Goal: Information Seeking & Learning: Learn about a topic

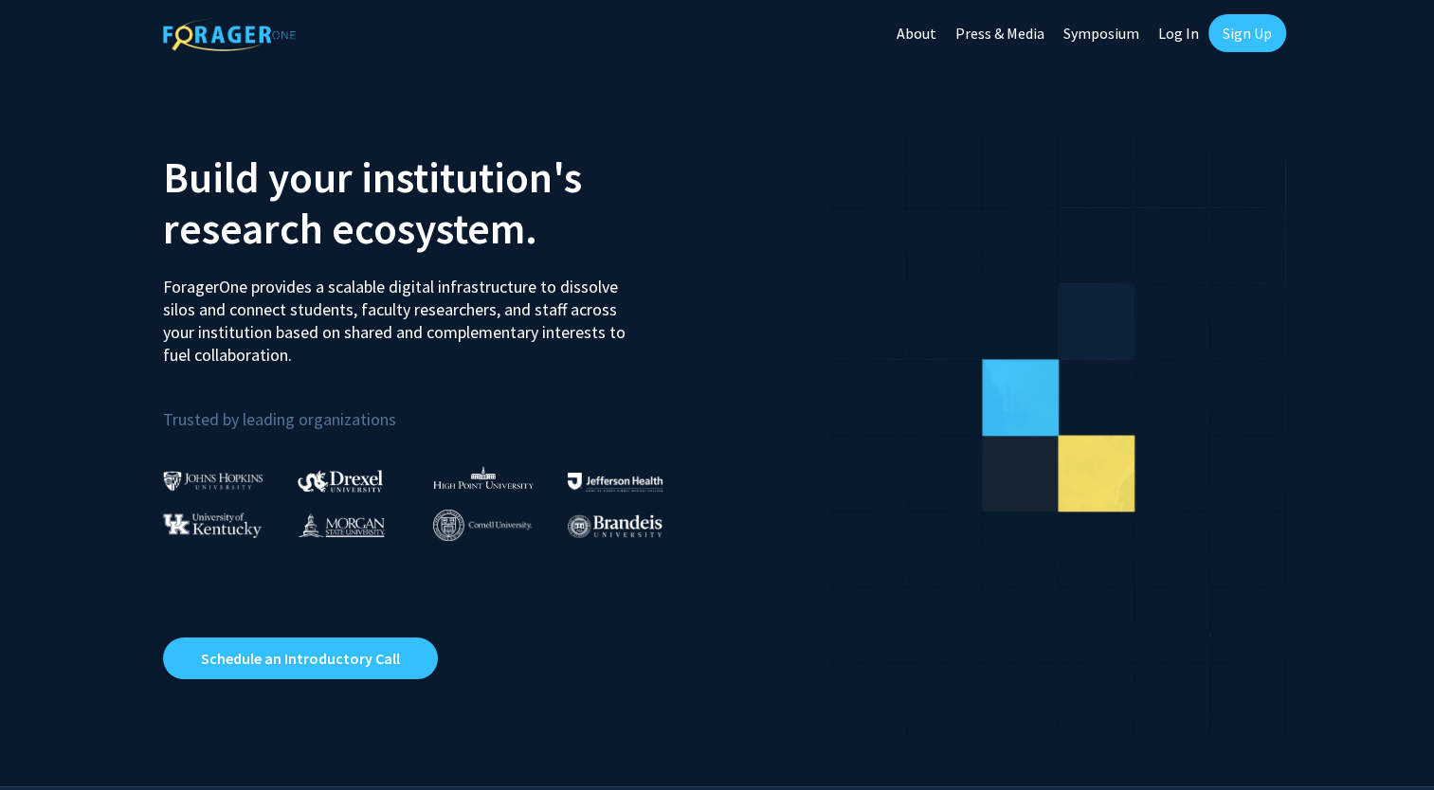
click at [1245, 34] on link "Sign Up" at bounding box center [1247, 33] width 78 height 38
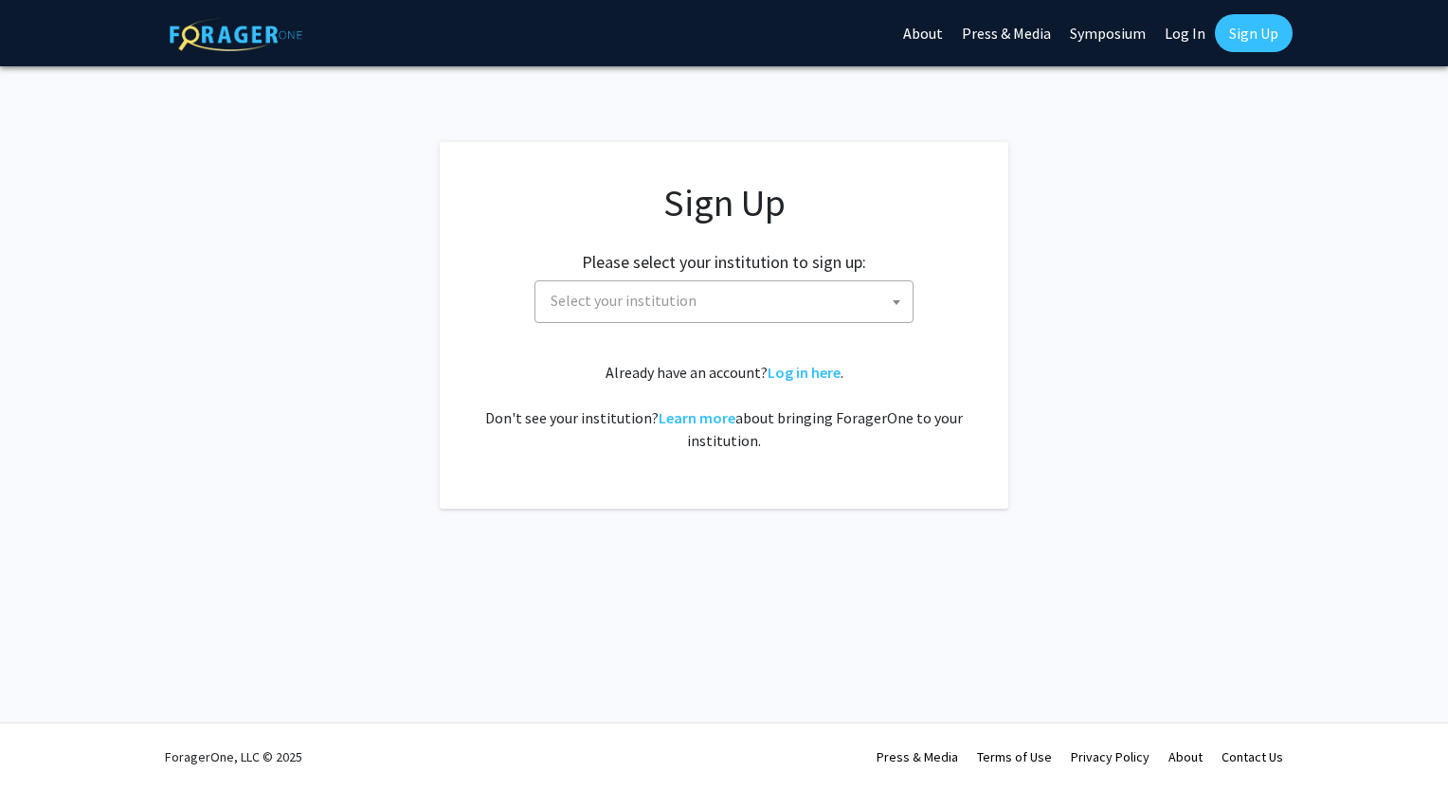
click at [675, 306] on span "Select your institution" at bounding box center [624, 300] width 146 height 19
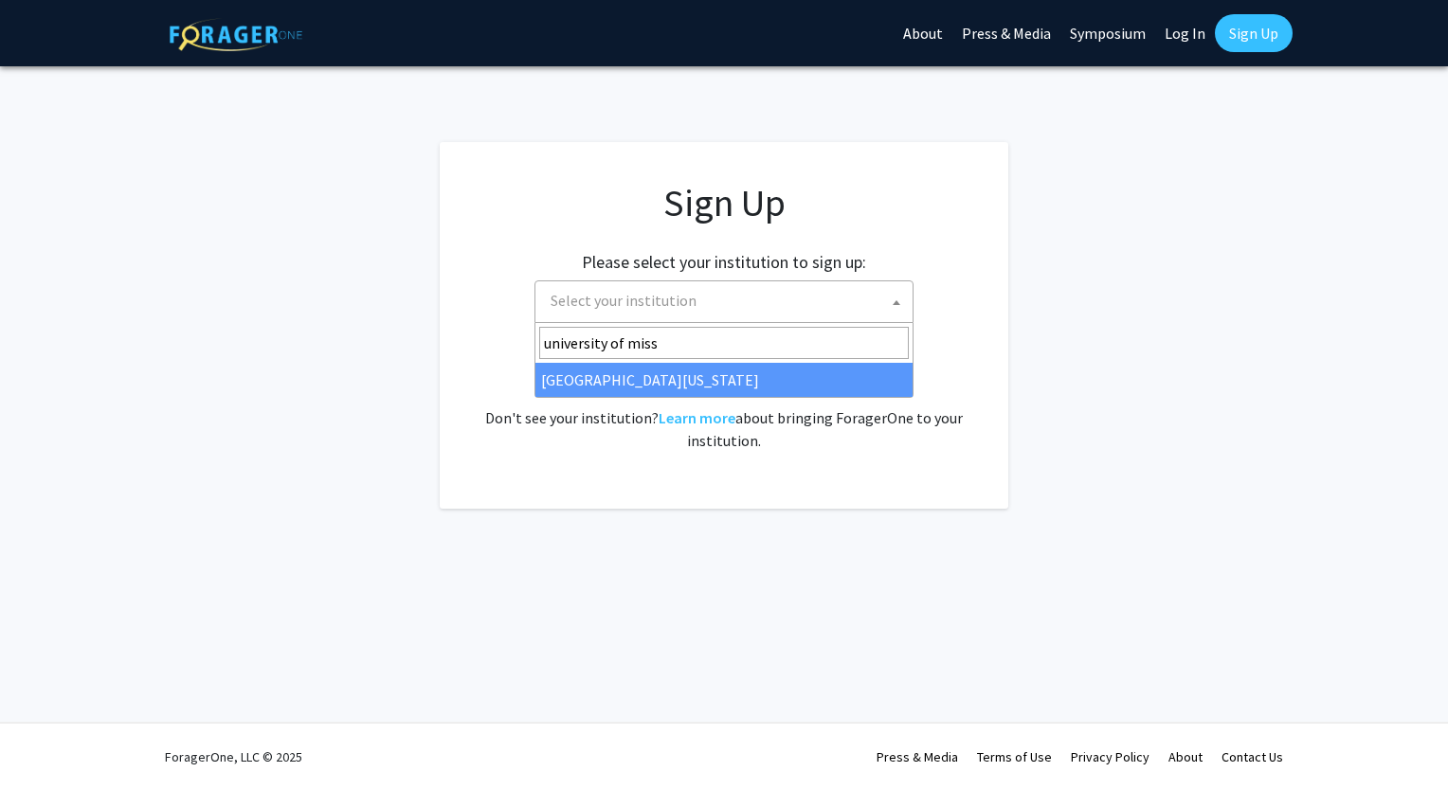
type input "university of miss"
select select "33"
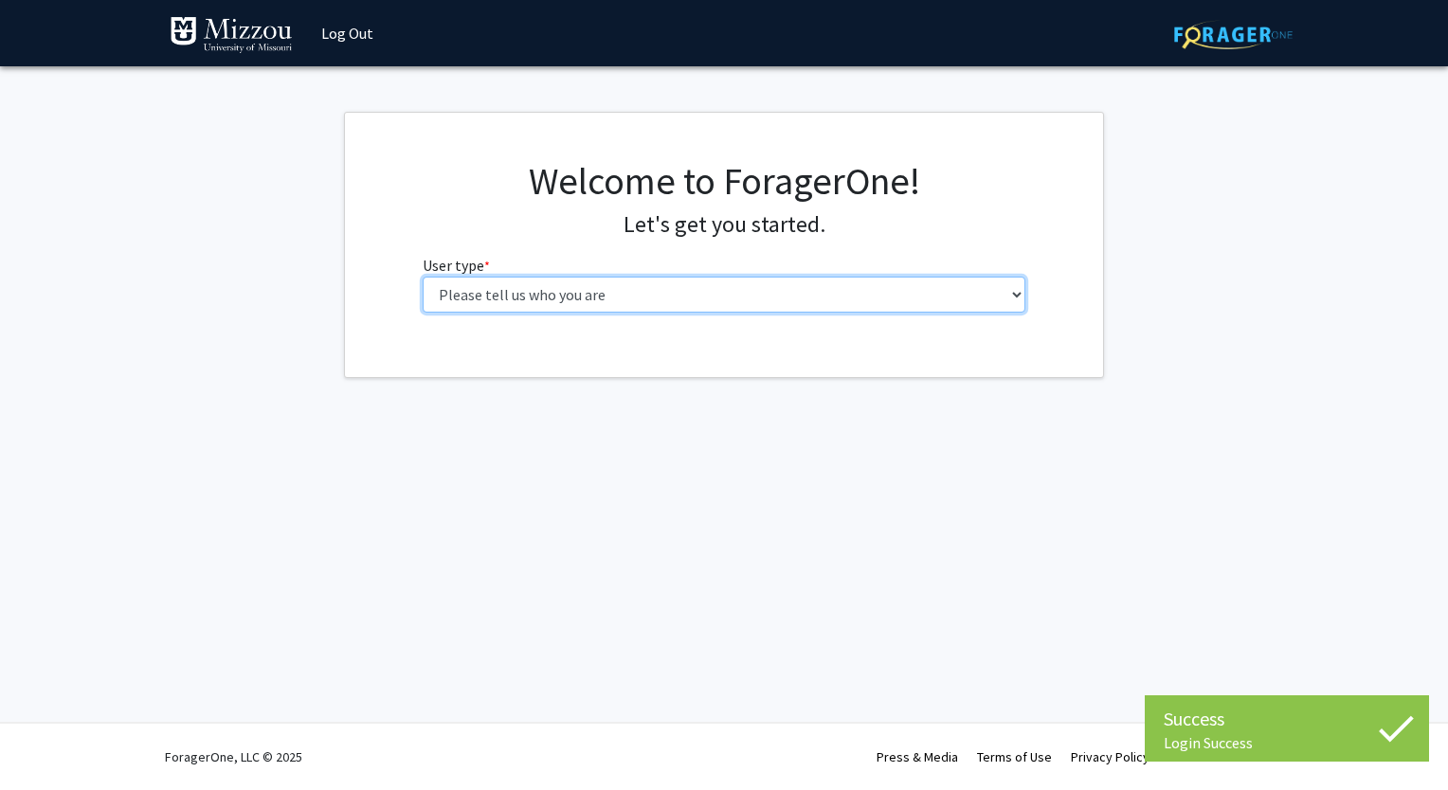
click at [643, 297] on select "Please tell us who you are Undergraduate Student Master's Student Doctoral Cand…" at bounding box center [725, 295] width 604 height 36
select select "1: undergrad"
click at [423, 277] on select "Please tell us who you are Undergraduate Student Master's Student Doctoral Cand…" at bounding box center [725, 295] width 604 height 36
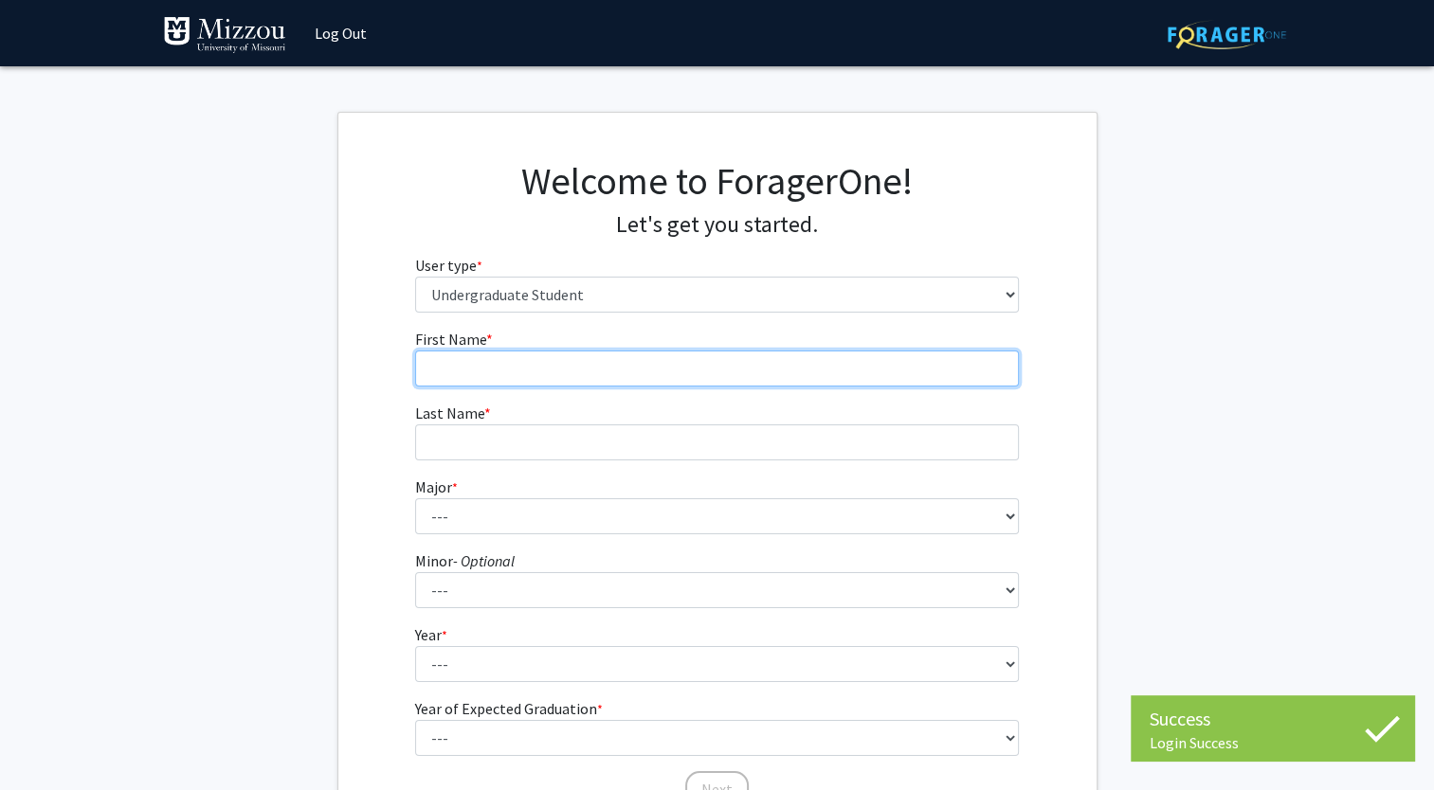
click at [575, 370] on input "First Name * required" at bounding box center [717, 369] width 604 height 36
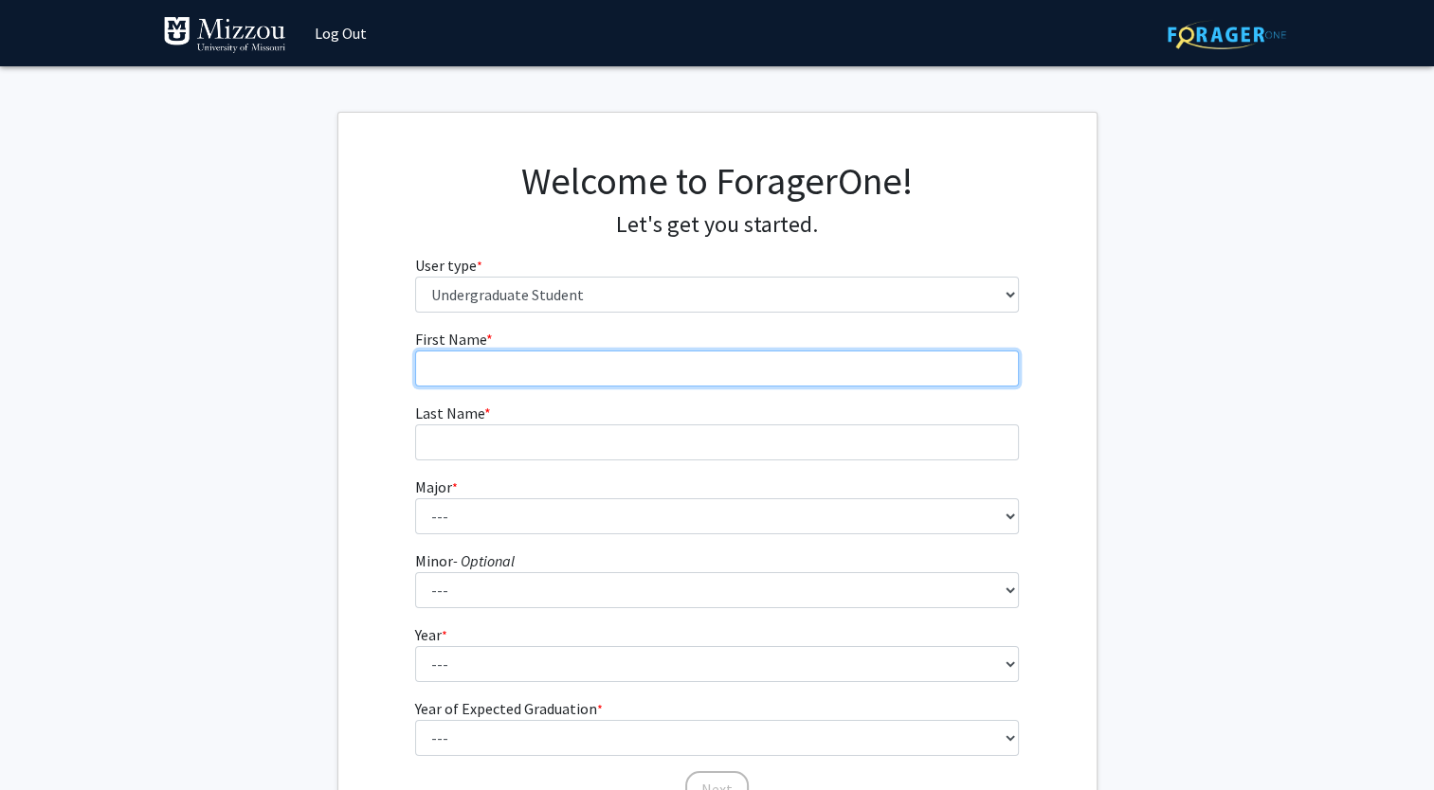
type input "Darya"
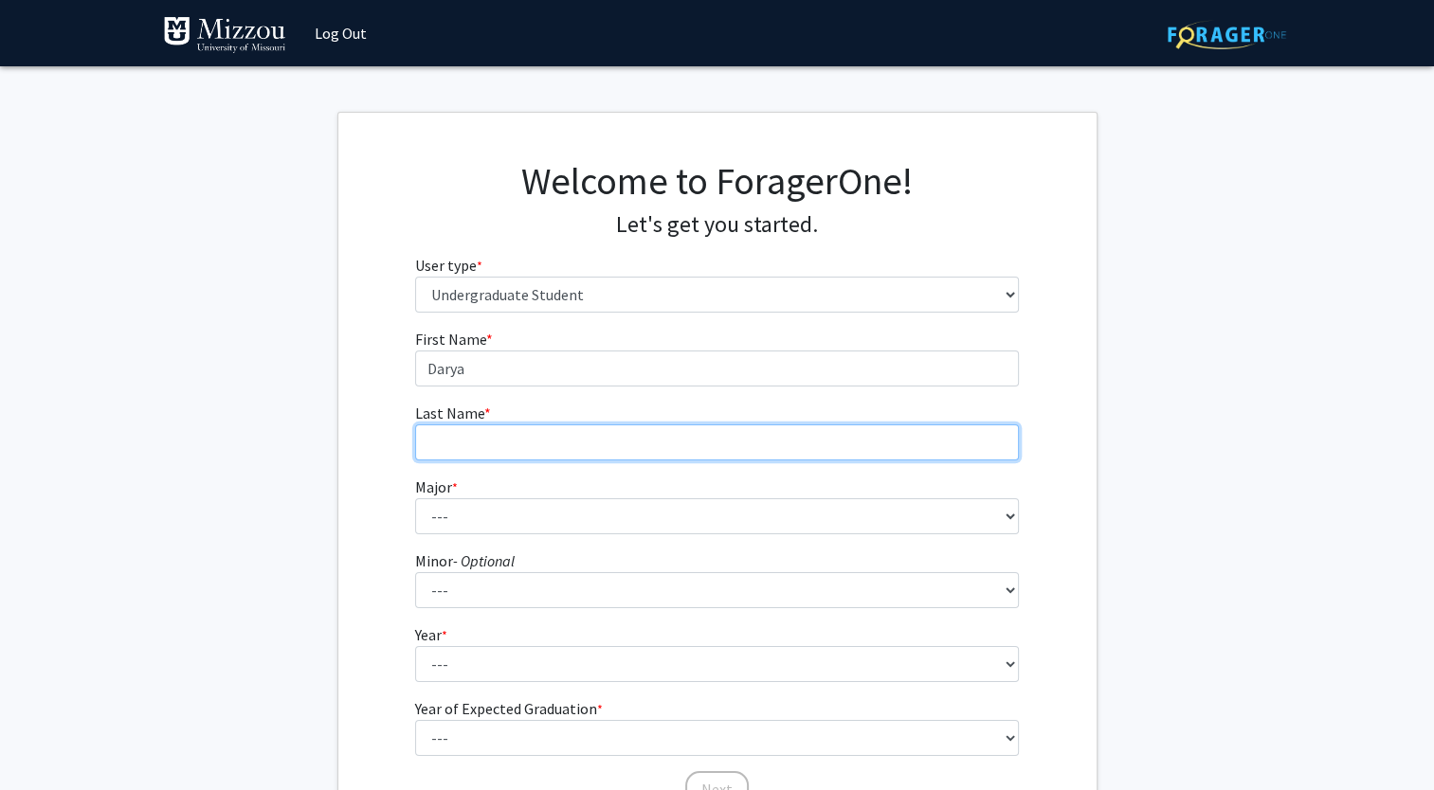
type input "[PERSON_NAME]"
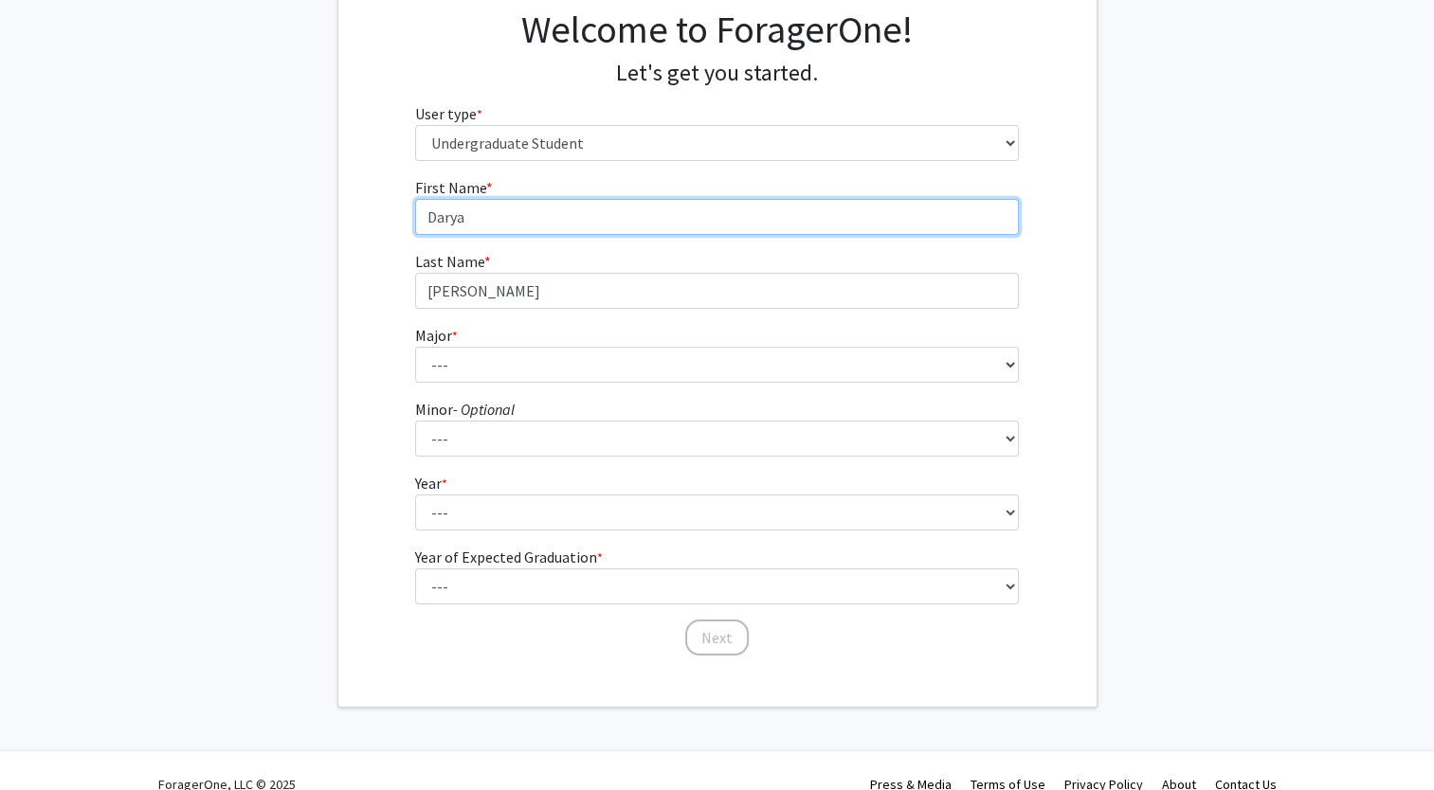
scroll to position [153, 0]
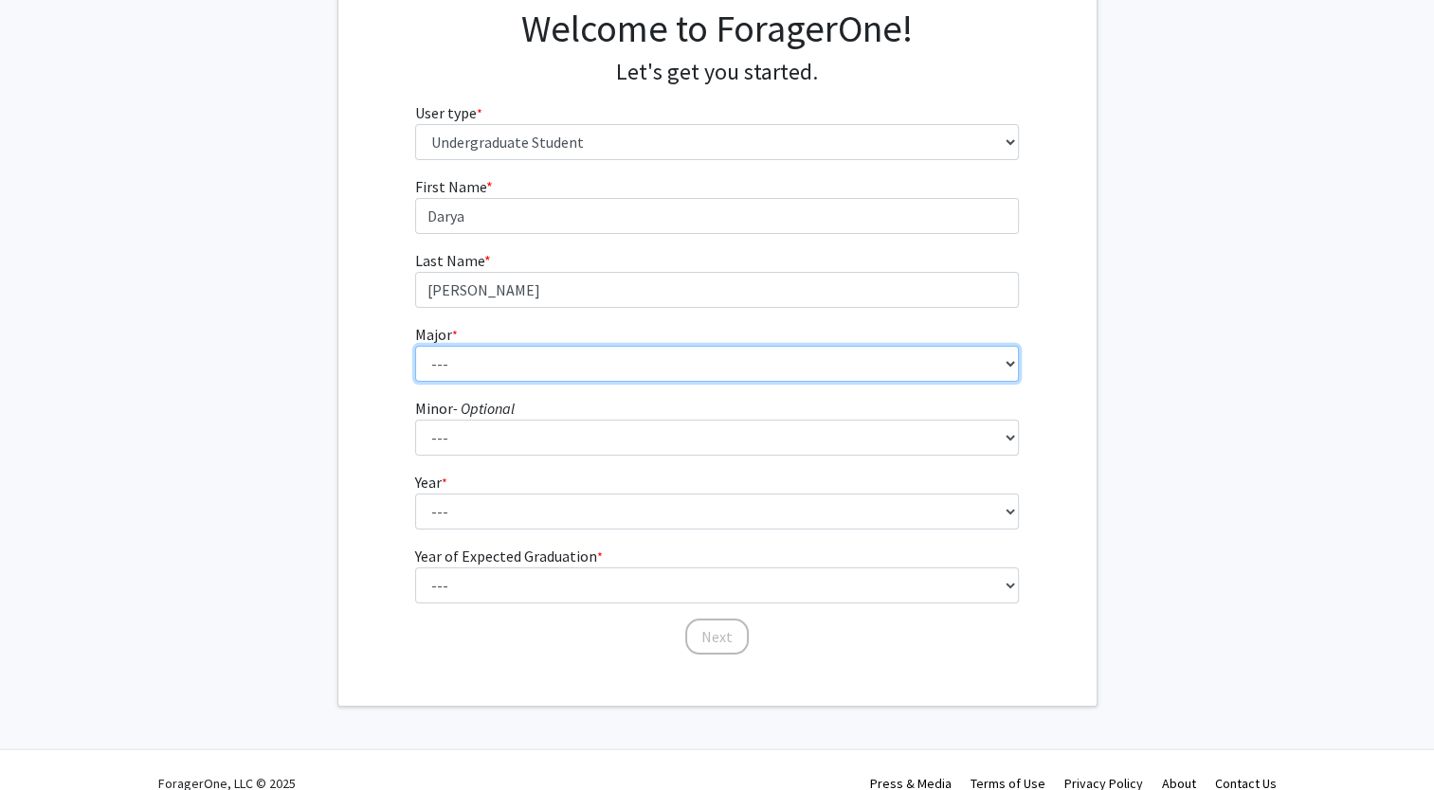
click at [502, 356] on select "--- Agribusiness Management Agricultural Education Agricultural Education: Comm…" at bounding box center [717, 364] width 604 height 36
select select "14: 2503"
click at [415, 346] on select "--- Agribusiness Management Agricultural Education Agricultural Education: Comm…" at bounding box center [717, 364] width 604 height 36
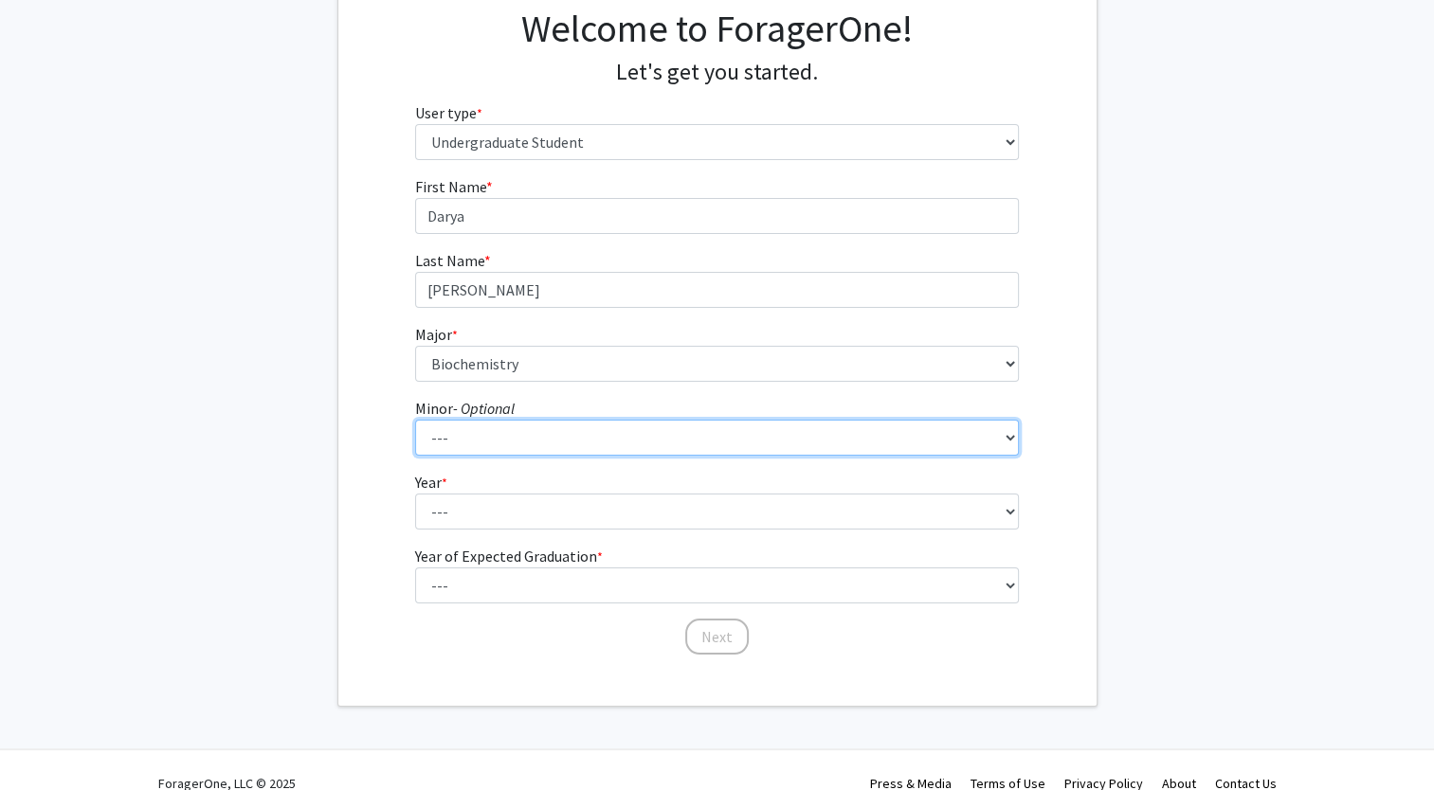
click at [502, 442] on select "--- Accountancy Aerospace Engineering Aerospace Studies Agribusiness Management…" at bounding box center [717, 438] width 604 height 36
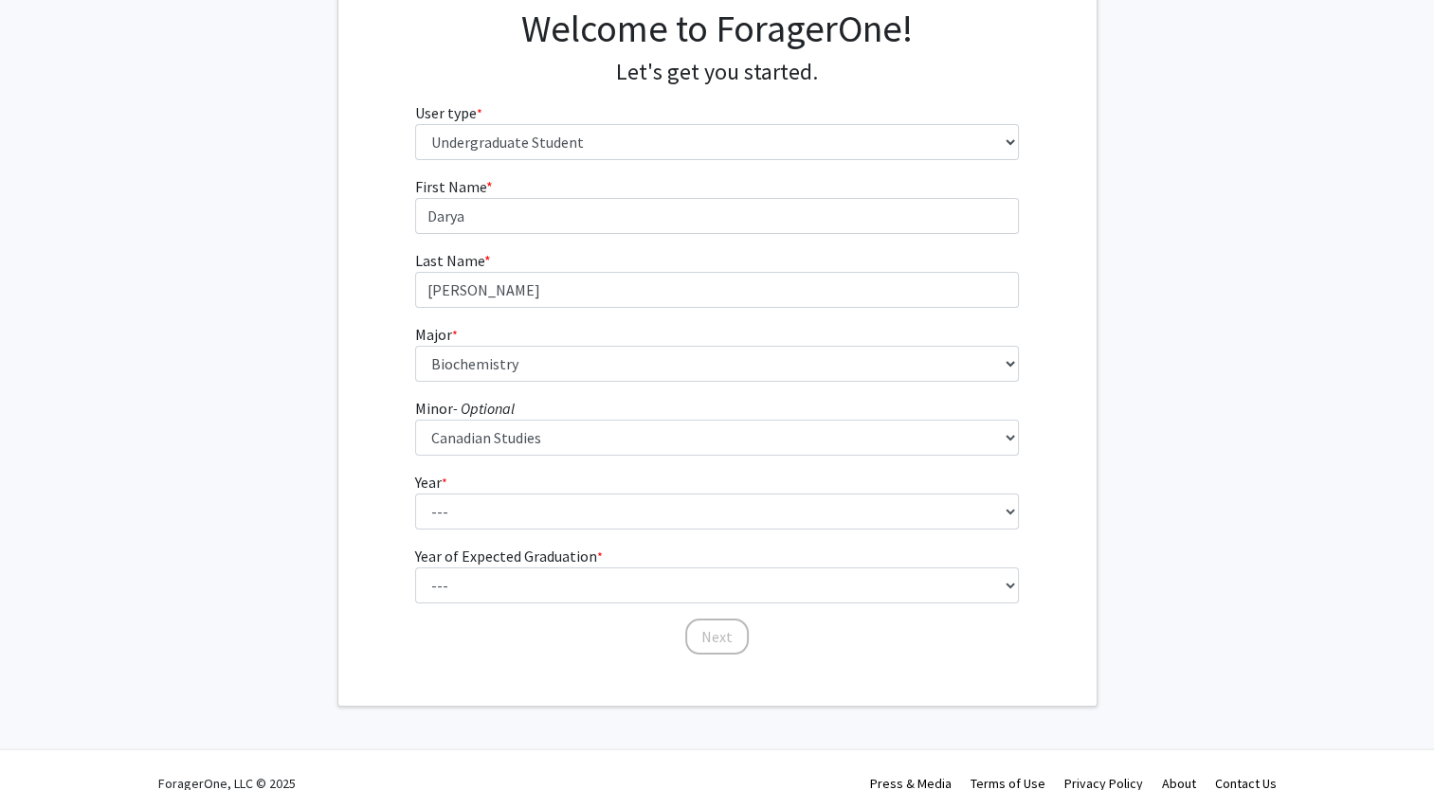
click at [378, 457] on div "First Name * required [PERSON_NAME] Last Name * required [PERSON_NAME] Major * …" at bounding box center [717, 415] width 758 height 481
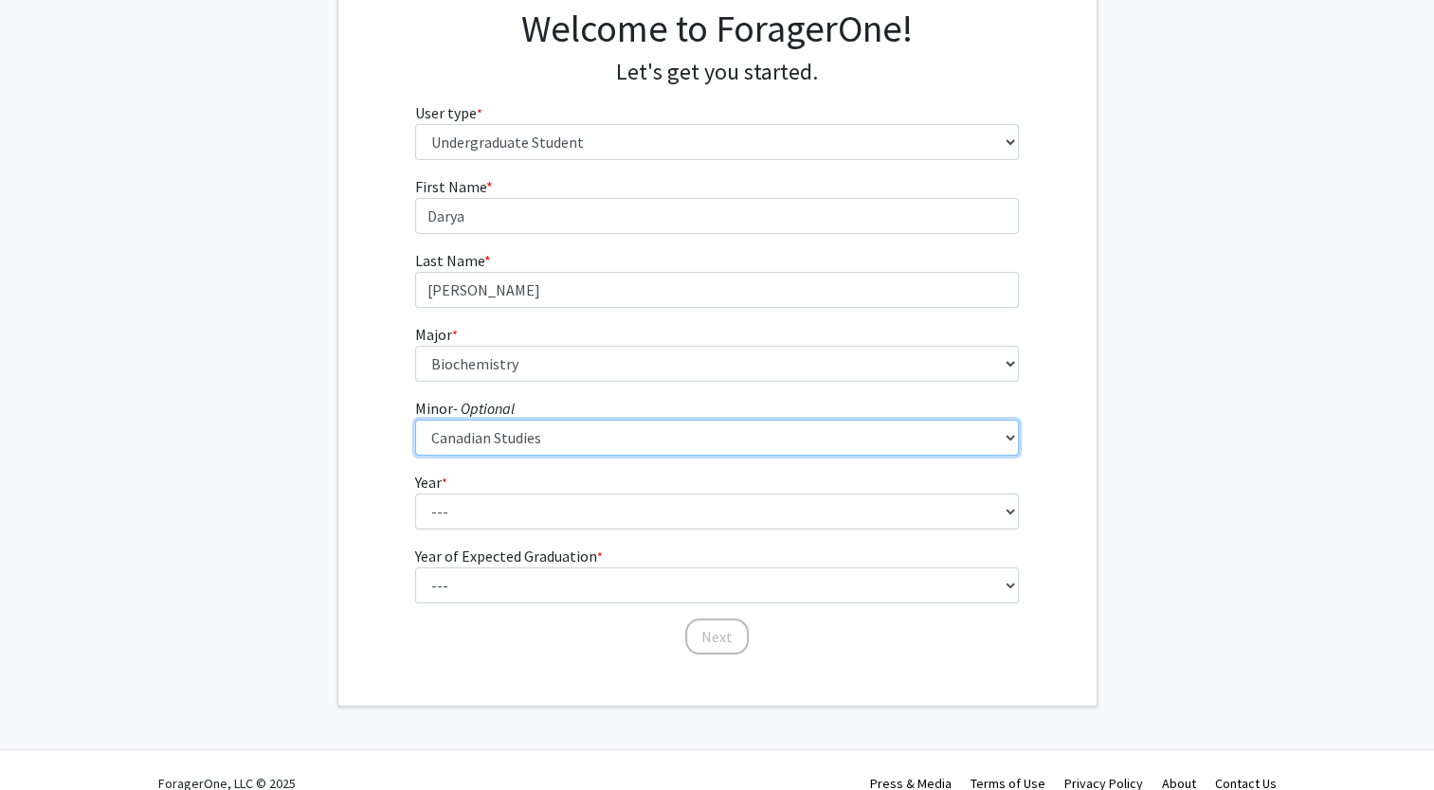
click at [524, 451] on select "--- Accountancy Aerospace Engineering Aerospace Studies Agribusiness Management…" at bounding box center [717, 438] width 604 height 36
select select "0: null"
click at [415, 420] on select "--- Accountancy Aerospace Engineering Aerospace Studies Agribusiness Management…" at bounding box center [717, 438] width 604 height 36
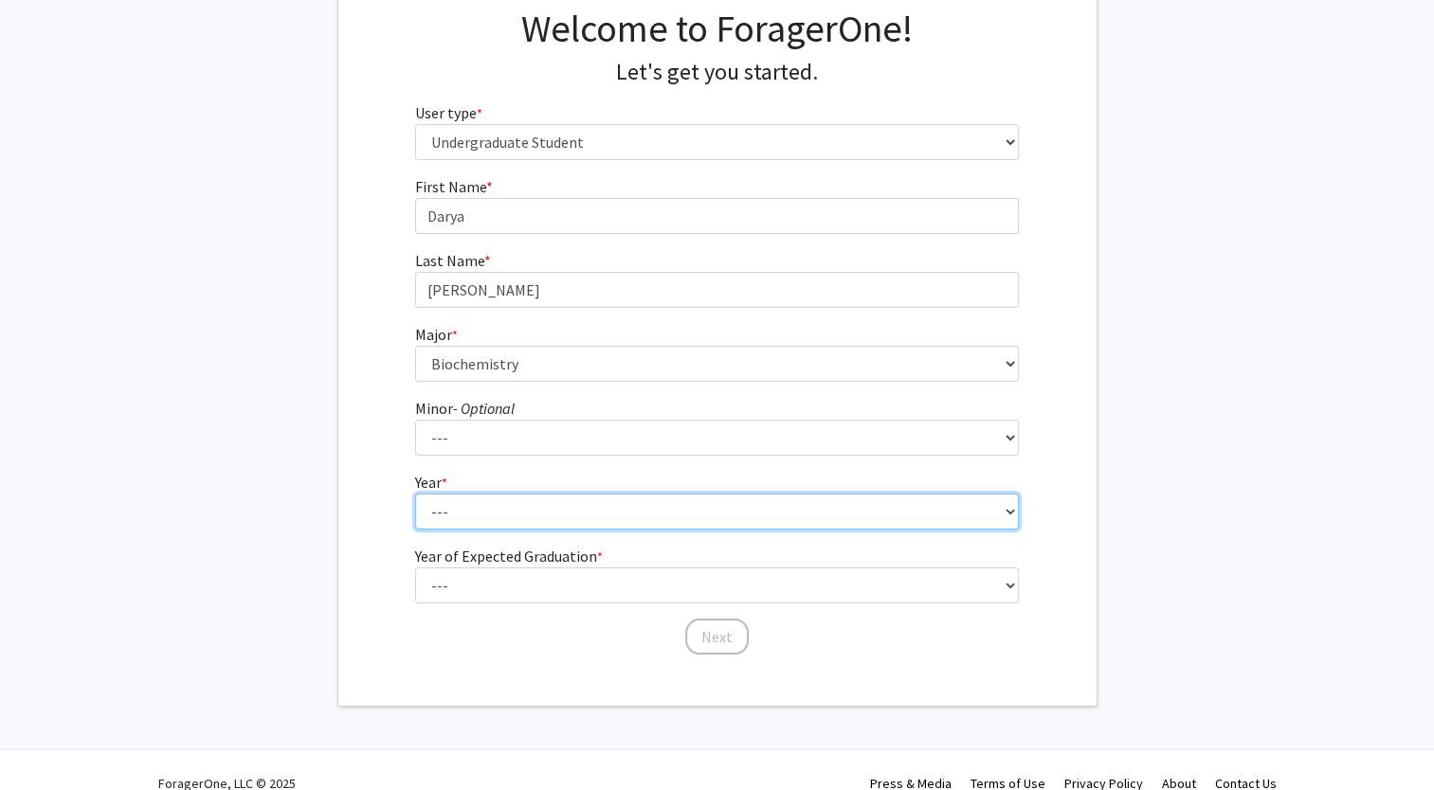
click at [522, 497] on select "--- First-year Sophomore Junior Senior Postbaccalaureate Certificate" at bounding box center [717, 512] width 604 height 36
select select "3: junior"
click at [415, 494] on select "--- First-year Sophomore Junior Senior Postbaccalaureate Certificate" at bounding box center [717, 512] width 604 height 36
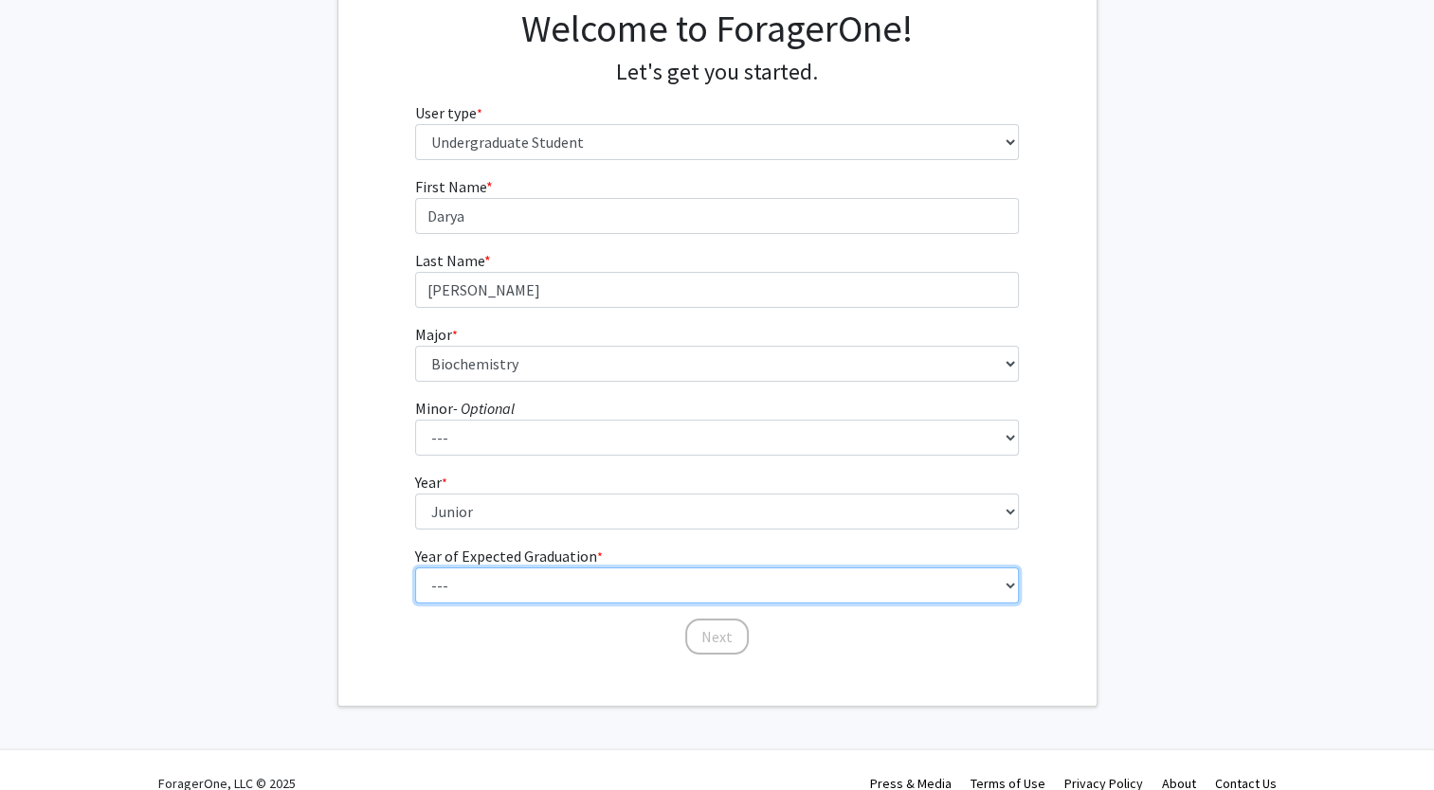
click at [494, 586] on select "--- 2025 2026 2027 2028 2029 2030 2031 2032 2033 2034" at bounding box center [717, 586] width 604 height 36
select select "2: 2026"
click at [415, 568] on select "--- 2025 2026 2027 2028 2029 2030 2031 2032 2033 2034" at bounding box center [717, 586] width 604 height 36
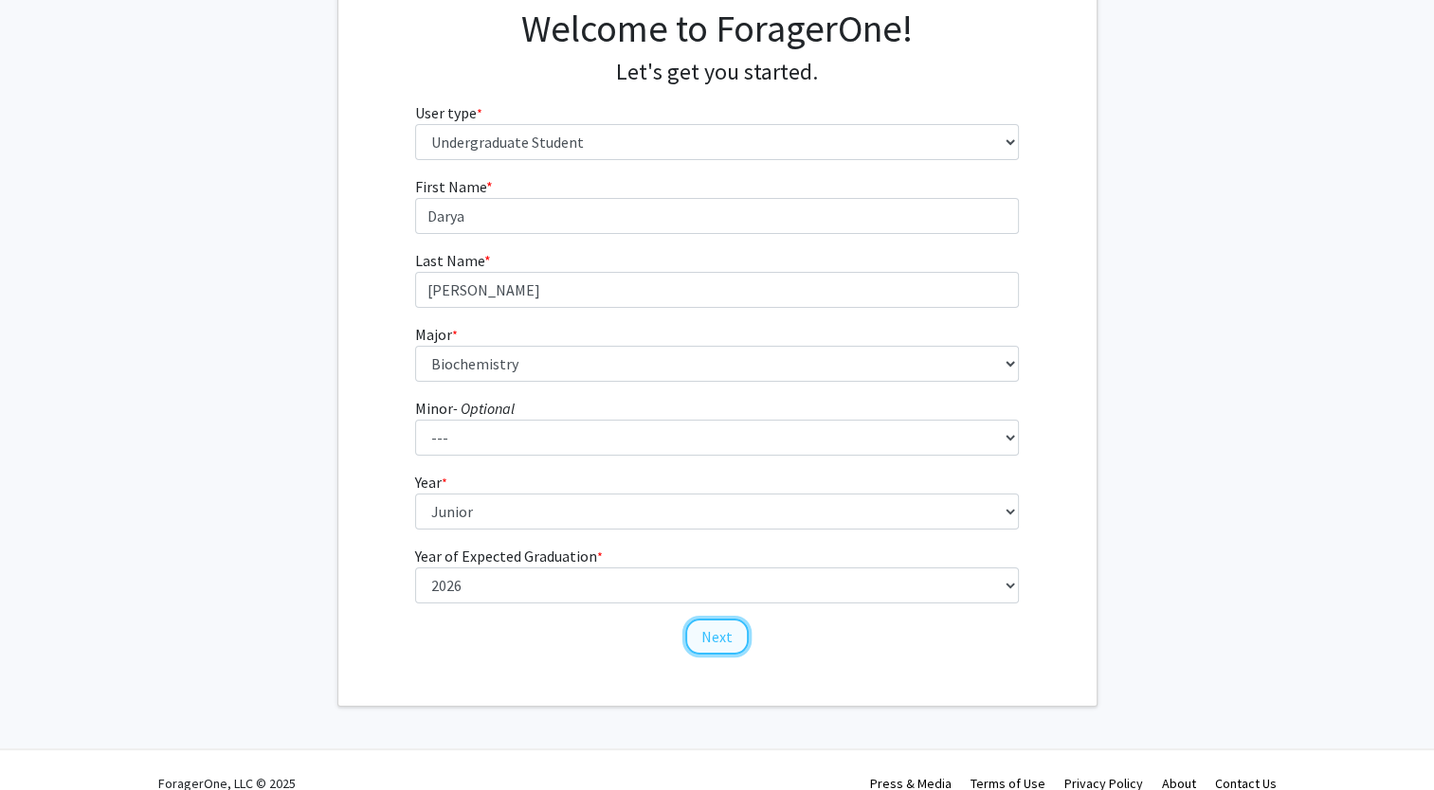
click at [720, 640] on button "Next" at bounding box center [716, 637] width 63 height 36
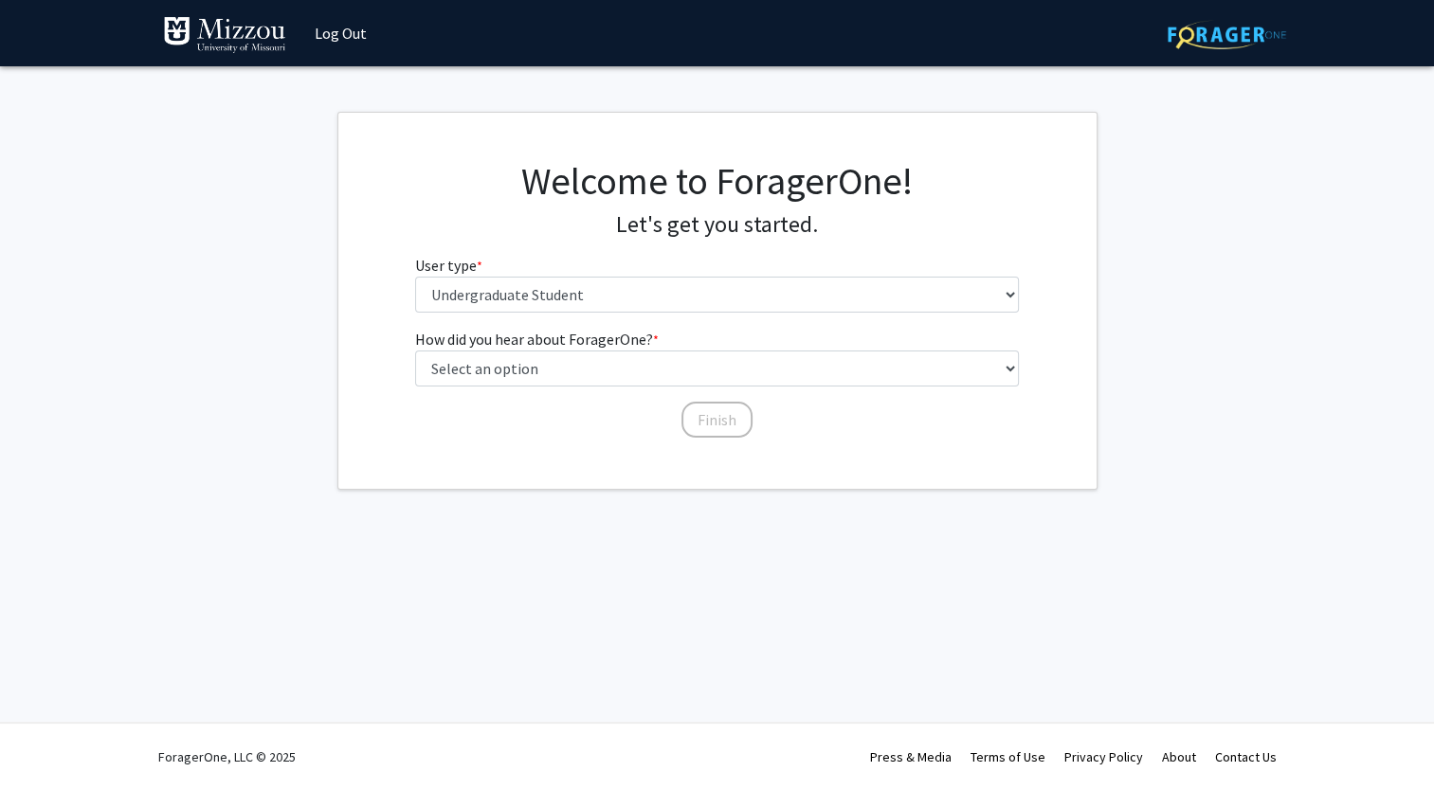
scroll to position [0, 0]
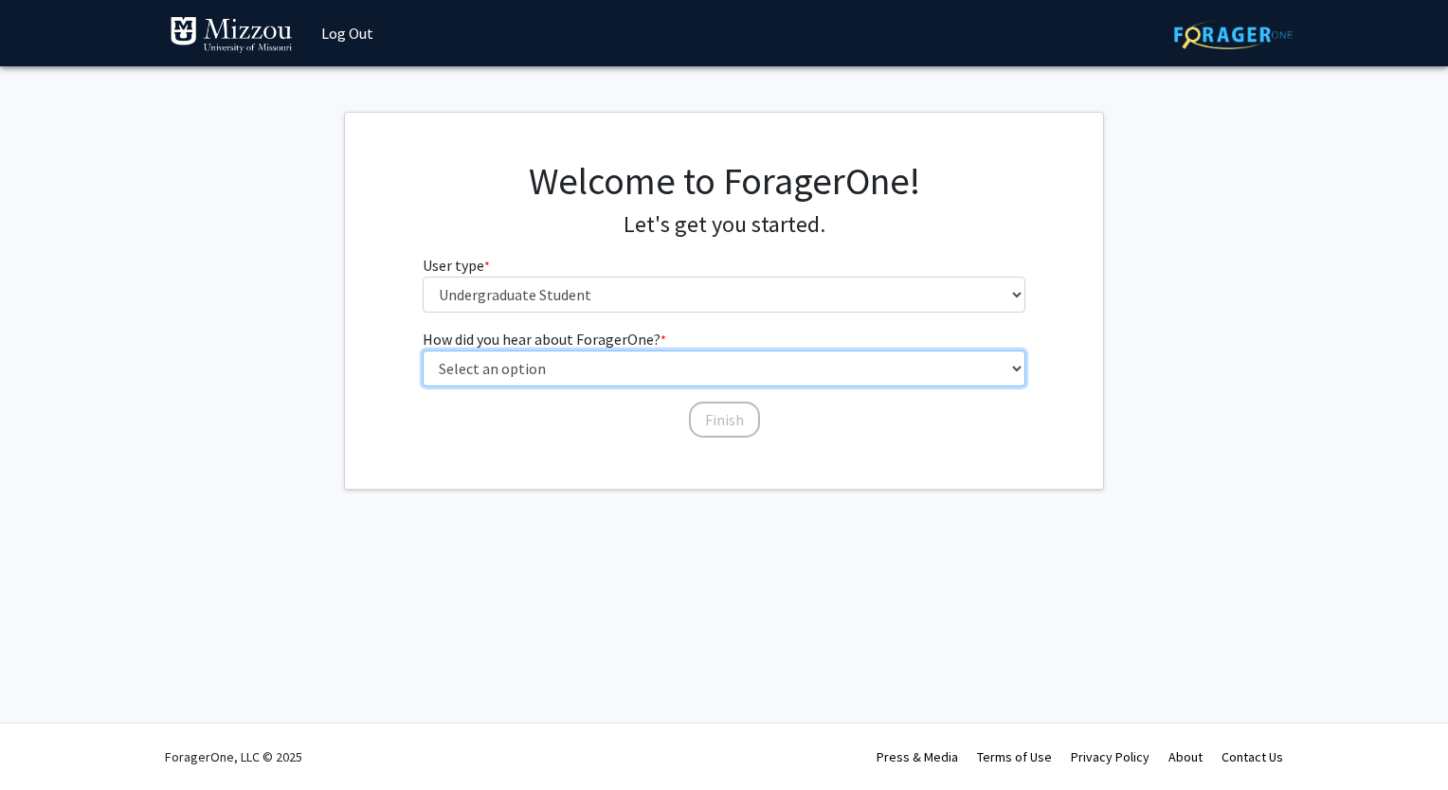
click at [574, 374] on select "Select an option Peer/student recommendation Faculty/staff recommendation Unive…" at bounding box center [725, 369] width 604 height 36
select select "2: faculty_recommendation"
click at [423, 351] on select "Select an option Peer/student recommendation Faculty/staff recommendation Unive…" at bounding box center [725, 369] width 604 height 36
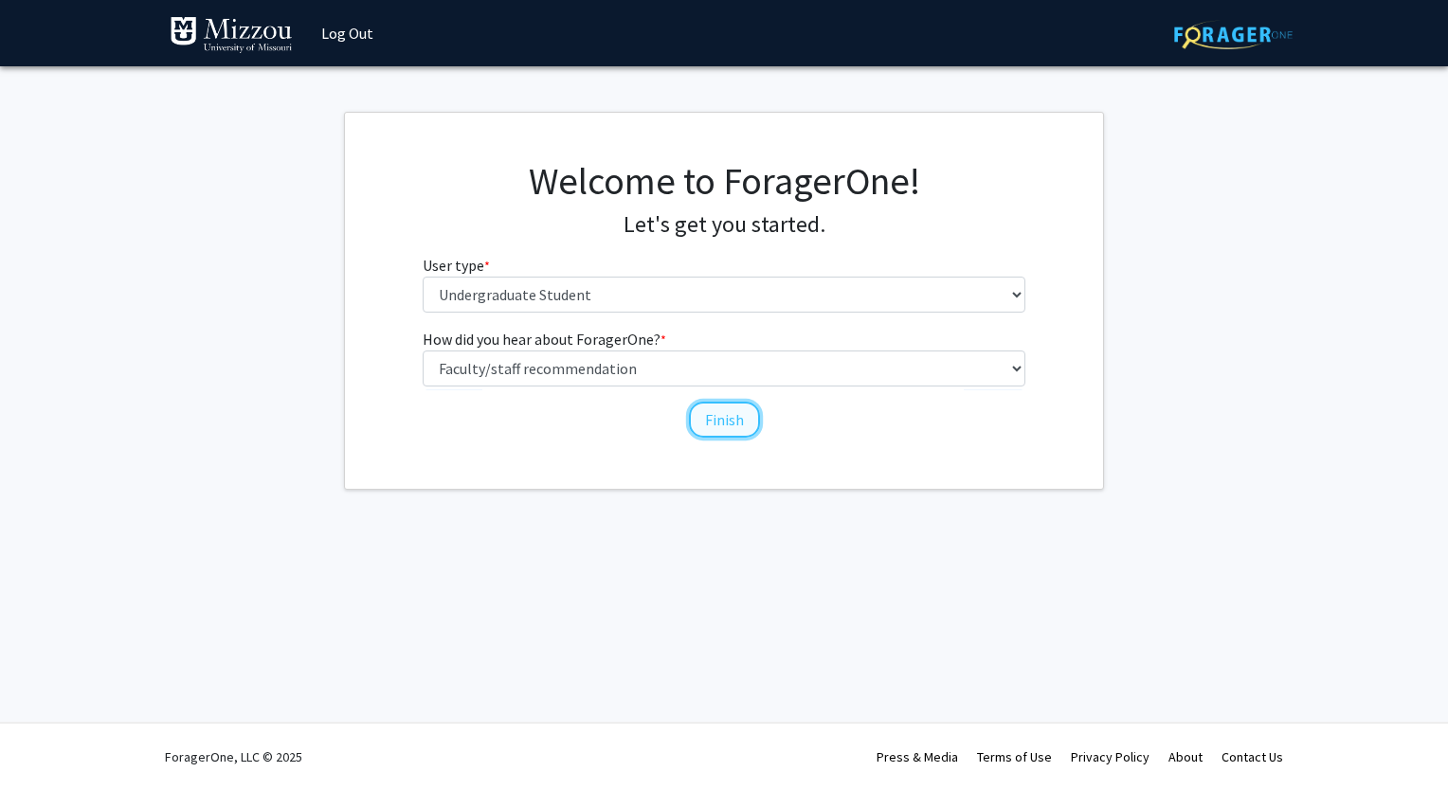
click at [737, 417] on button "Finish" at bounding box center [724, 420] width 71 height 36
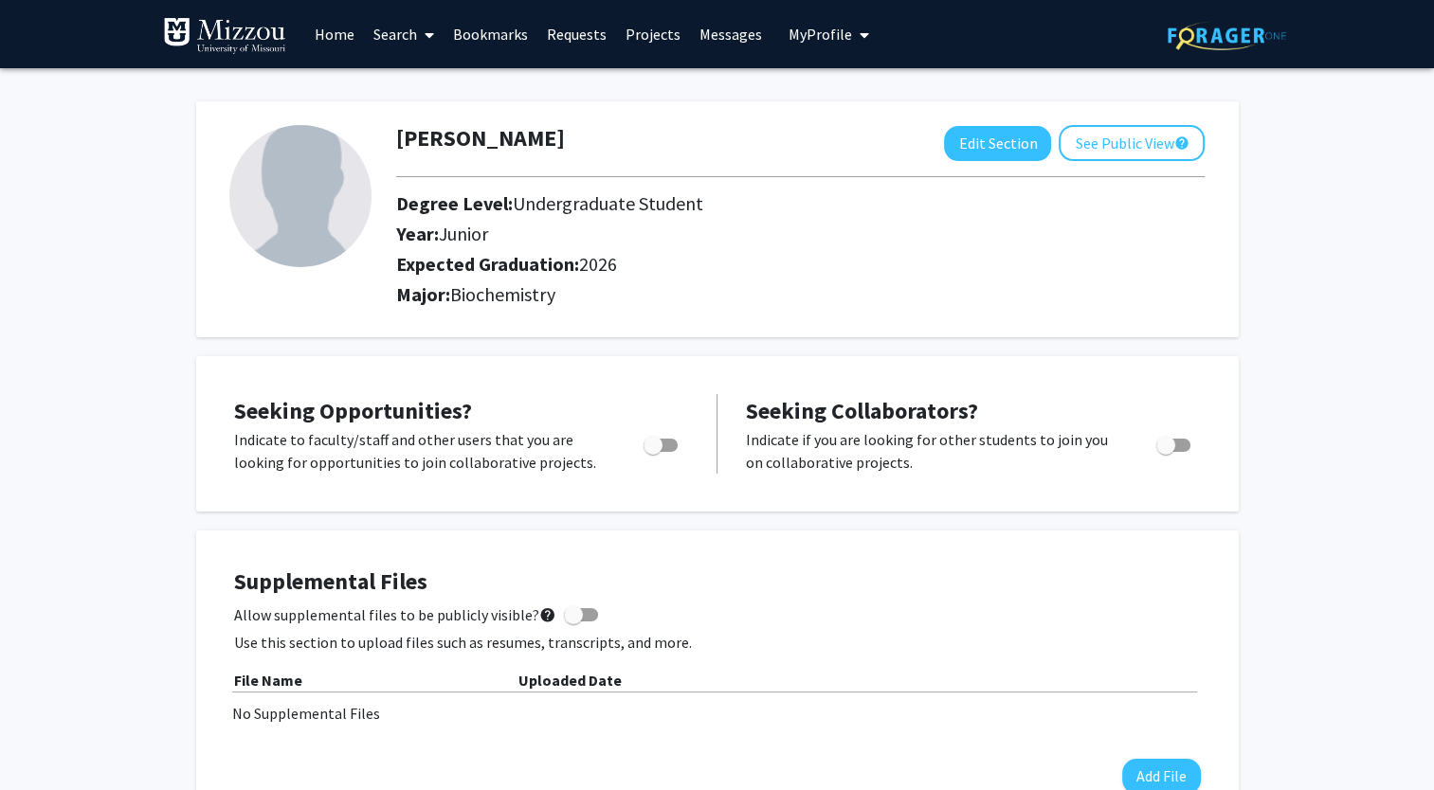
click at [417, 32] on link "Search" at bounding box center [404, 34] width 80 height 66
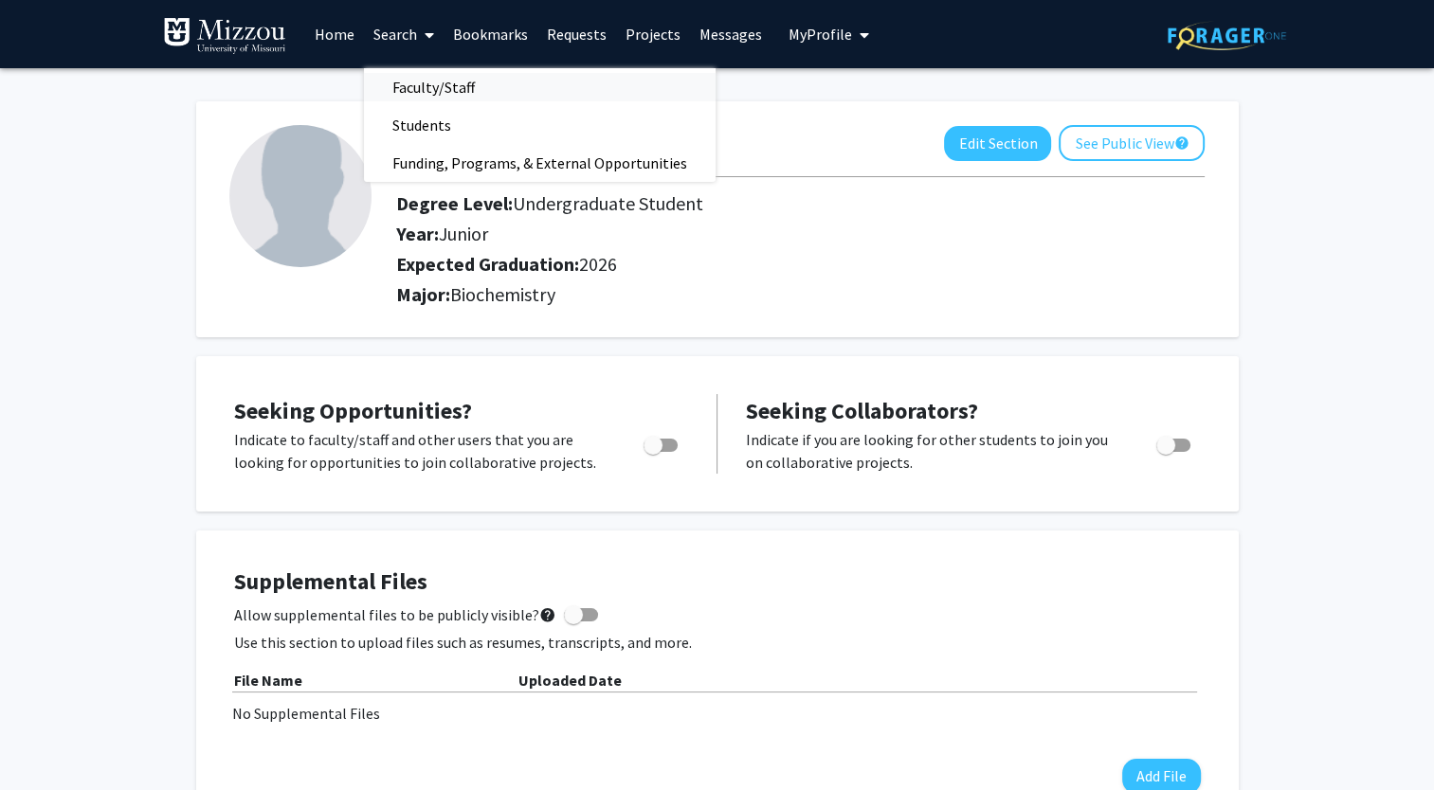
click at [434, 89] on span "Faculty/Staff" at bounding box center [433, 87] width 139 height 38
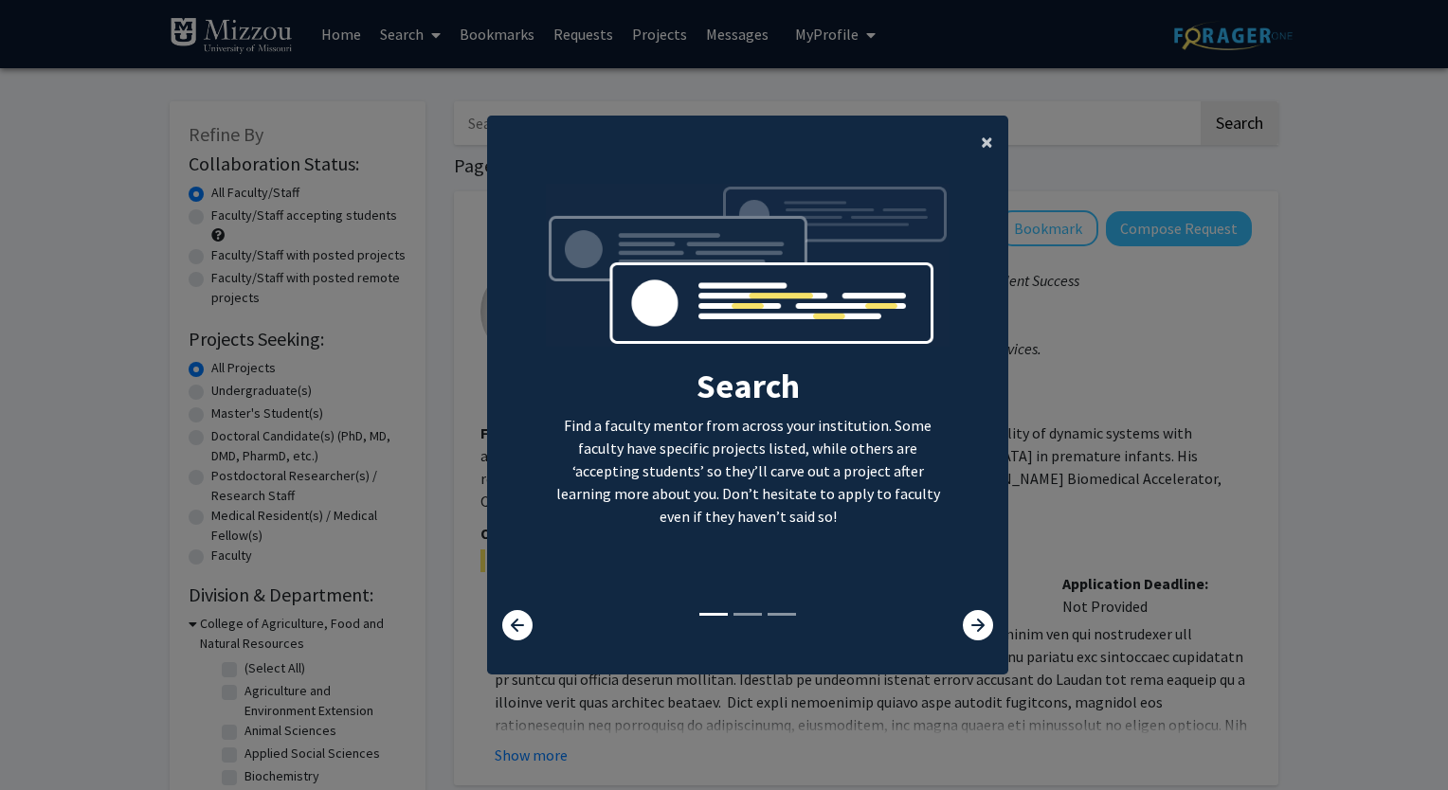
click at [981, 146] on span "×" at bounding box center [987, 141] width 12 height 29
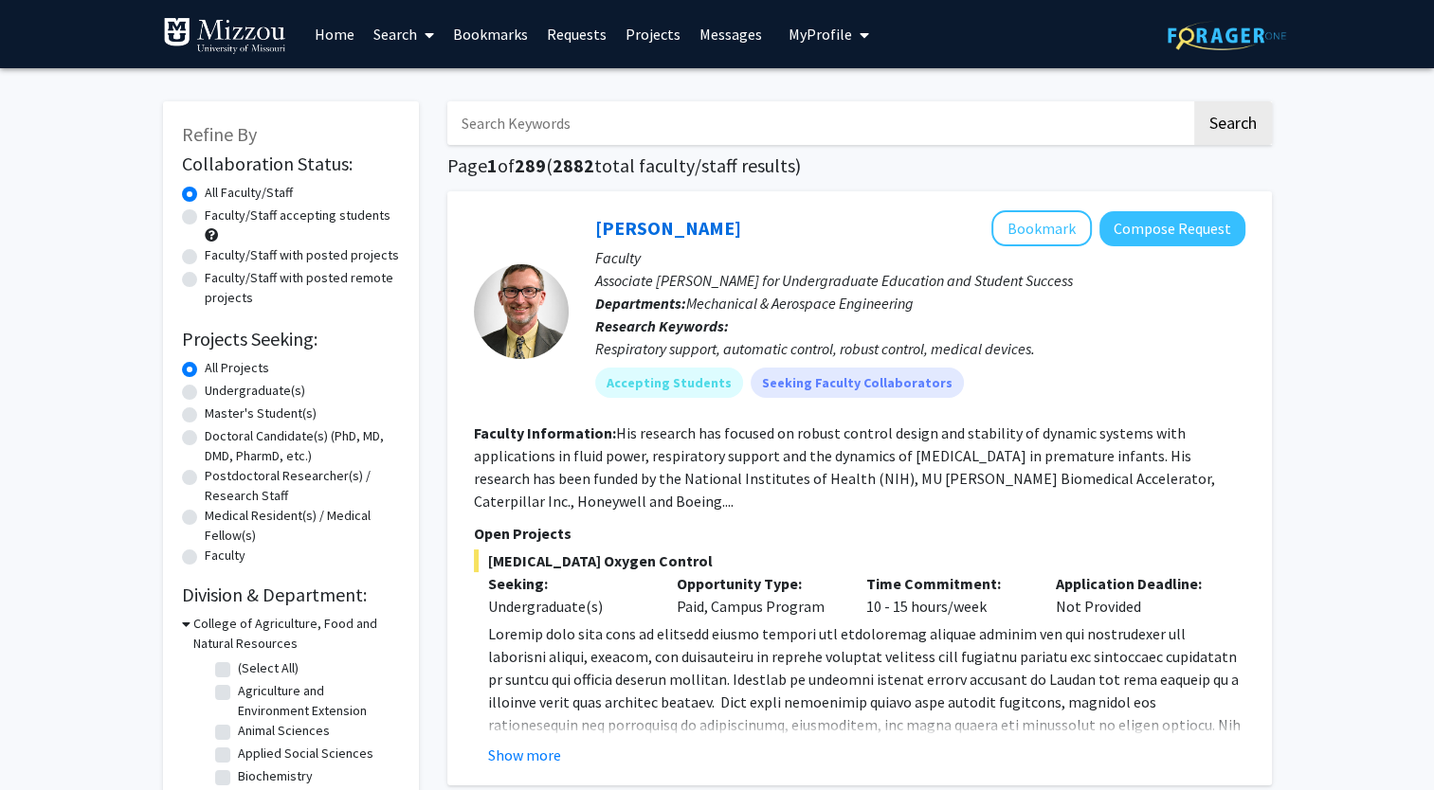
click at [317, 214] on label "Faculty/Staff accepting students" at bounding box center [298, 216] width 186 height 20
click at [217, 214] on input "Faculty/Staff accepting students" at bounding box center [211, 212] width 12 height 12
radio input "true"
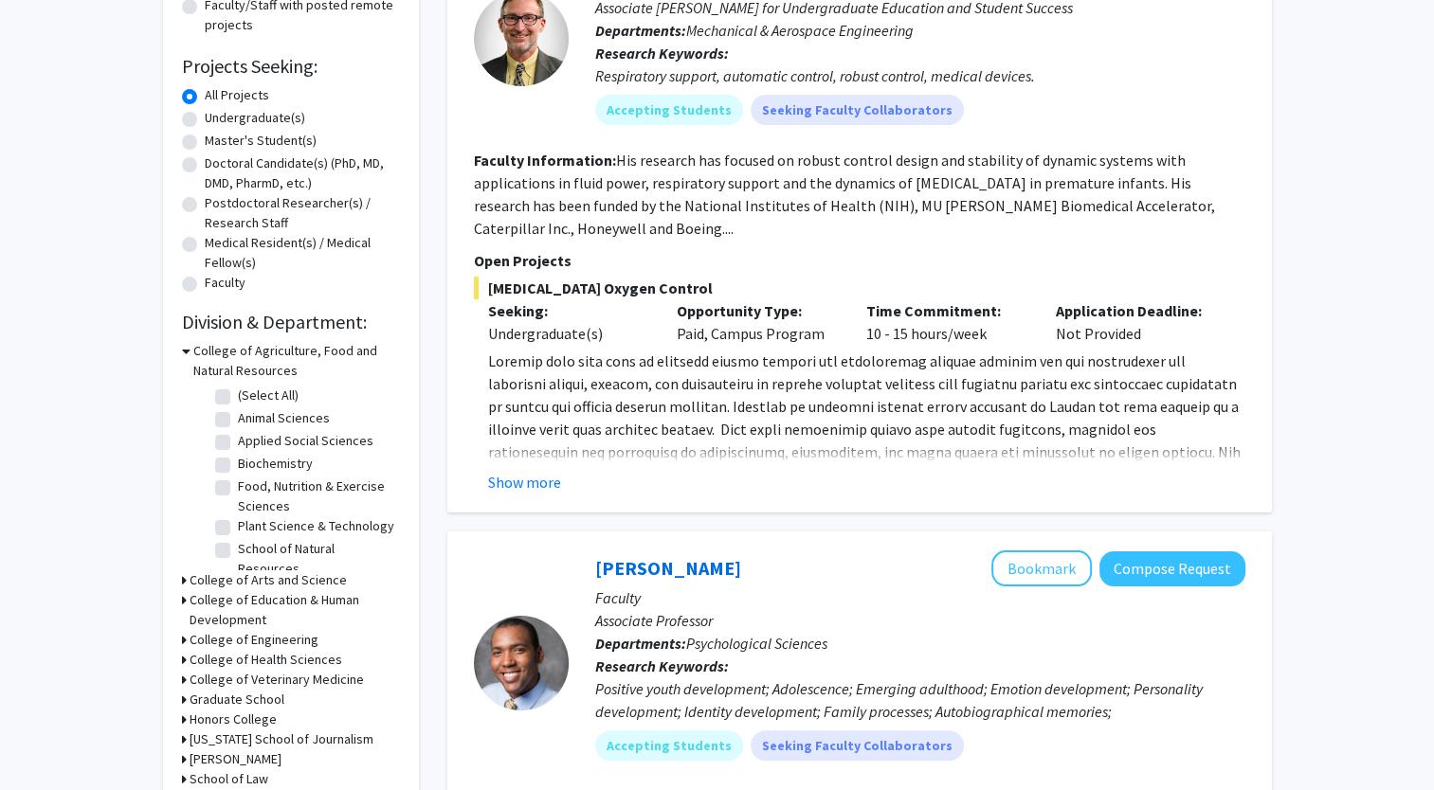
scroll to position [300, 0]
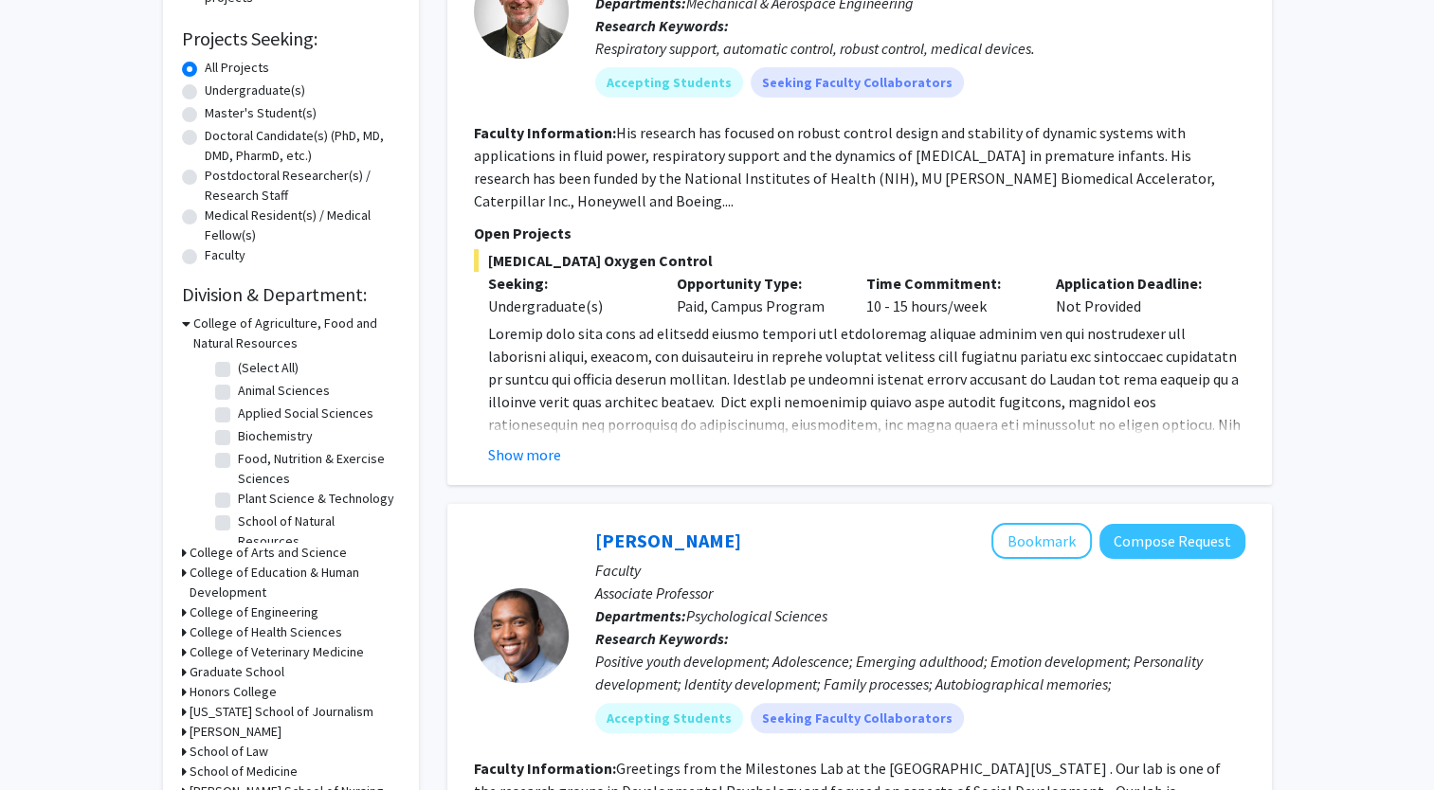
click at [272, 220] on label "Medical Resident(s) / Medical Fellow(s)" at bounding box center [302, 226] width 195 height 40
click at [217, 218] on input "Medical Resident(s) / Medical Fellow(s)" at bounding box center [211, 212] width 12 height 12
radio input "true"
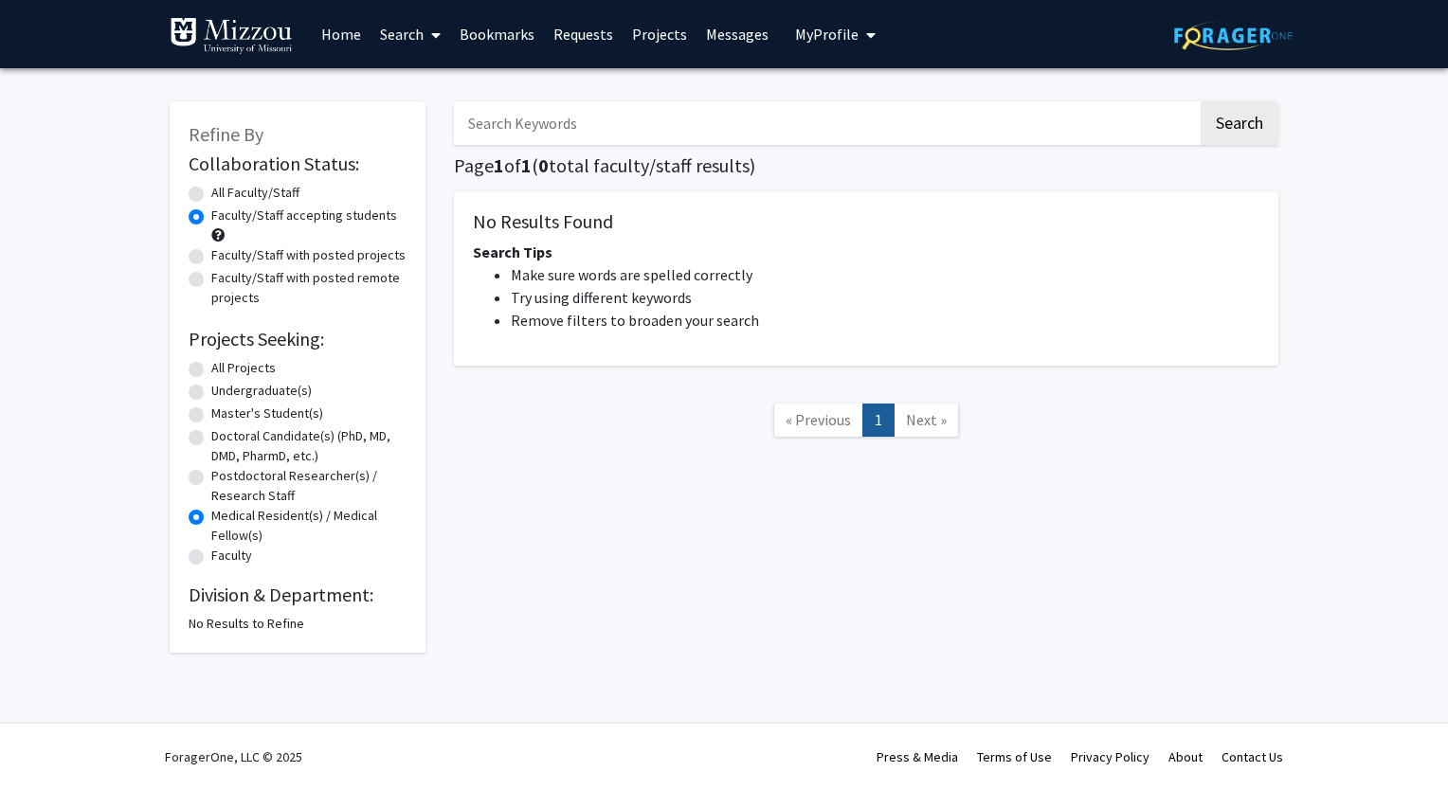
click at [257, 447] on label "Doctoral Candidate(s) (PhD, MD, DMD, PharmD, etc.)" at bounding box center [308, 446] width 195 height 40
click at [224, 439] on input "Doctoral Candidate(s) (PhD, MD, DMD, PharmD, etc.)" at bounding box center [217, 432] width 12 height 12
radio input "true"
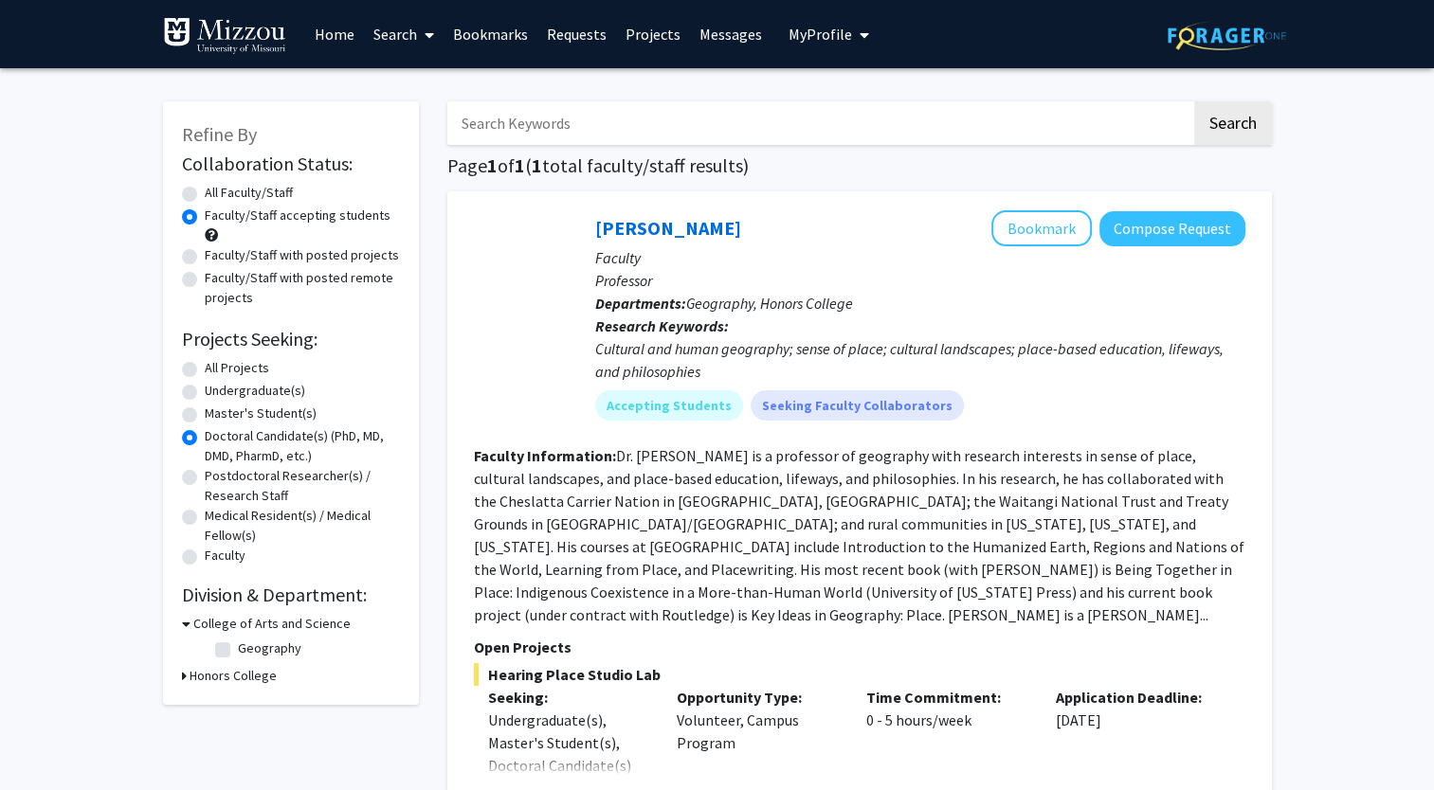
click at [228, 367] on label "All Projects" at bounding box center [237, 368] width 64 height 20
click at [217, 367] on input "All Projects" at bounding box center [211, 364] width 12 height 12
radio input "true"
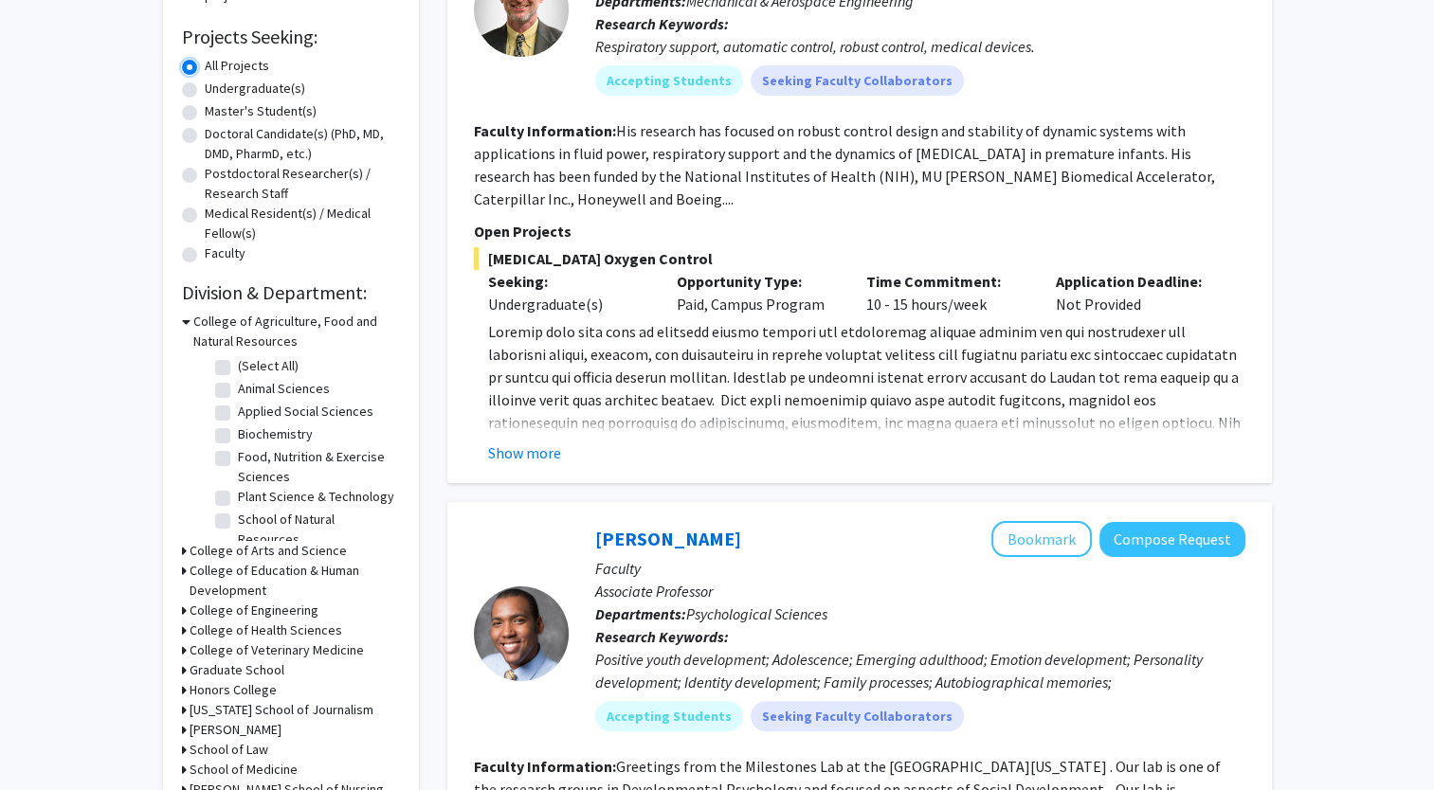
scroll to position [303, 0]
click at [238, 430] on label "Biochemistry" at bounding box center [275, 434] width 75 height 20
click at [238, 430] on input "Biochemistry" at bounding box center [244, 430] width 12 height 12
checkbox input "true"
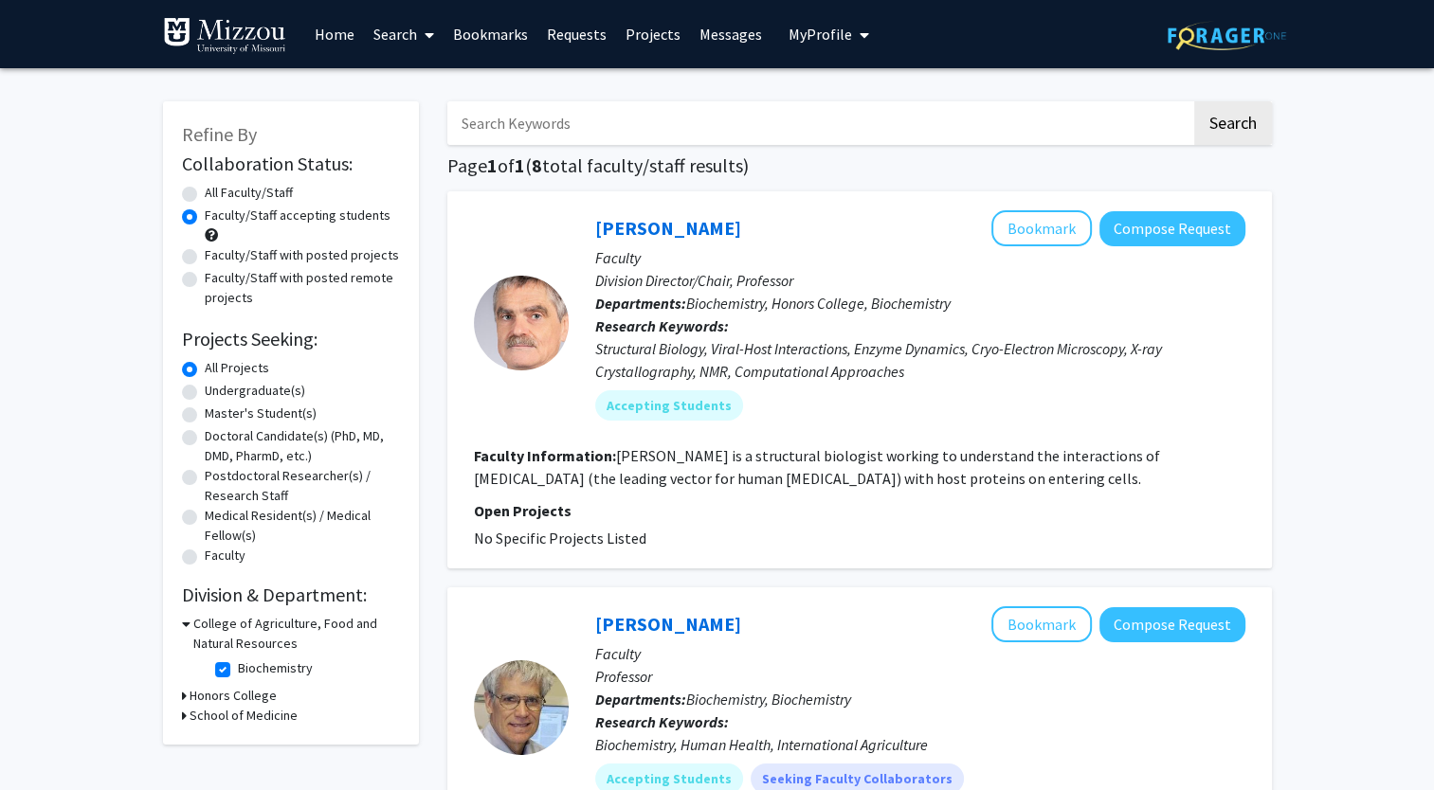
click at [238, 667] on label "Biochemistry" at bounding box center [275, 669] width 75 height 20
click at [238, 667] on input "Biochemistry" at bounding box center [244, 665] width 12 height 12
checkbox input "false"
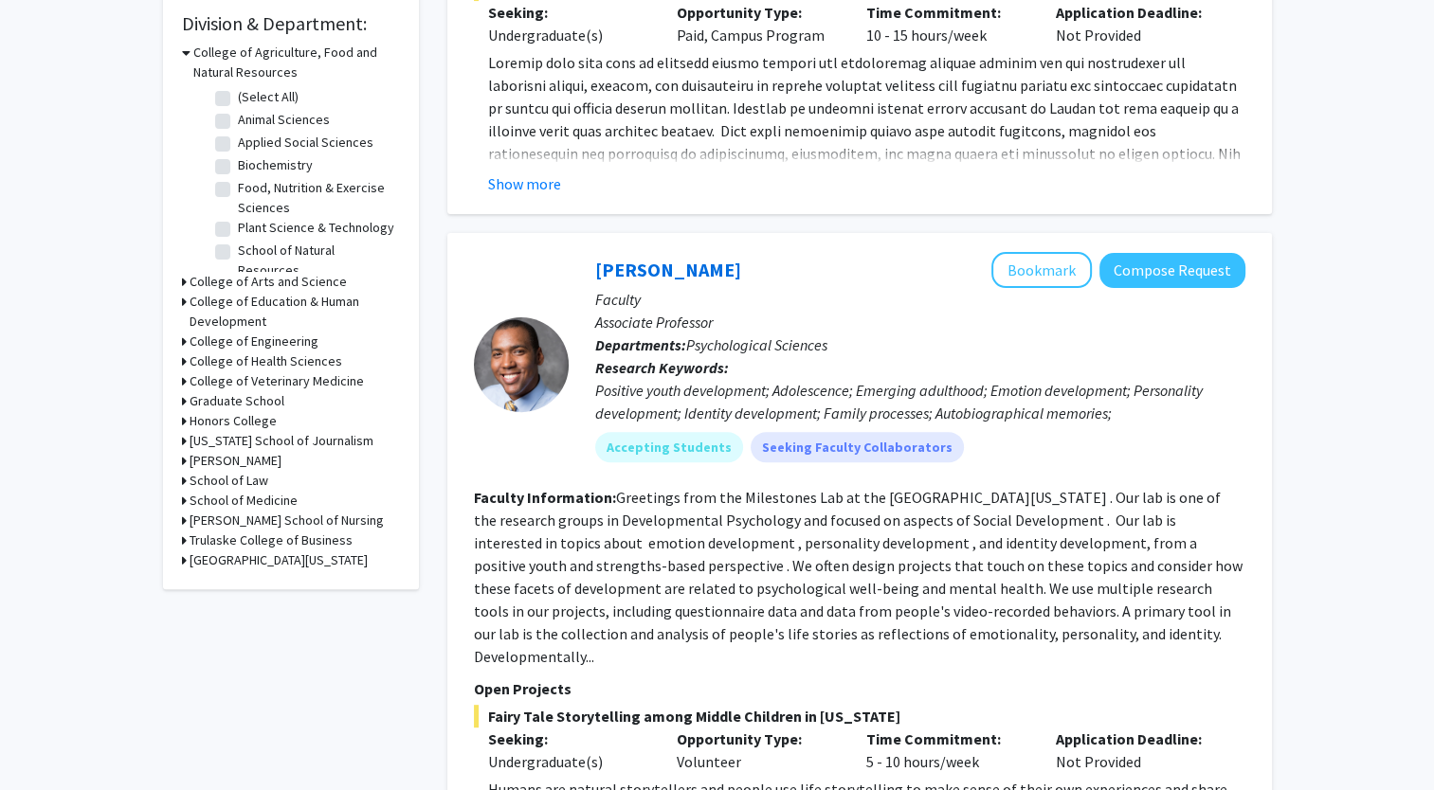
scroll to position [583, 0]
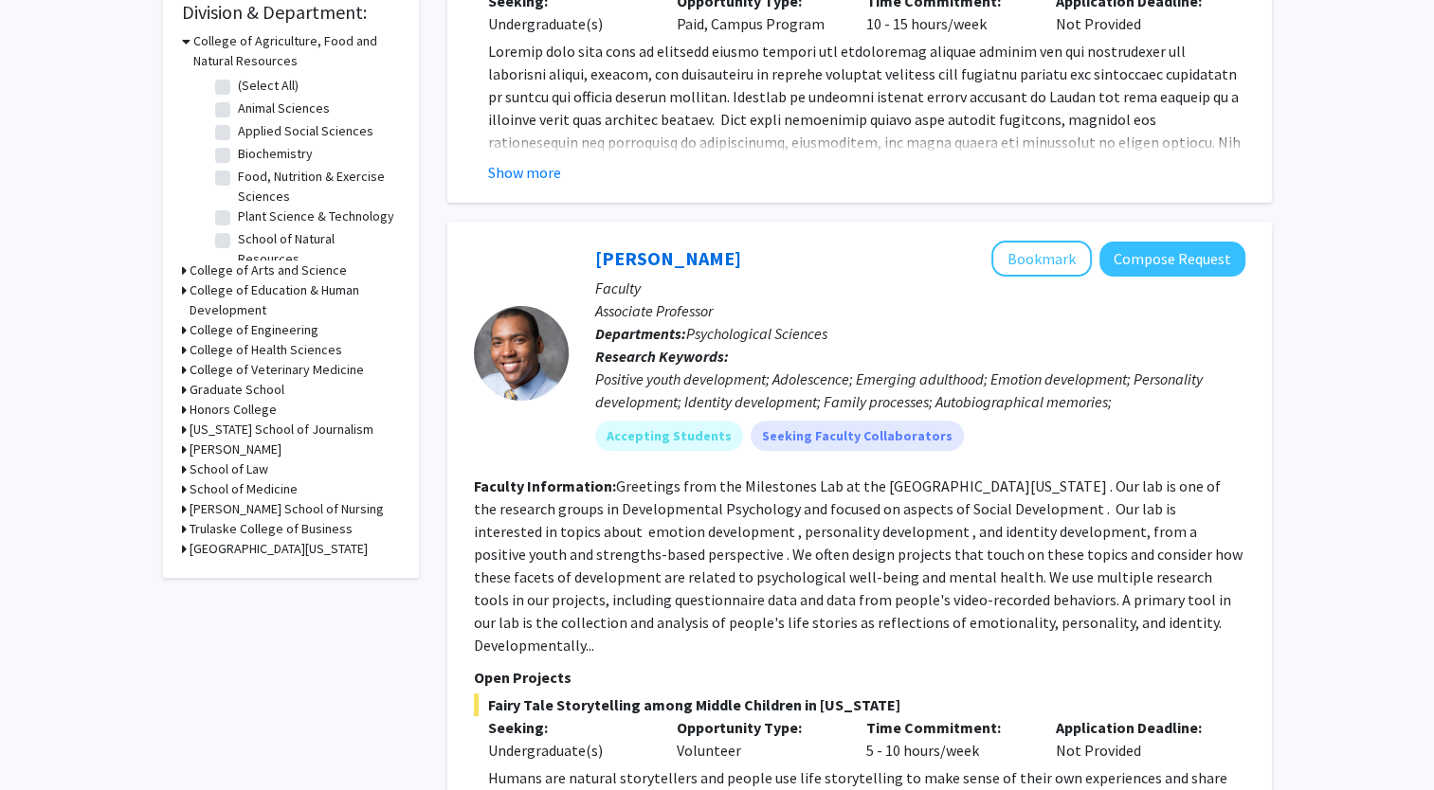
click at [235, 480] on h3 "School of Medicine" at bounding box center [244, 490] width 108 height 20
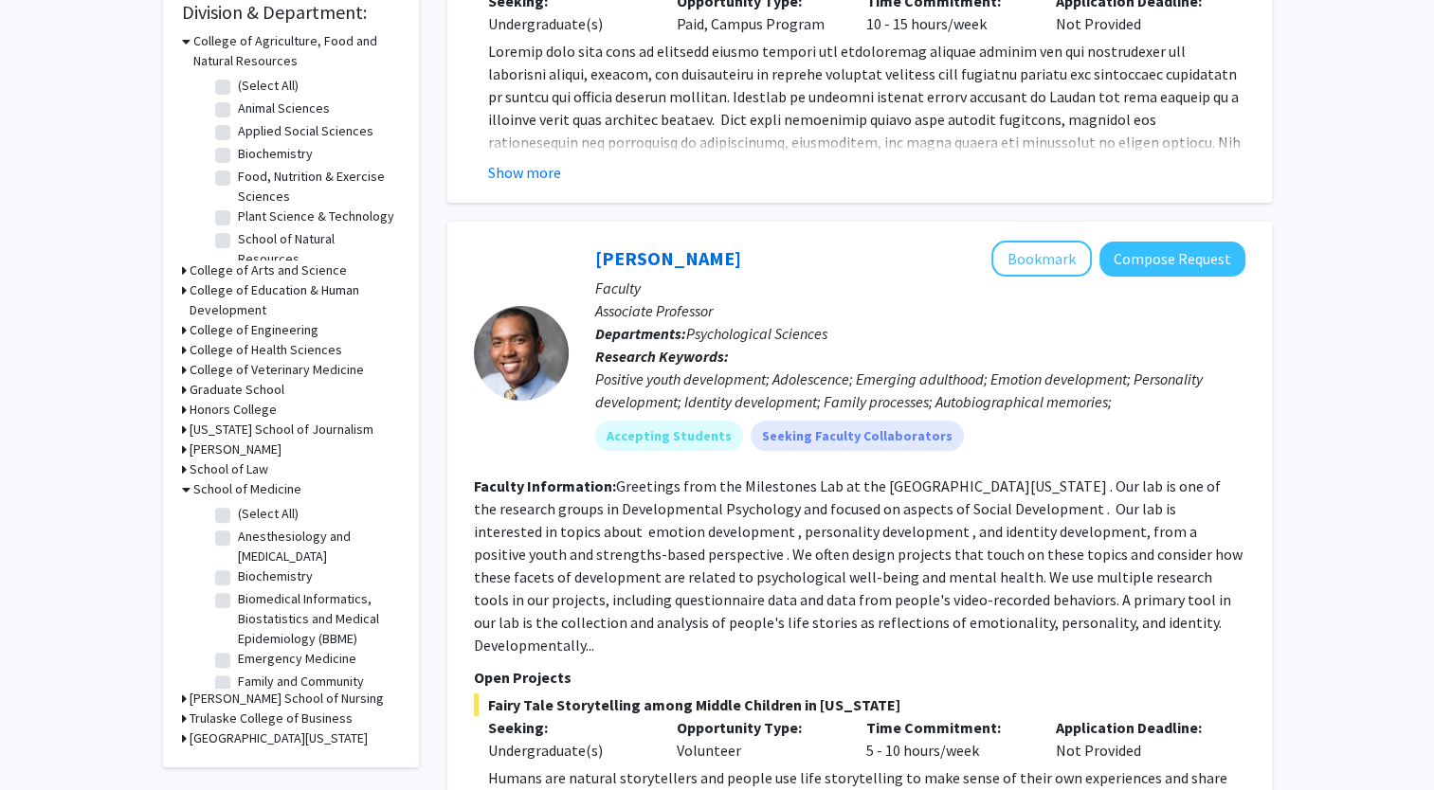
click at [238, 510] on label "(Select All)" at bounding box center [268, 514] width 61 height 20
click at [238, 510] on input "(Select All)" at bounding box center [244, 510] width 12 height 12
checkbox input "true"
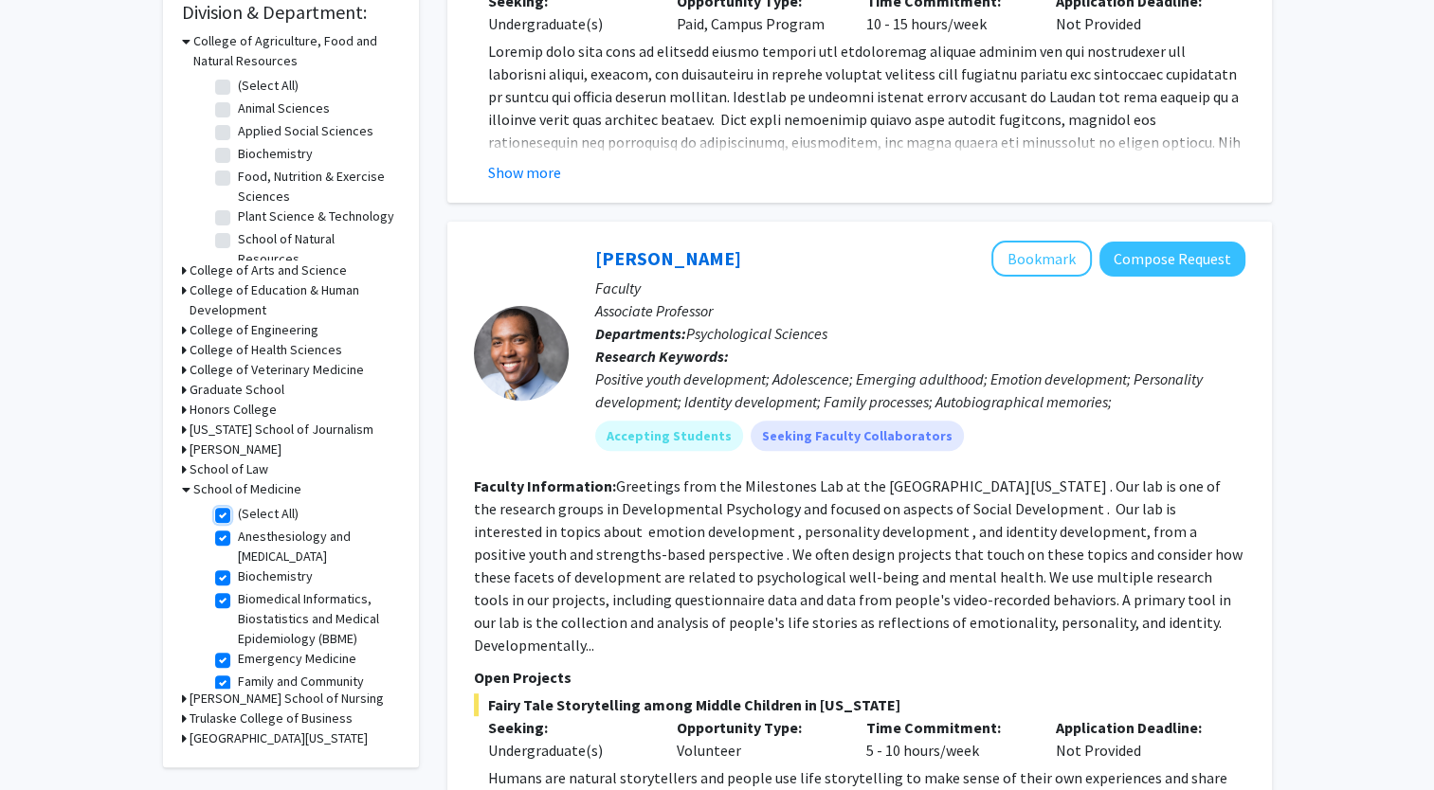
checkbox input "true"
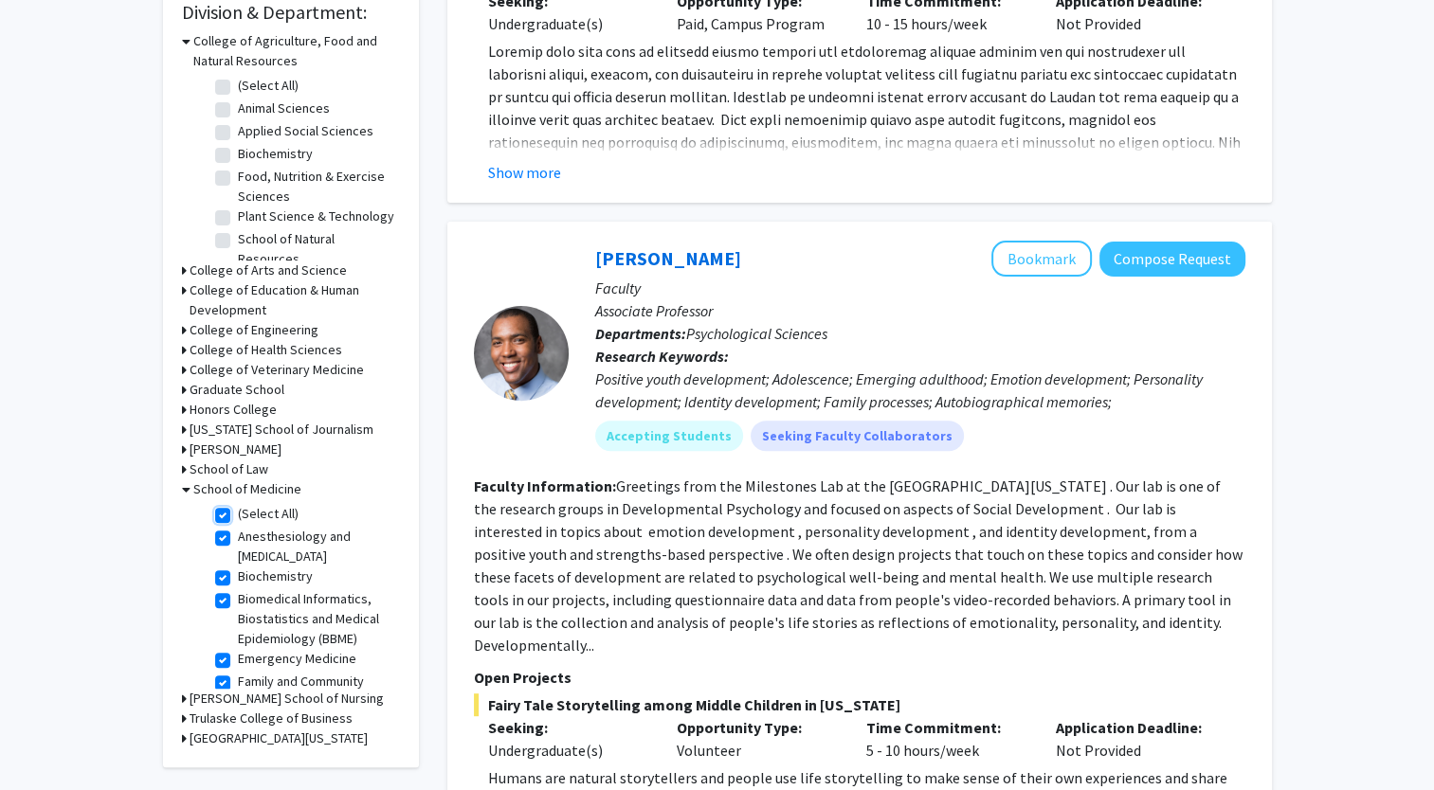
checkbox input "true"
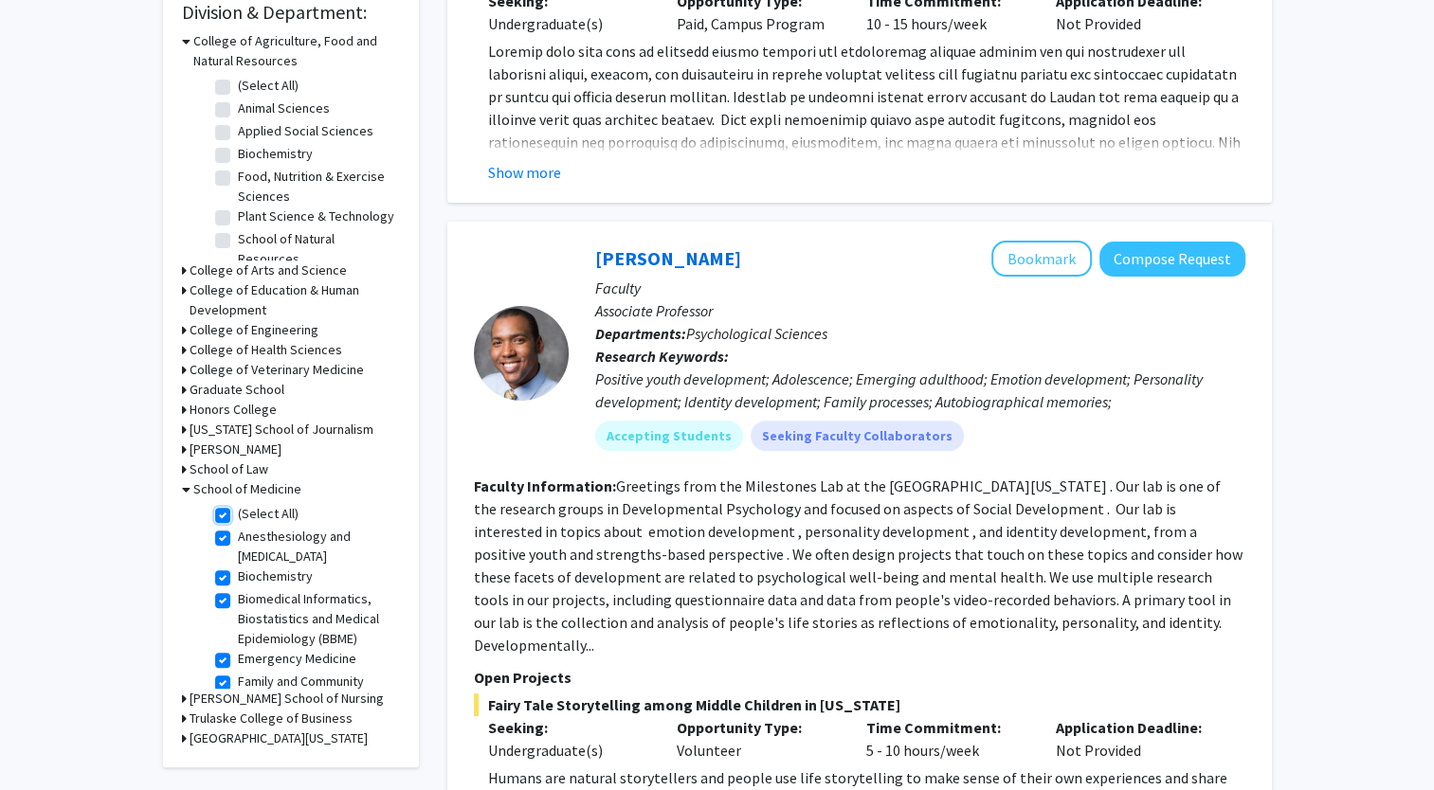
checkbox input "true"
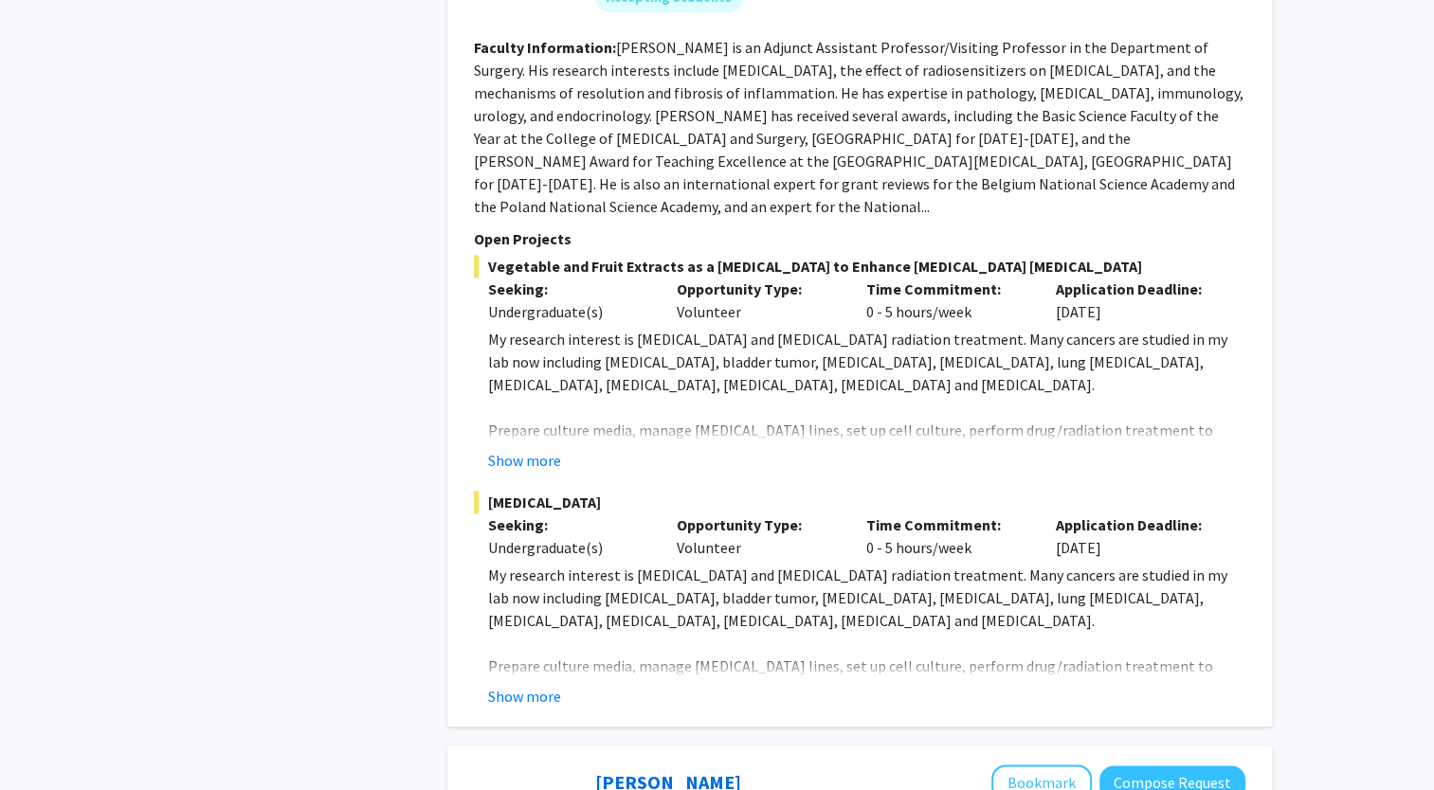
scroll to position [1941, 0]
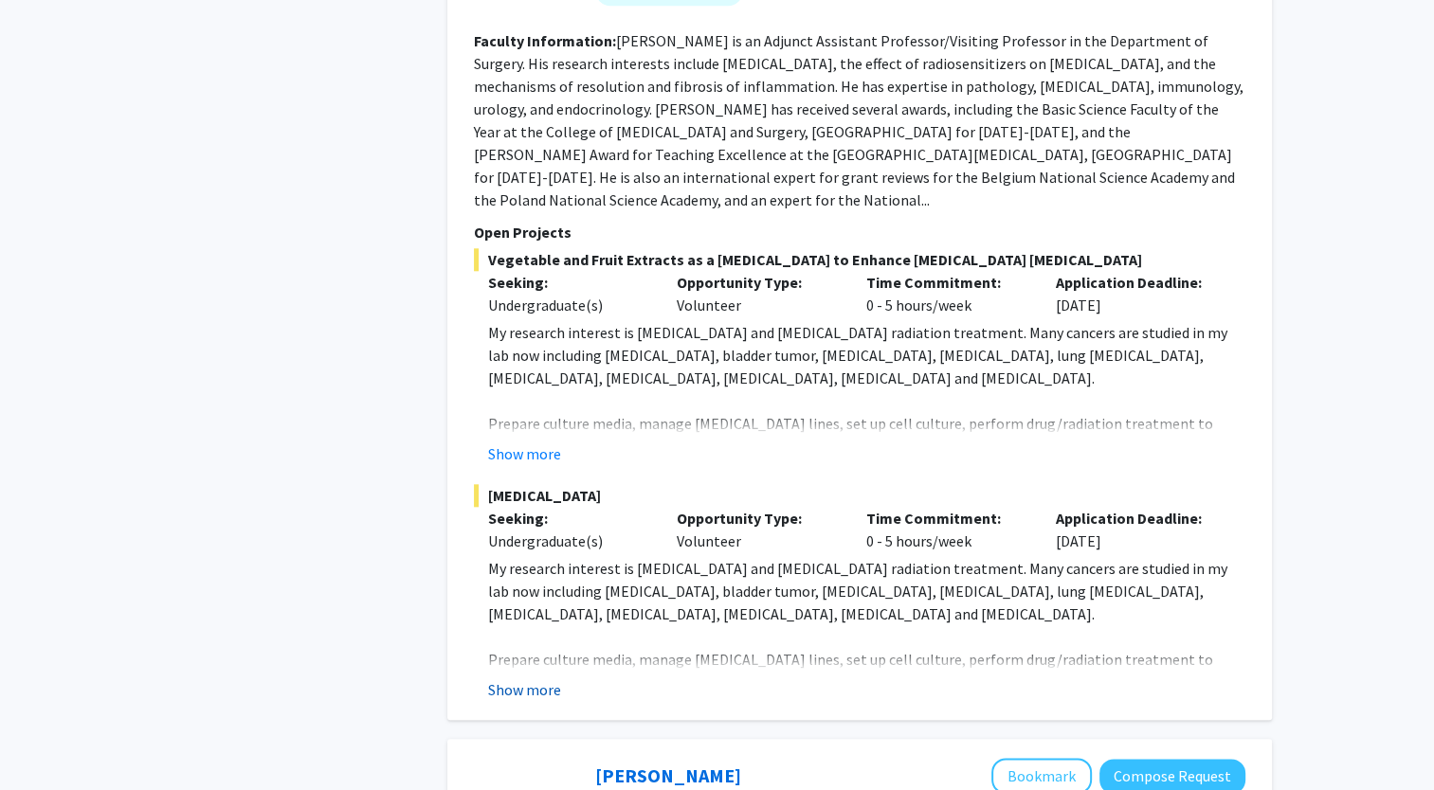
click at [546, 679] on button "Show more" at bounding box center [524, 690] width 73 height 23
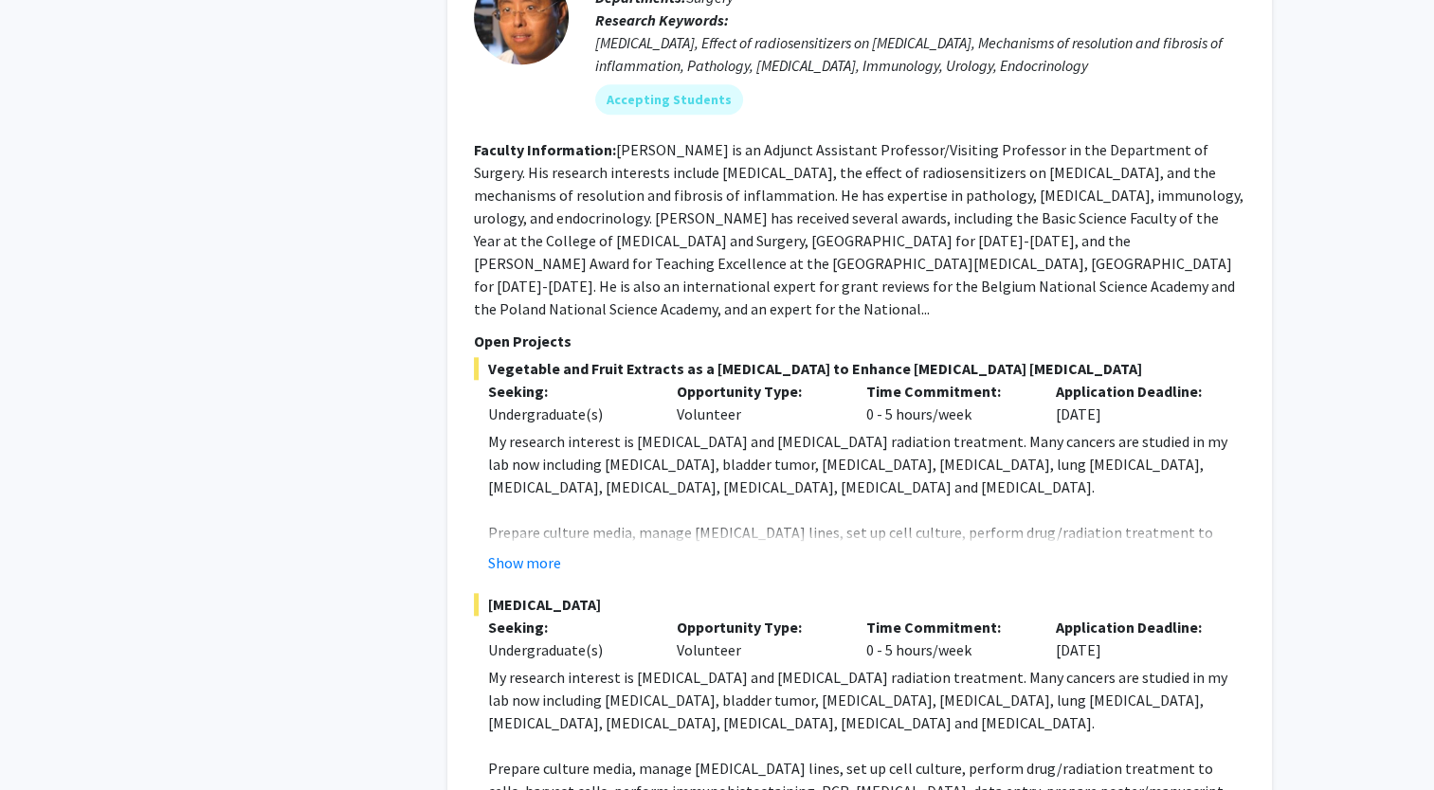
scroll to position [1830, 0]
click at [539, 553] on button "Show more" at bounding box center [524, 564] width 73 height 23
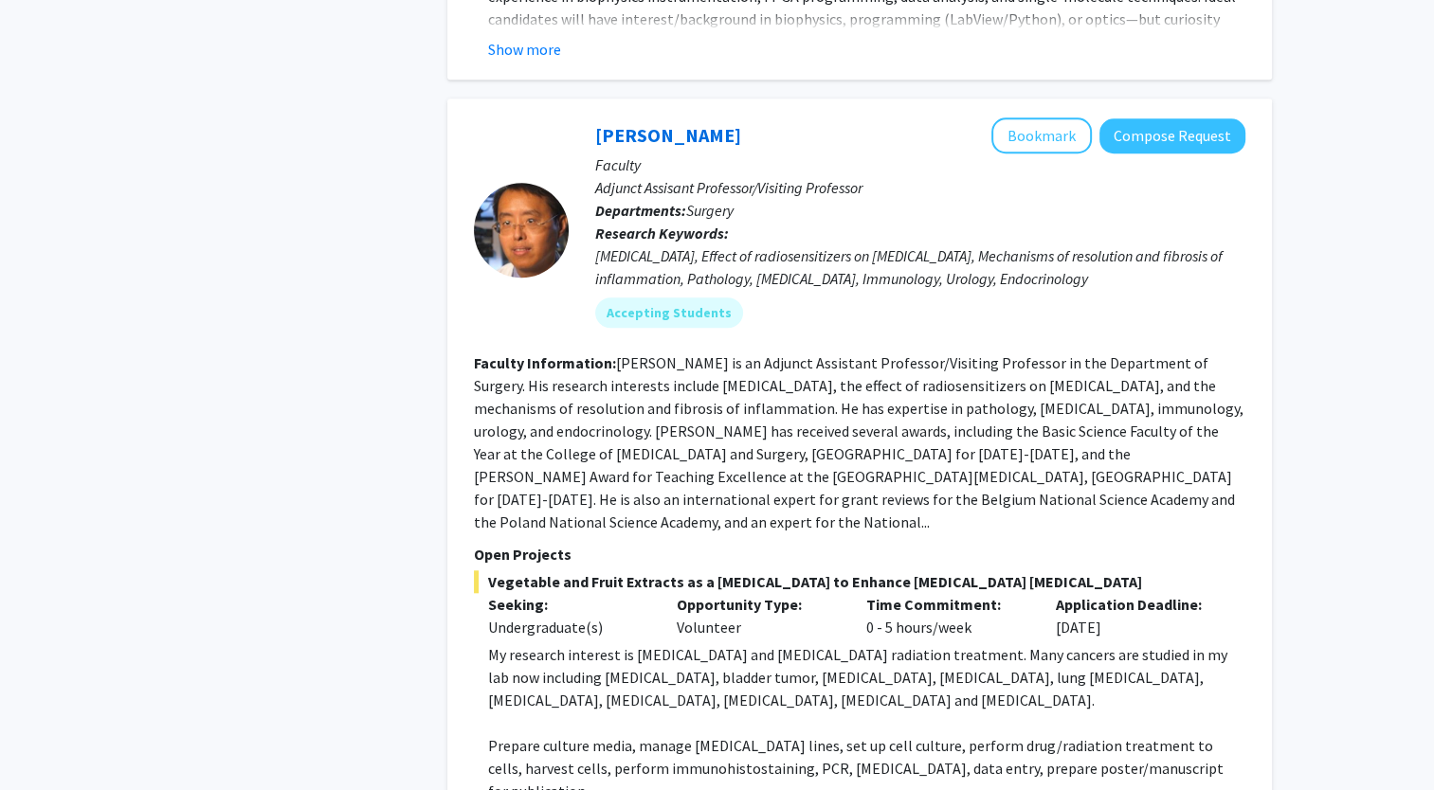
scroll to position [1611, 0]
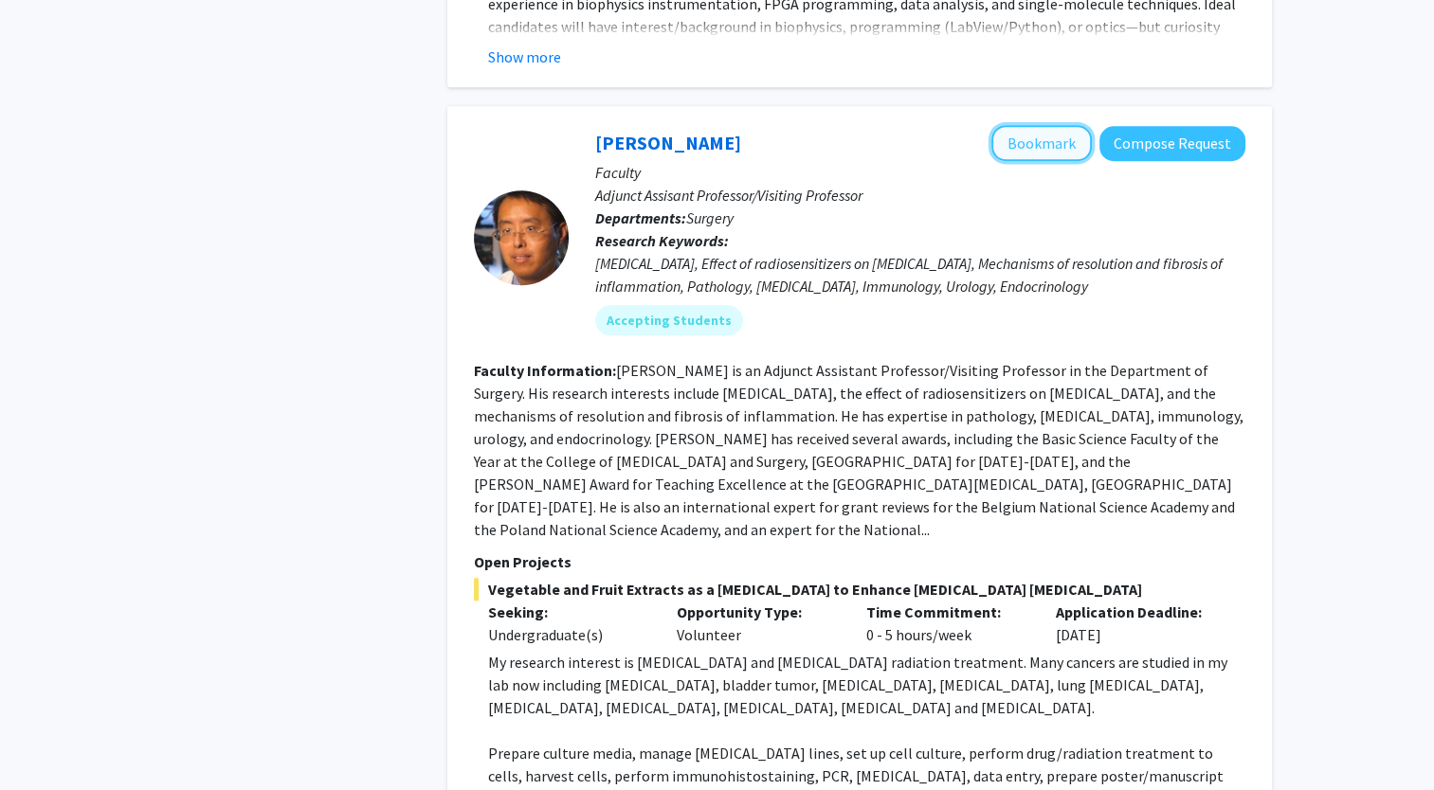
click at [1059, 128] on button "Bookmark" at bounding box center [1041, 143] width 100 height 36
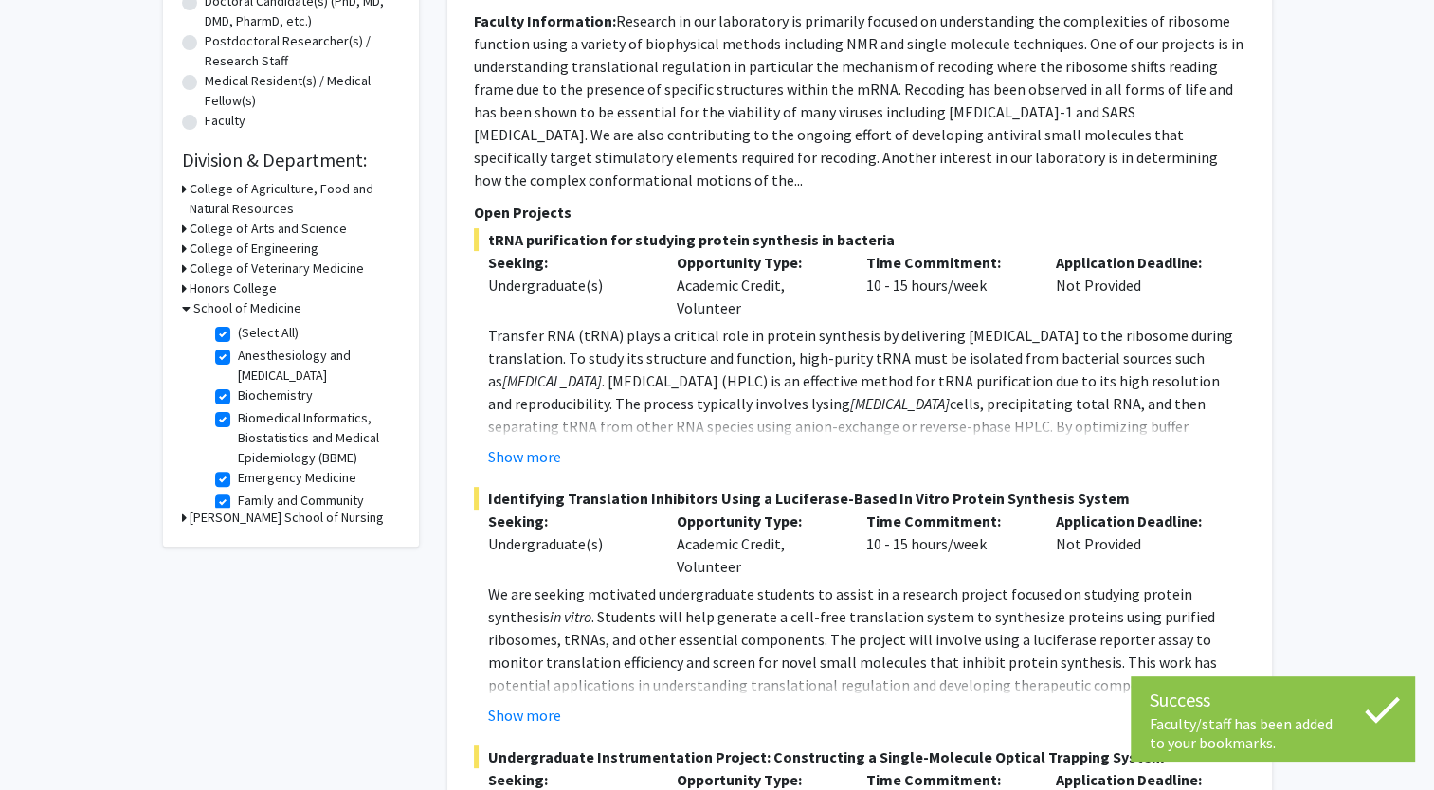
scroll to position [411, 0]
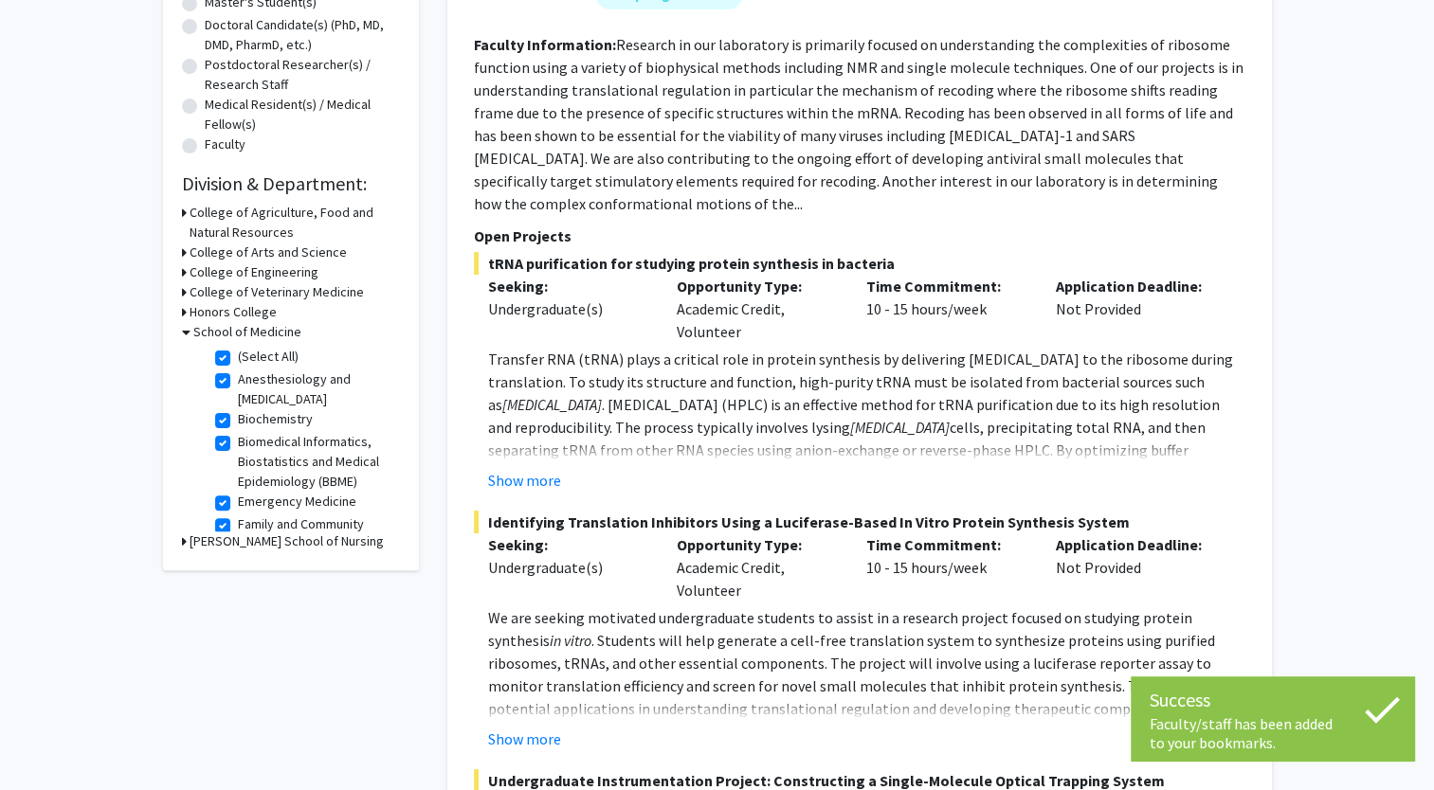
click at [184, 541] on icon at bounding box center [184, 542] width 5 height 20
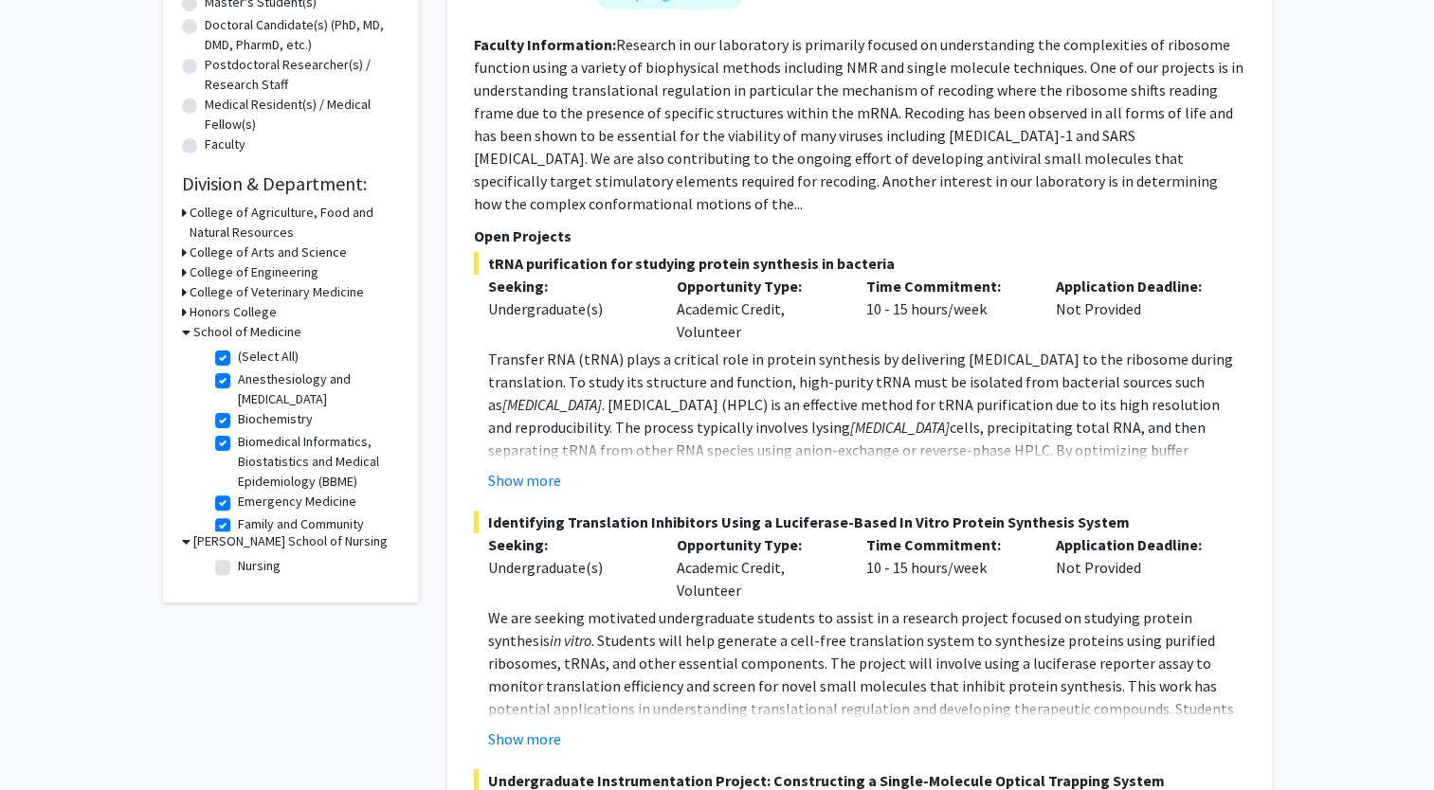
click at [238, 571] on label "Nursing" at bounding box center [259, 566] width 43 height 20
click at [238, 569] on input "Nursing" at bounding box center [244, 562] width 12 height 12
checkbox input "true"
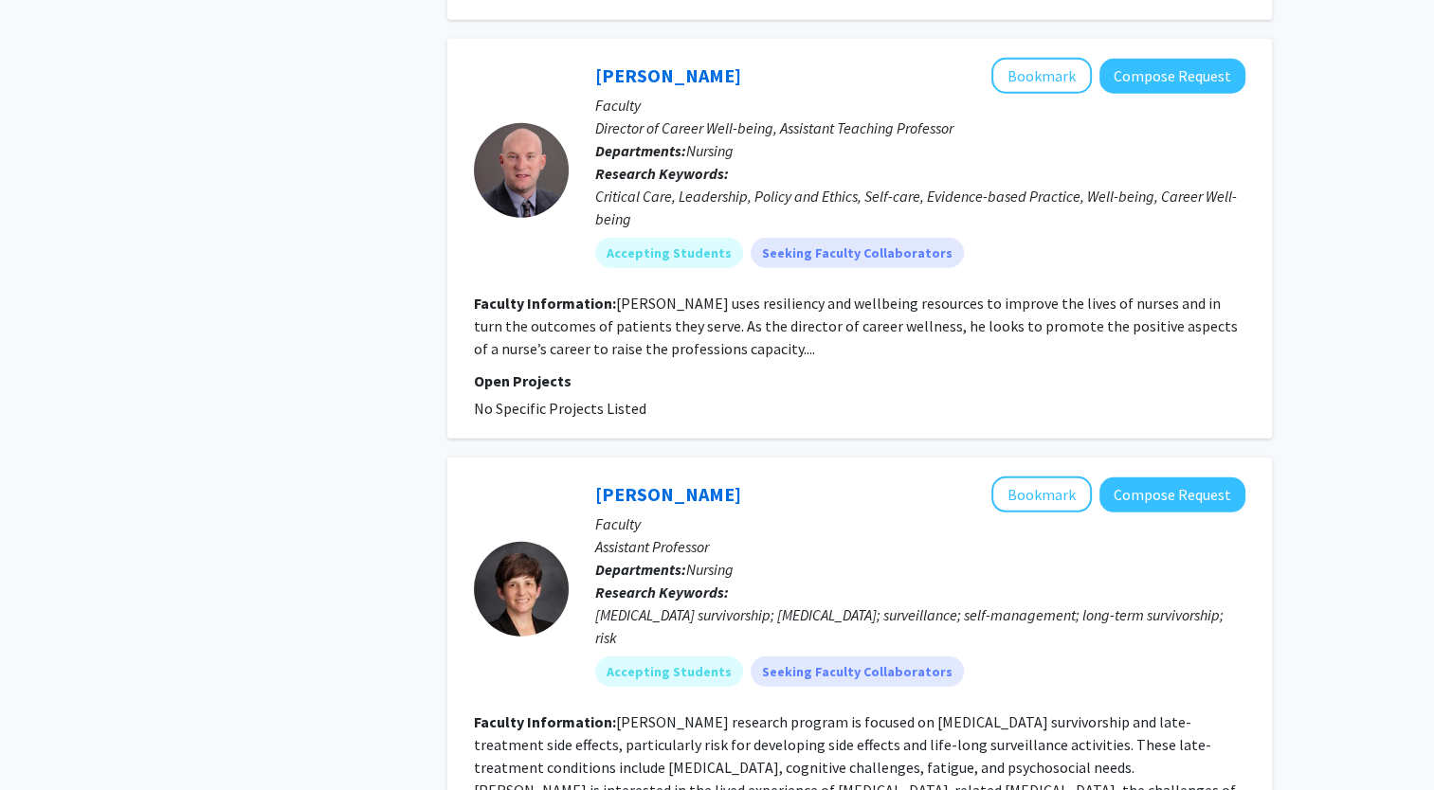
scroll to position [5499, 0]
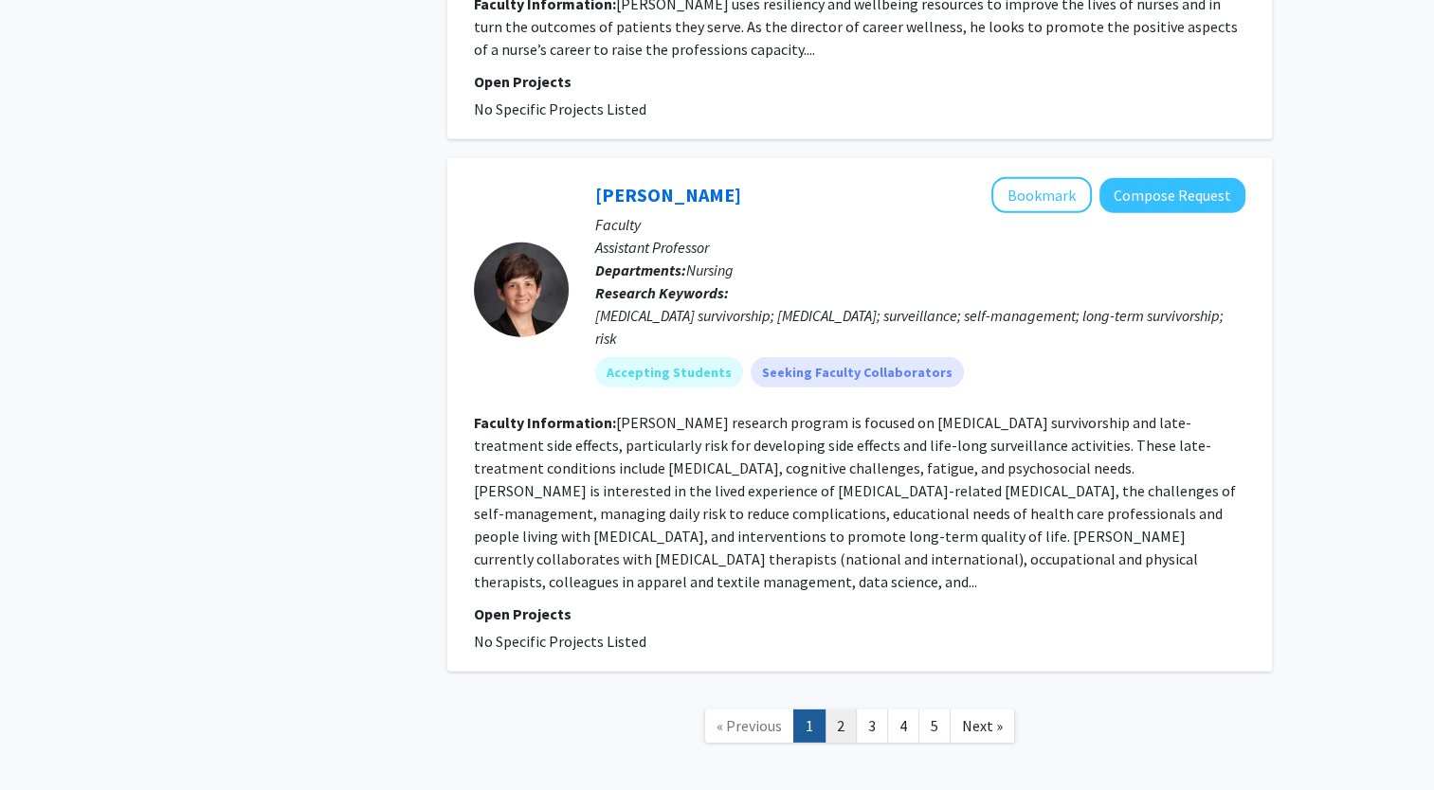
click at [840, 710] on link "2" at bounding box center [840, 726] width 32 height 33
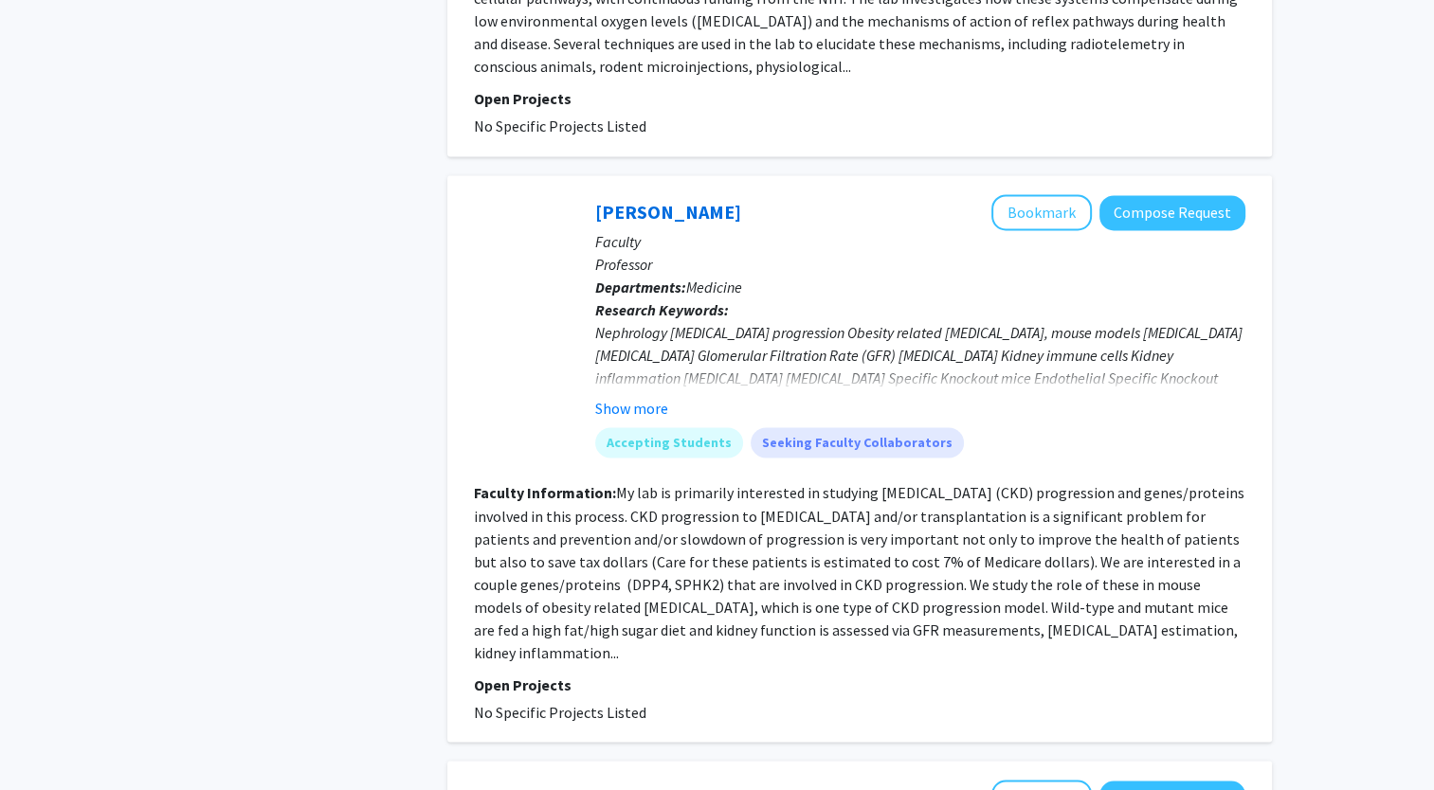
scroll to position [3080, 0]
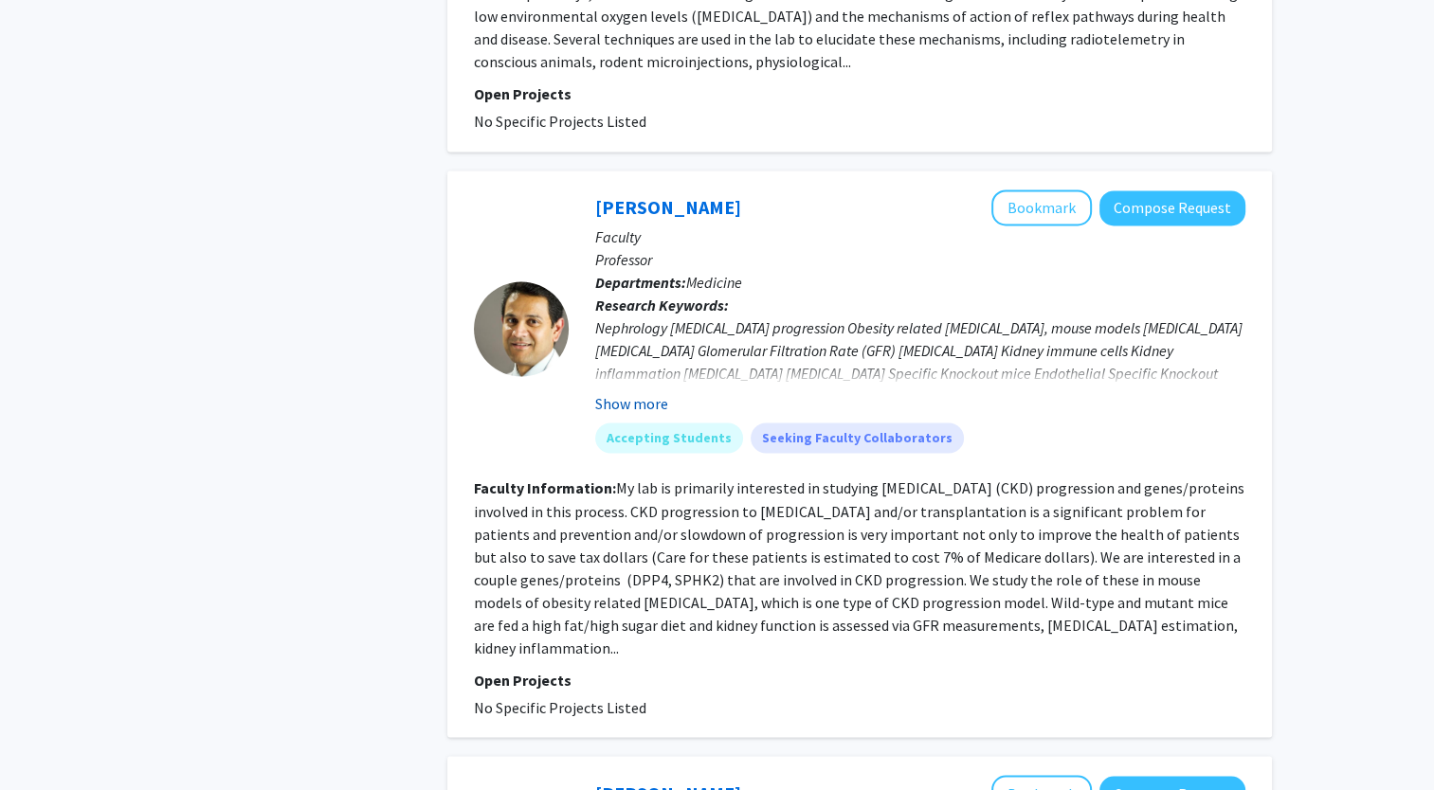
click at [645, 392] on button "Show more" at bounding box center [631, 403] width 73 height 23
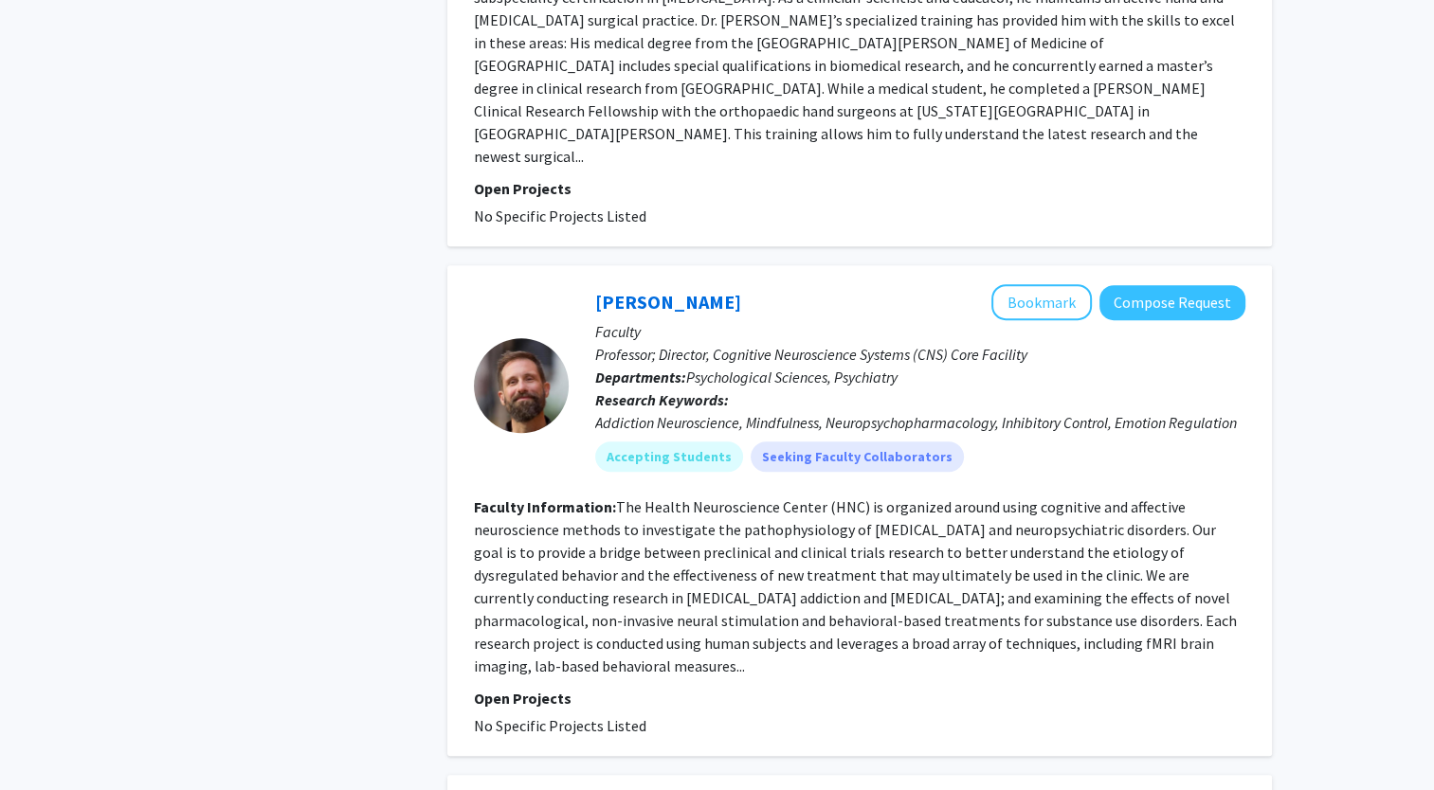
scroll to position [977, 0]
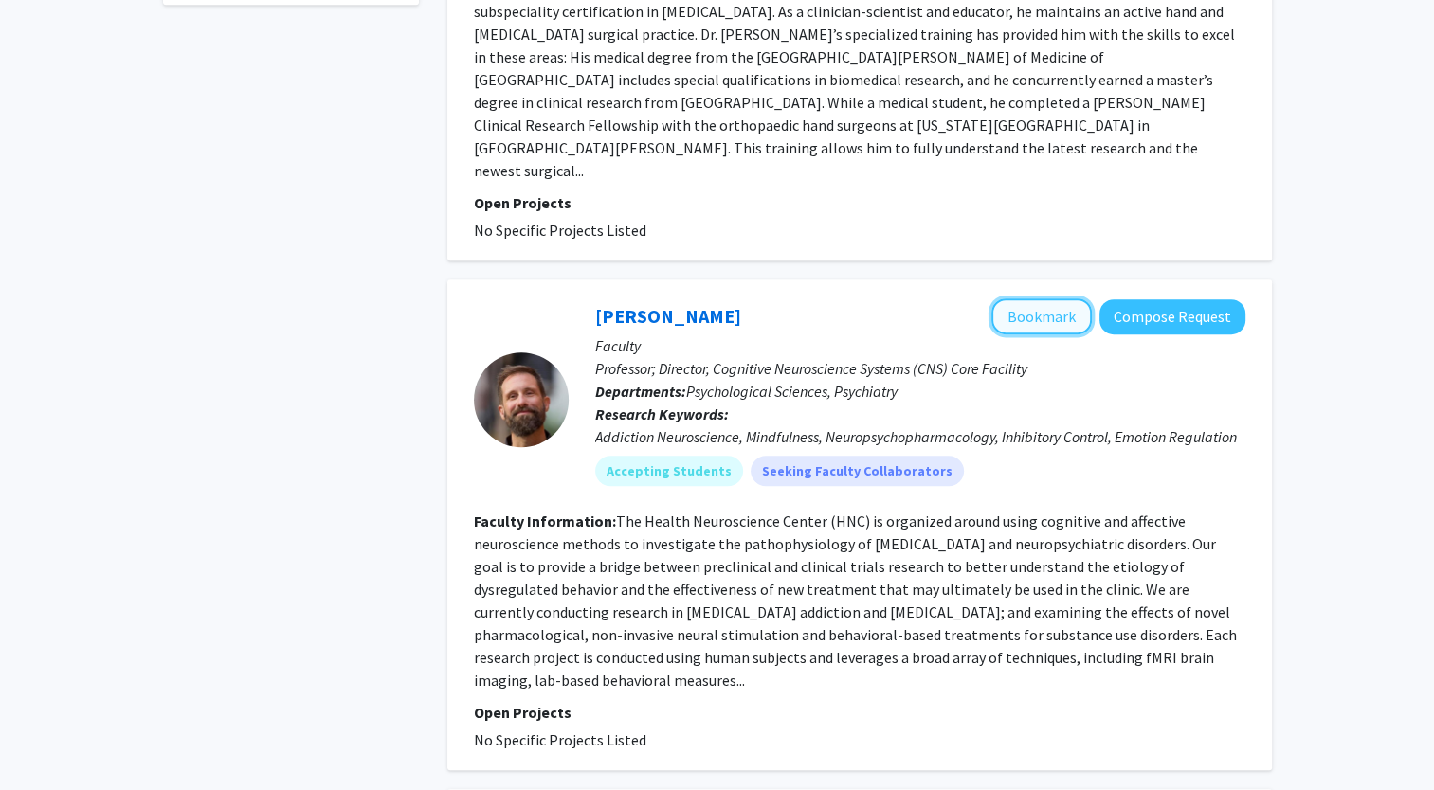
click at [1033, 299] on button "Bookmark" at bounding box center [1041, 317] width 100 height 36
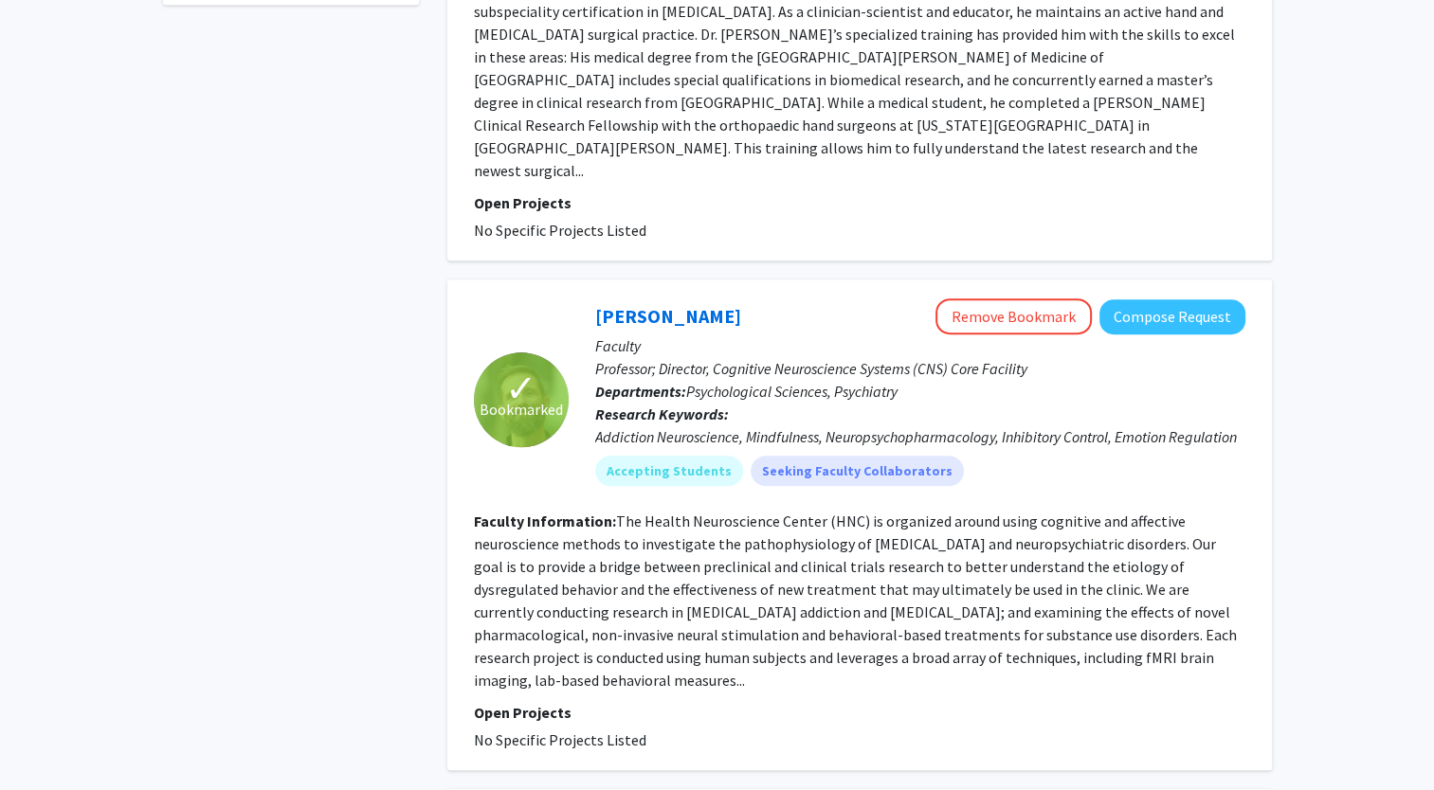
click at [1006, 512] on fg-read-more "The Health Neuroscience Center (HNC) is organized around using cognitive and af…" at bounding box center [855, 601] width 763 height 178
drag, startPoint x: 1006, startPoint y: 476, endPoint x: 1112, endPoint y: 477, distance: 105.2
click at [1112, 512] on fg-read-more "The Health Neuroscience Center (HNC) is organized around using cognitive and af…" at bounding box center [855, 601] width 763 height 178
copy fg-read-more "neuropsychiatric disorders"
click at [784, 536] on fg-read-more "The Health Neuroscience Center (HNC) is organized around using cognitive and af…" at bounding box center [855, 601] width 763 height 178
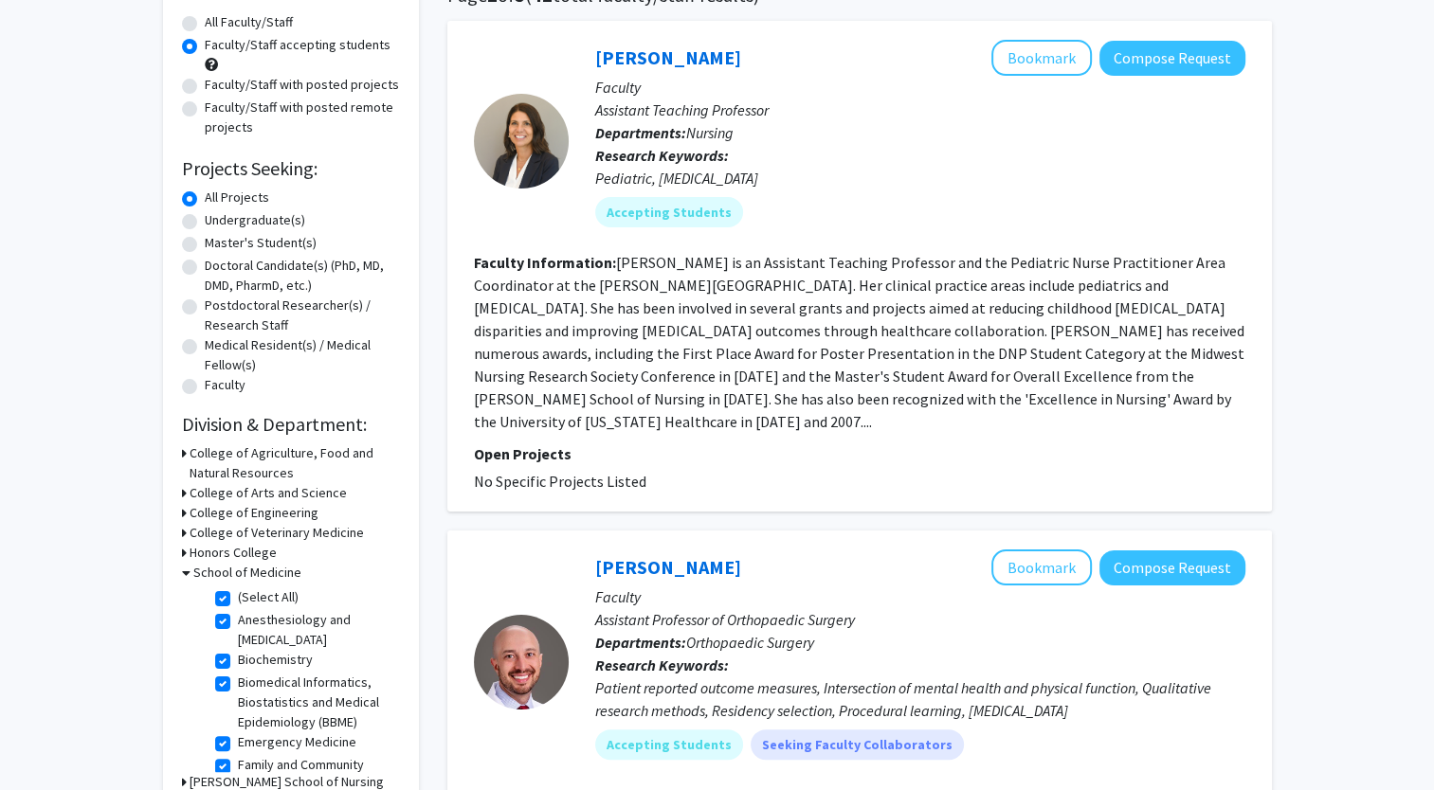
scroll to position [160, 0]
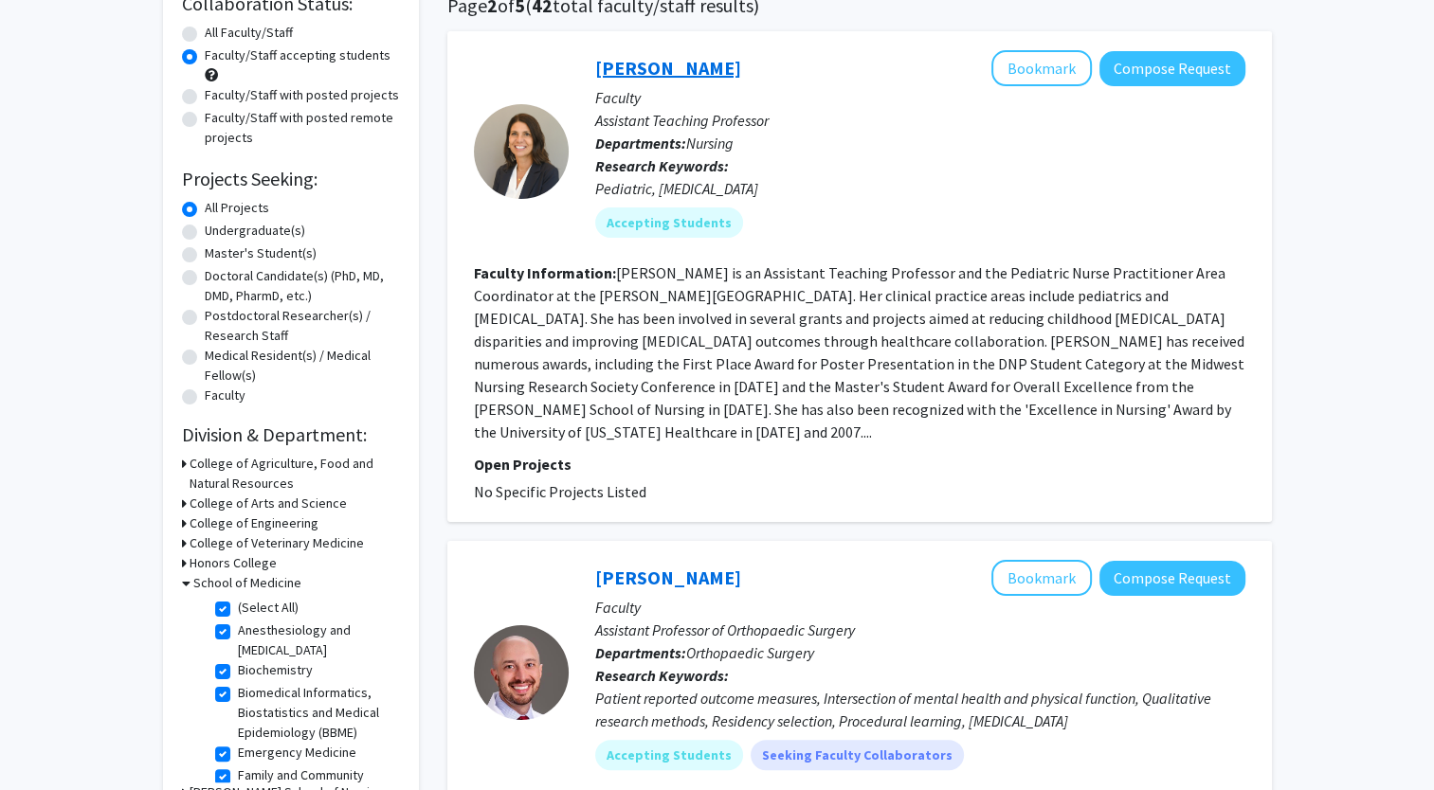
click at [637, 70] on link "Tammy Rood" at bounding box center [668, 68] width 146 height 24
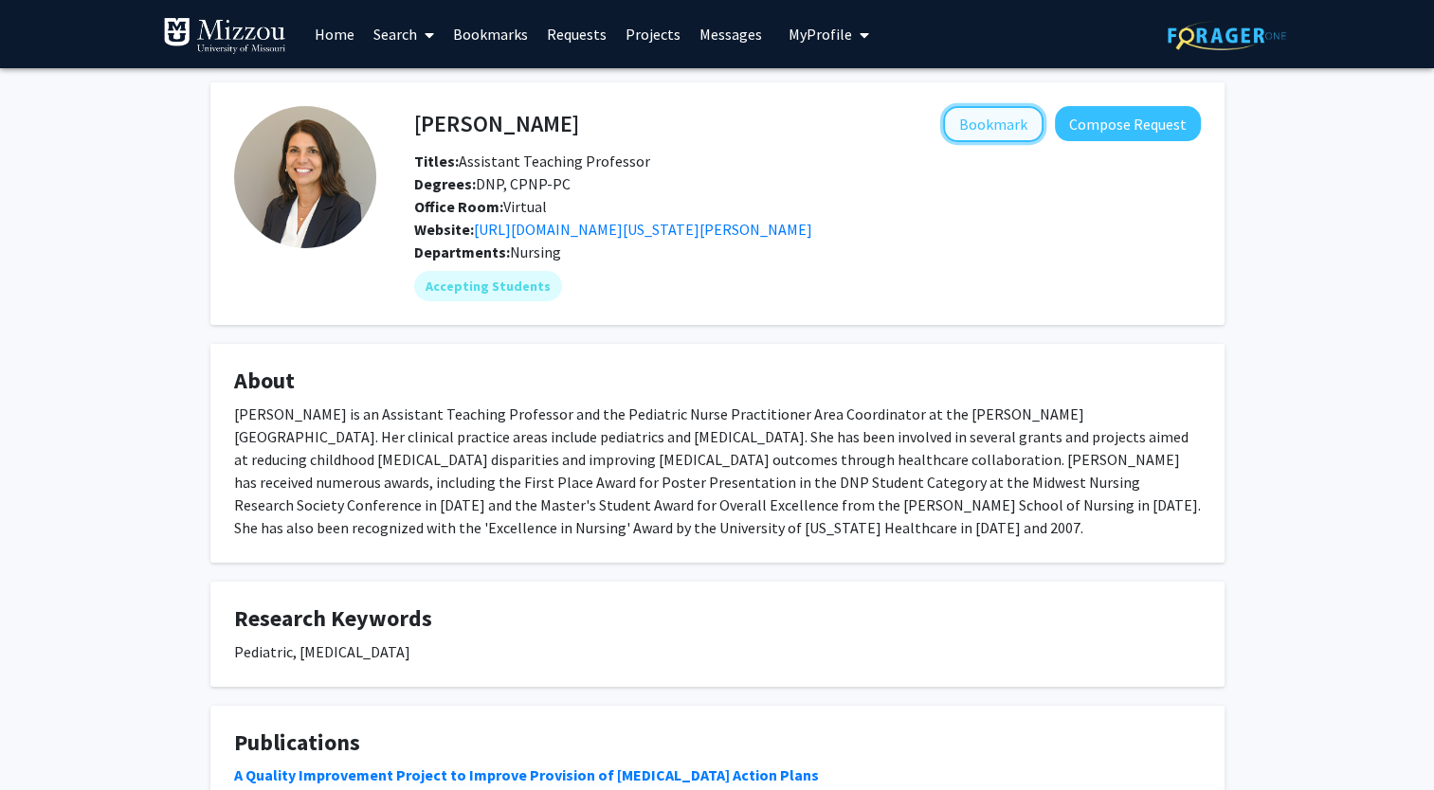
click at [994, 135] on button "Bookmark" at bounding box center [993, 124] width 100 height 36
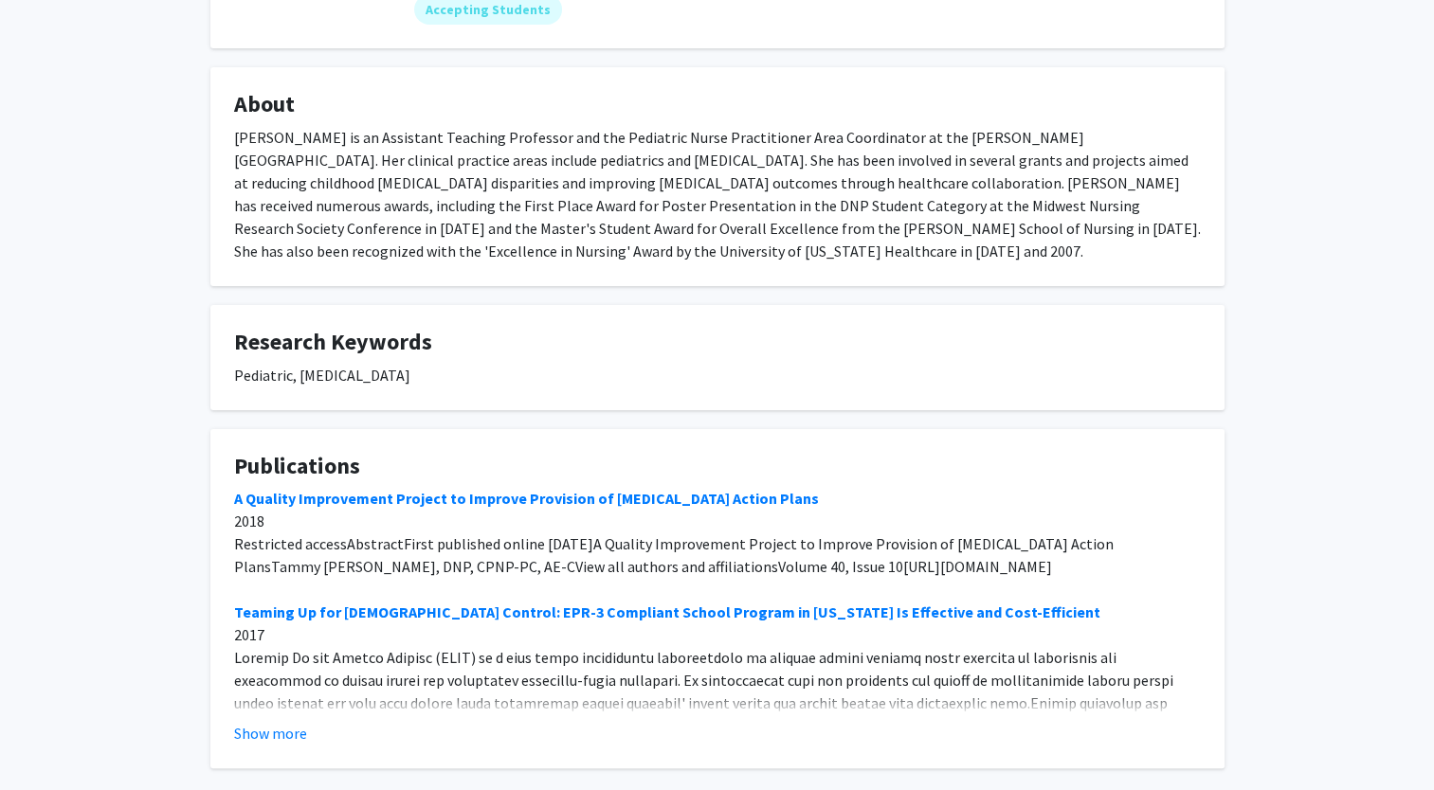
scroll to position [373, 0]
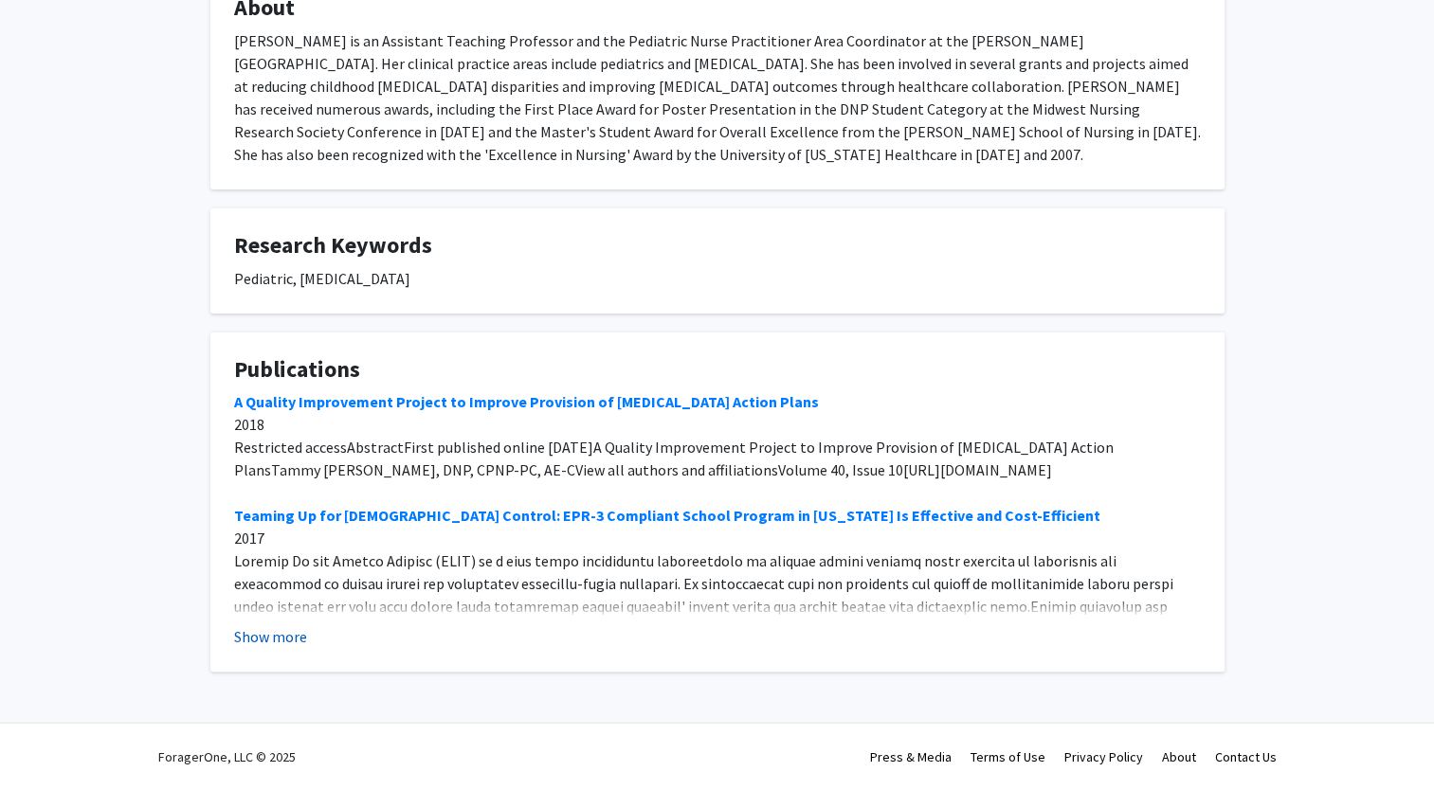
click at [288, 637] on button "Show more" at bounding box center [270, 636] width 73 height 23
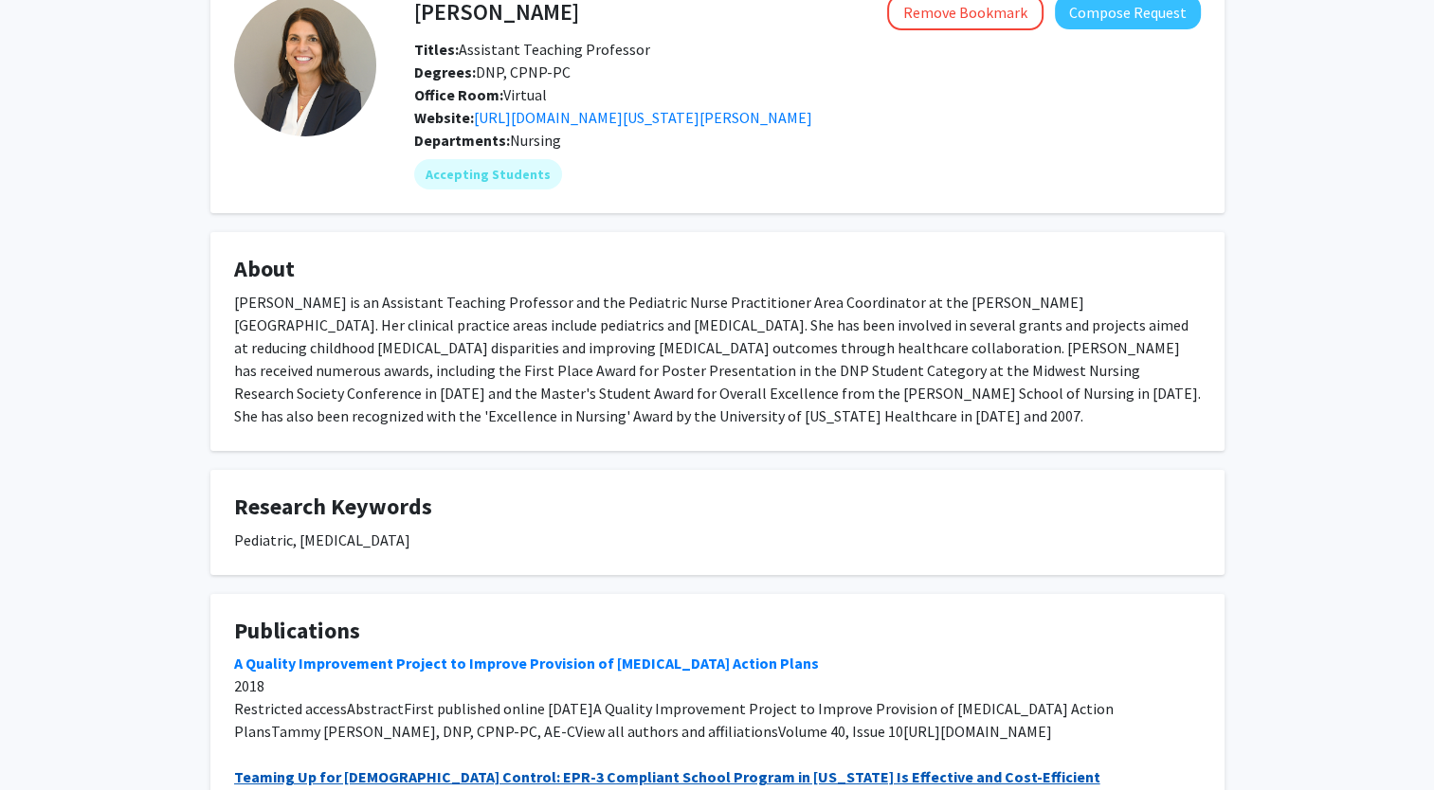
scroll to position [0, 0]
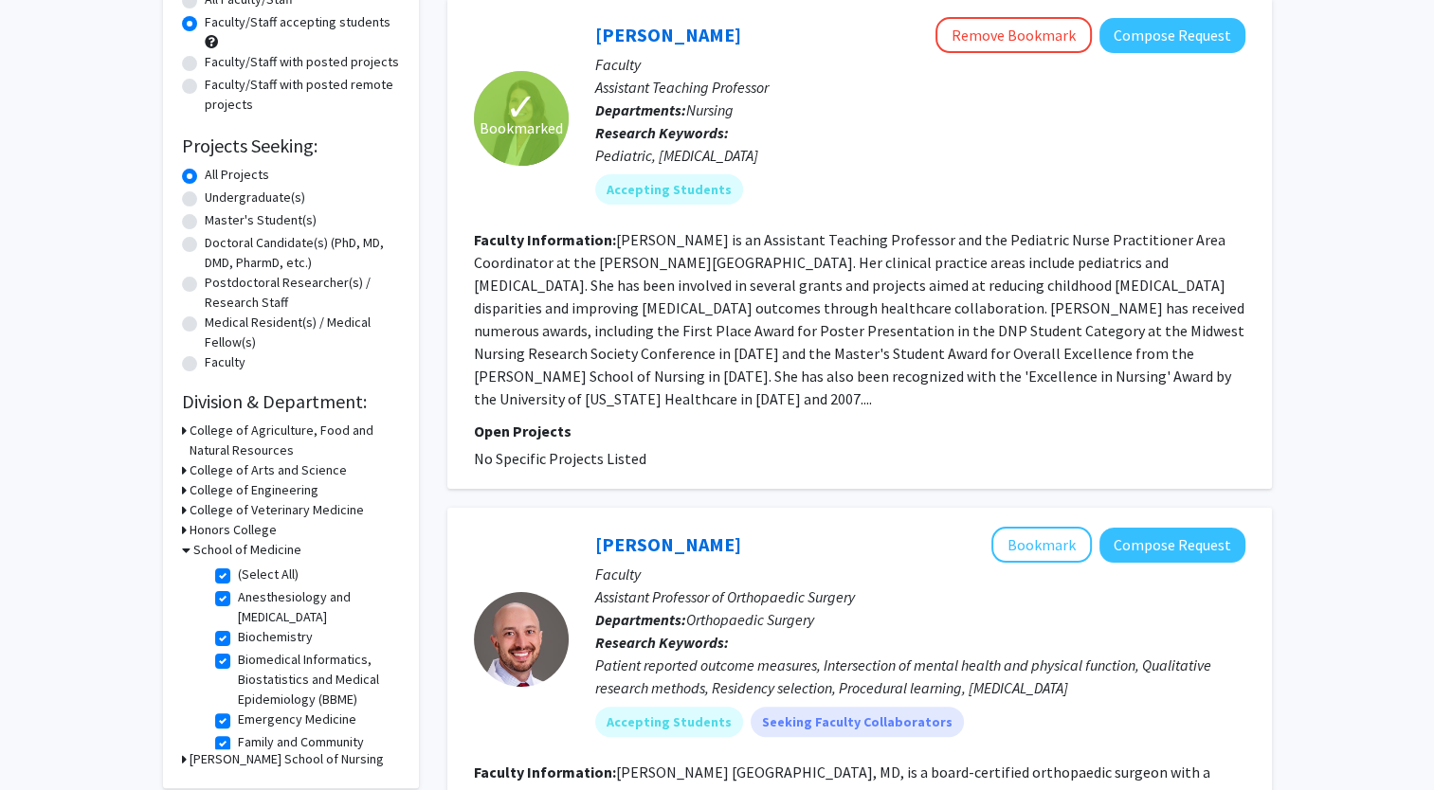
scroll to position [194, 0]
click at [282, 423] on h3 "College of Agriculture, Food and Natural Resources" at bounding box center [295, 440] width 210 height 40
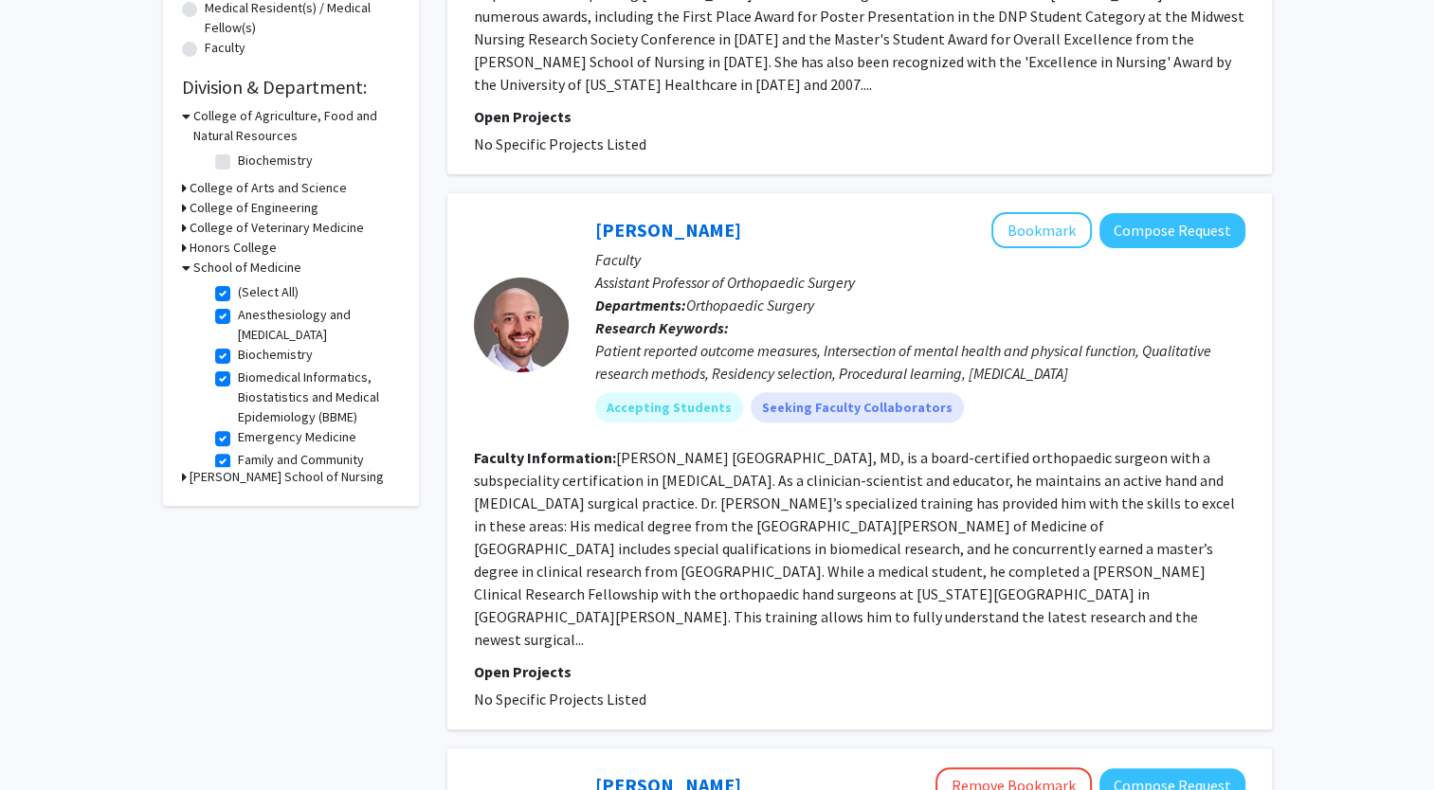
scroll to position [505, 0]
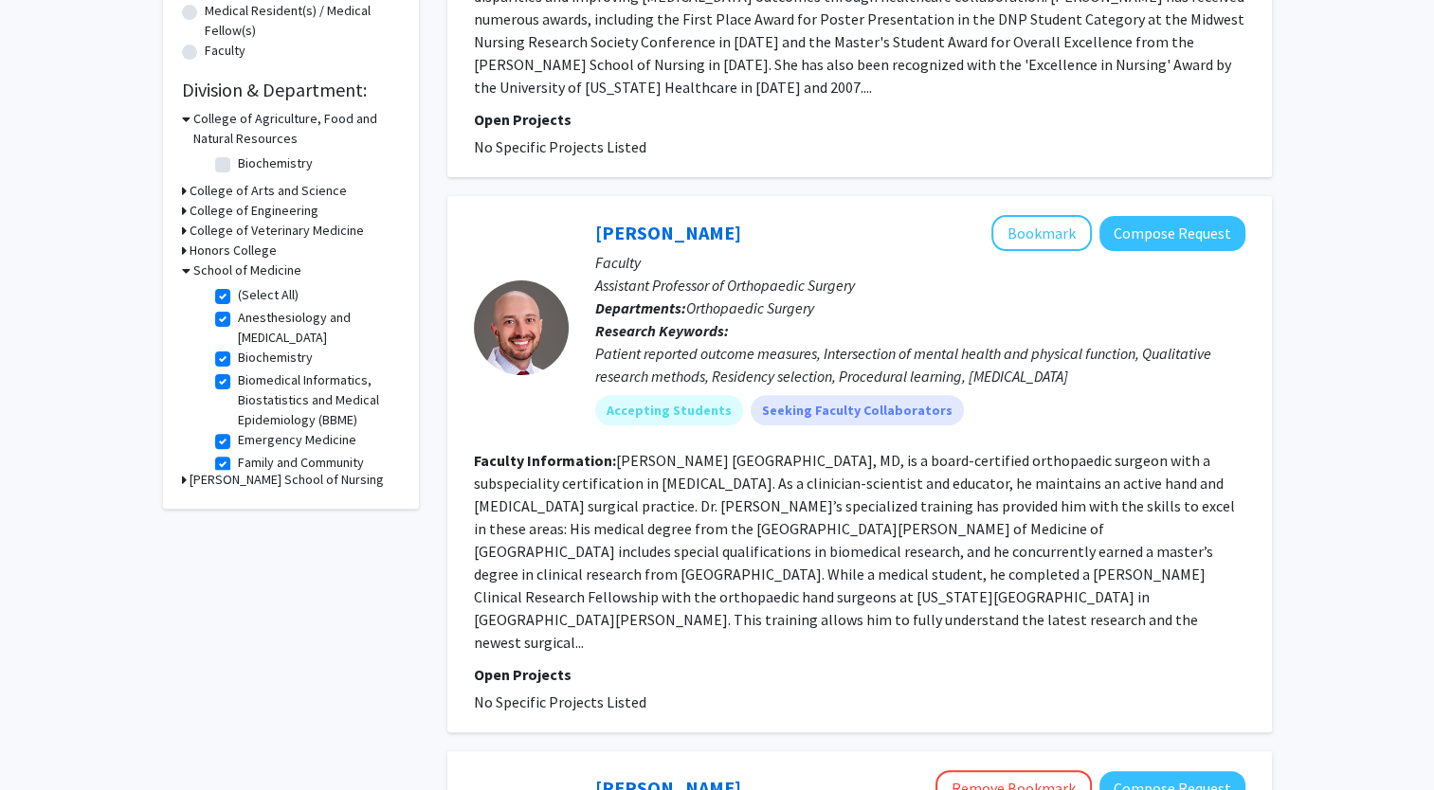
click at [238, 297] on label "(Select All)" at bounding box center [268, 295] width 61 height 20
click at [238, 297] on input "(Select All)" at bounding box center [244, 291] width 12 height 12
checkbox input "false"
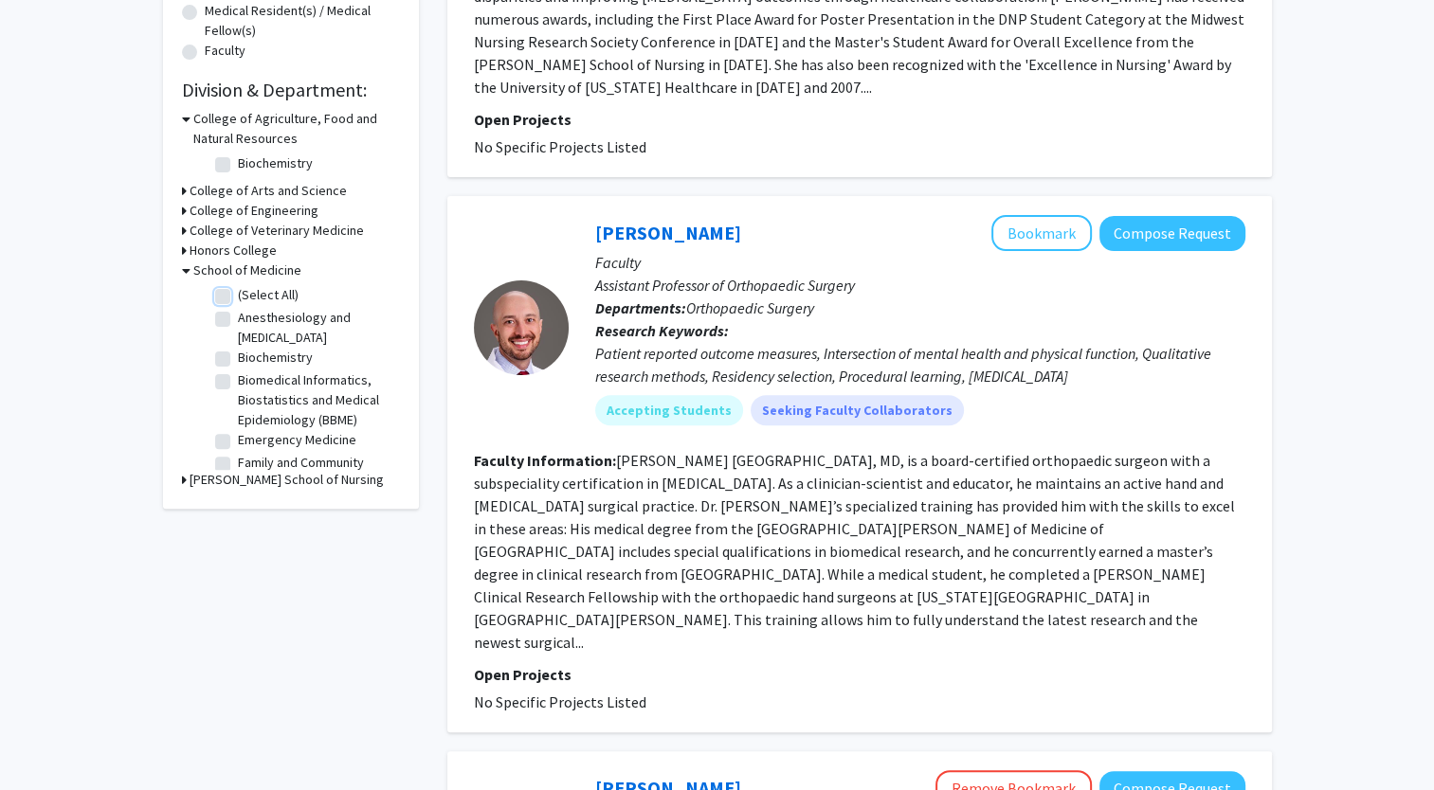
checkbox input "false"
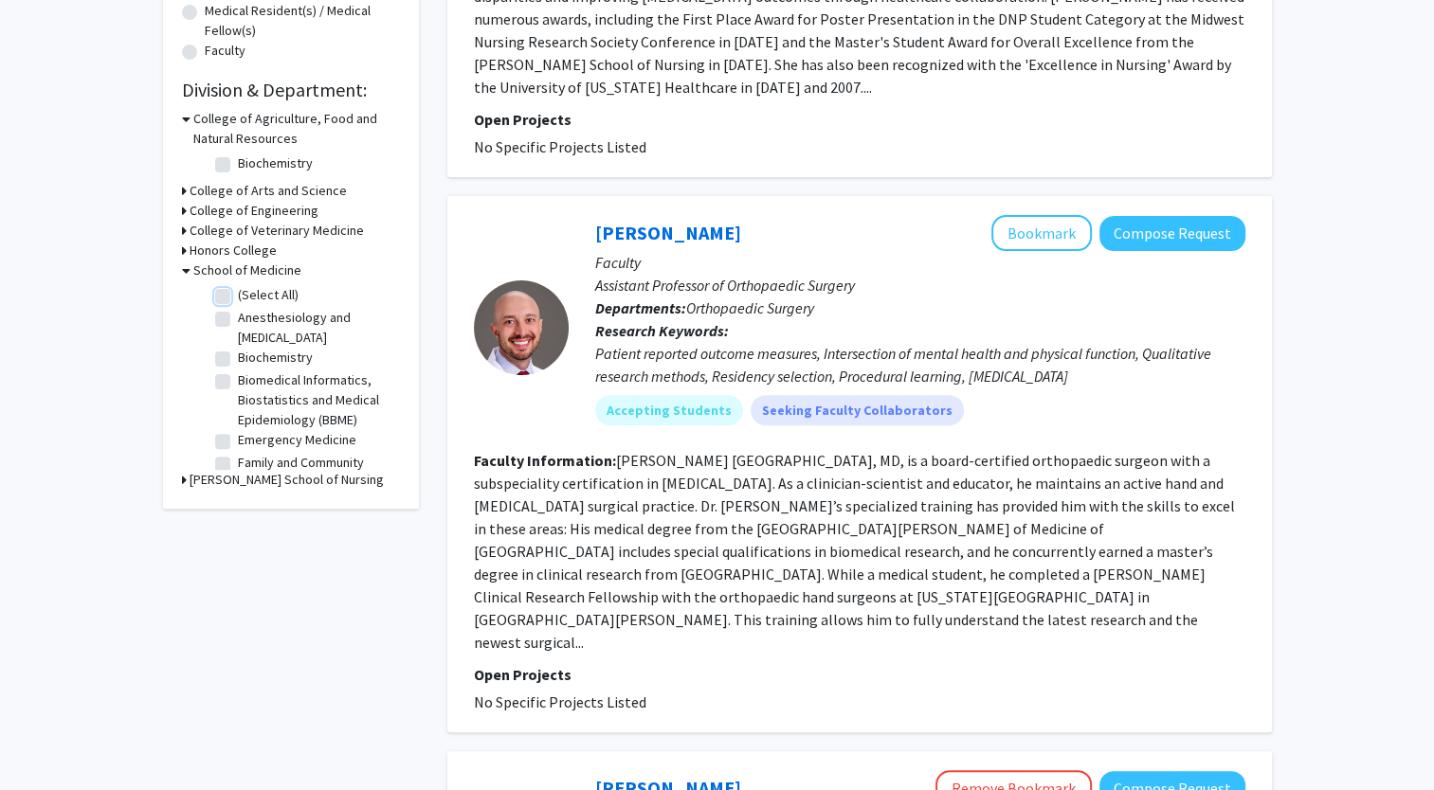
checkbox input "false"
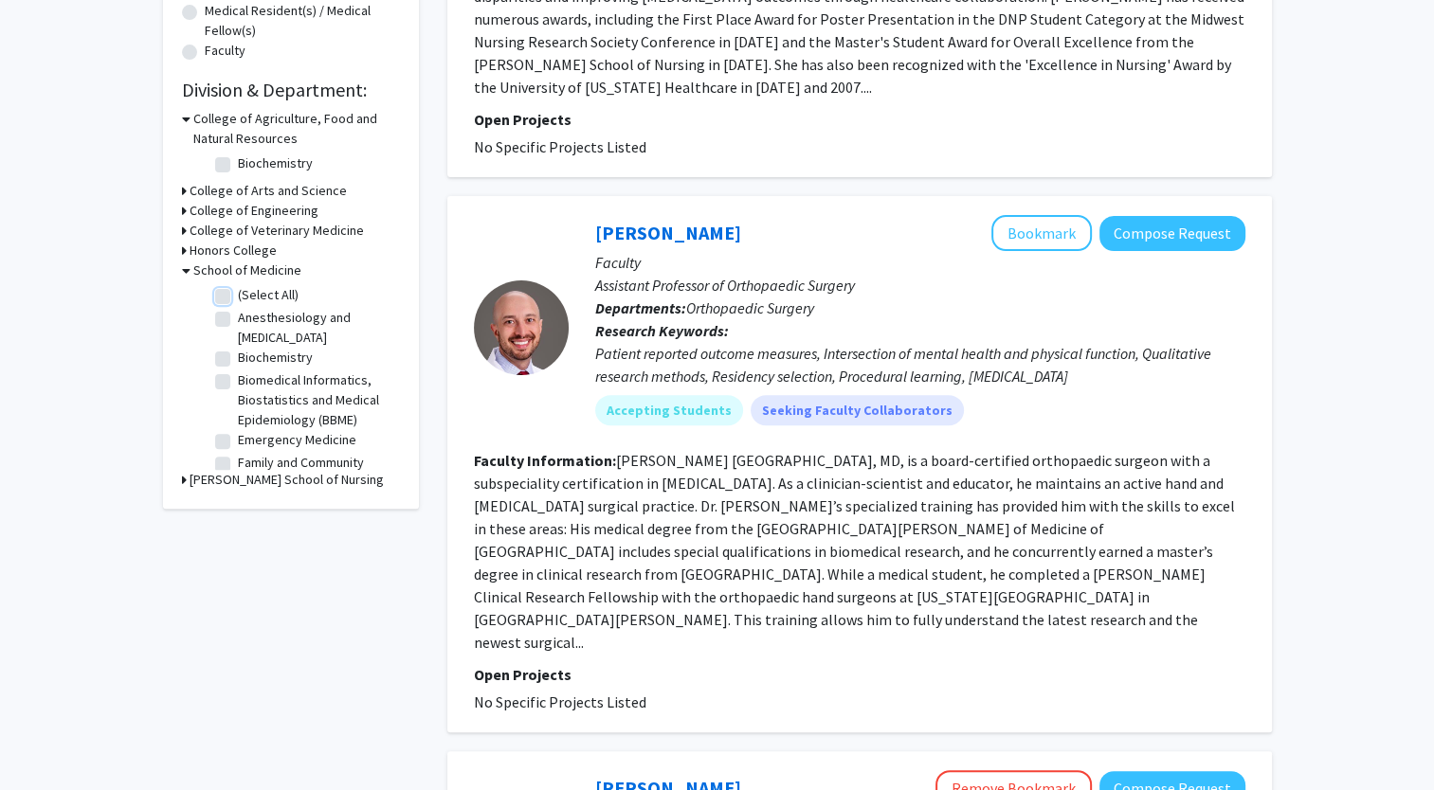
checkbox input "false"
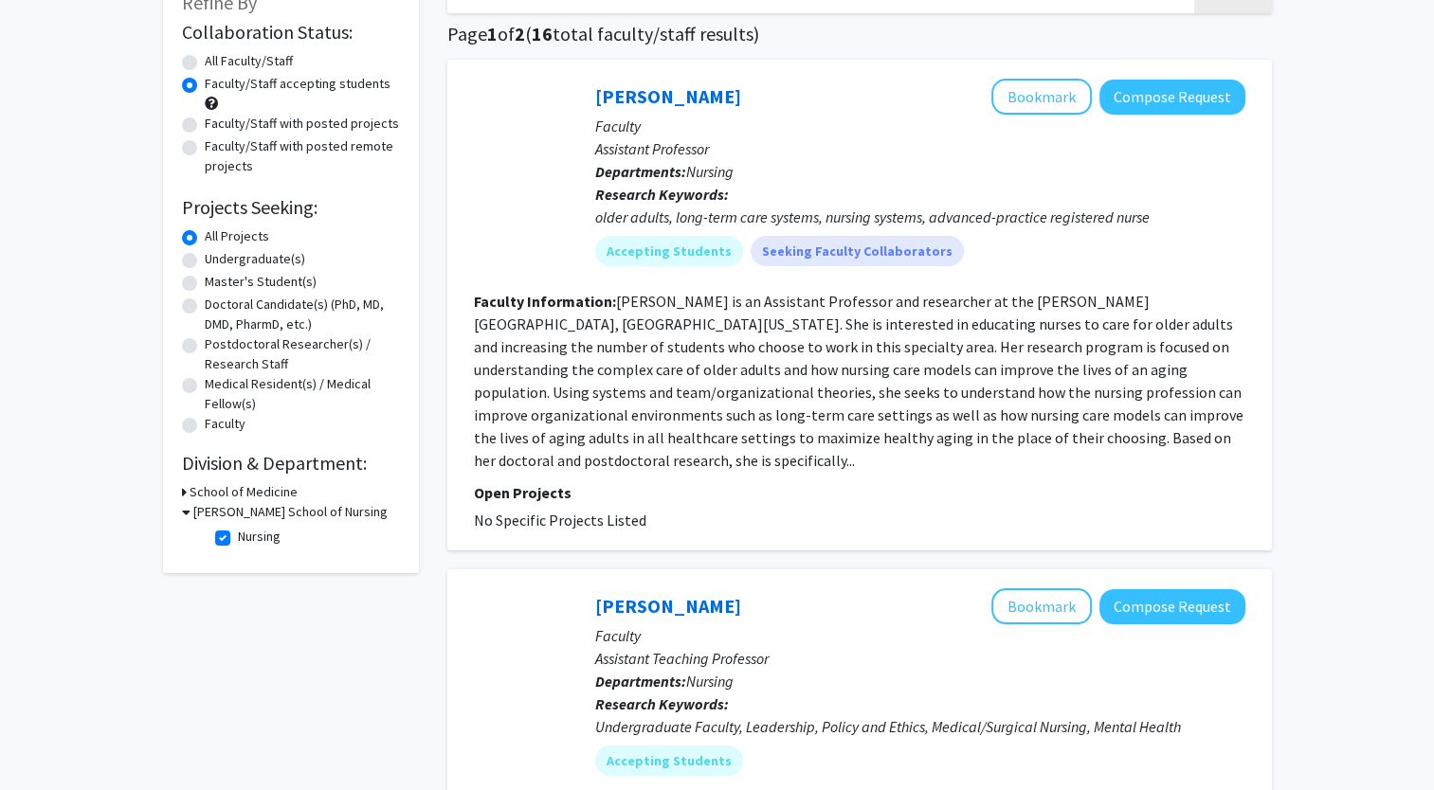
scroll to position [134, 0]
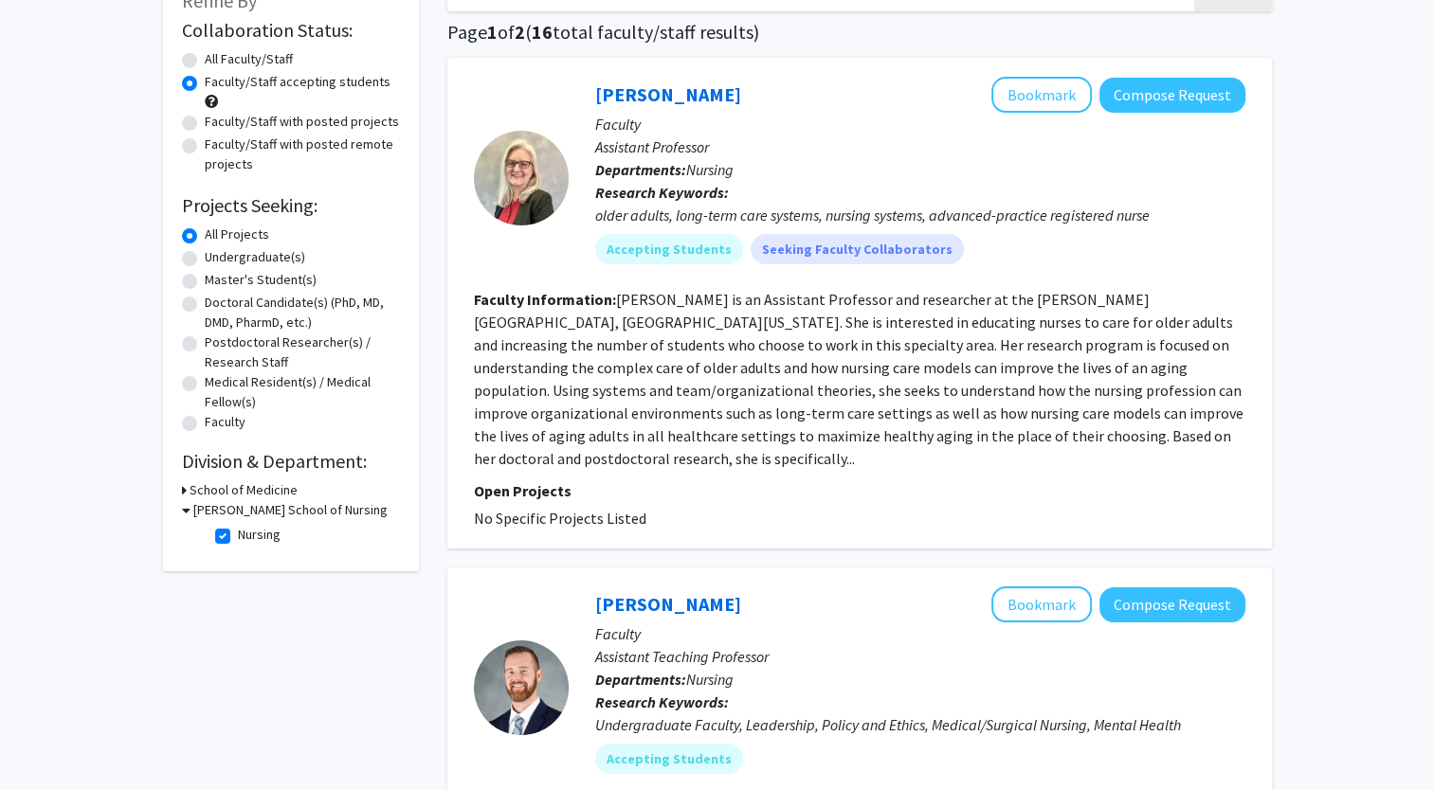
click at [238, 534] on label "Nursing" at bounding box center [259, 535] width 43 height 20
click at [238, 534] on input "Nursing" at bounding box center [244, 531] width 12 height 12
checkbox input "false"
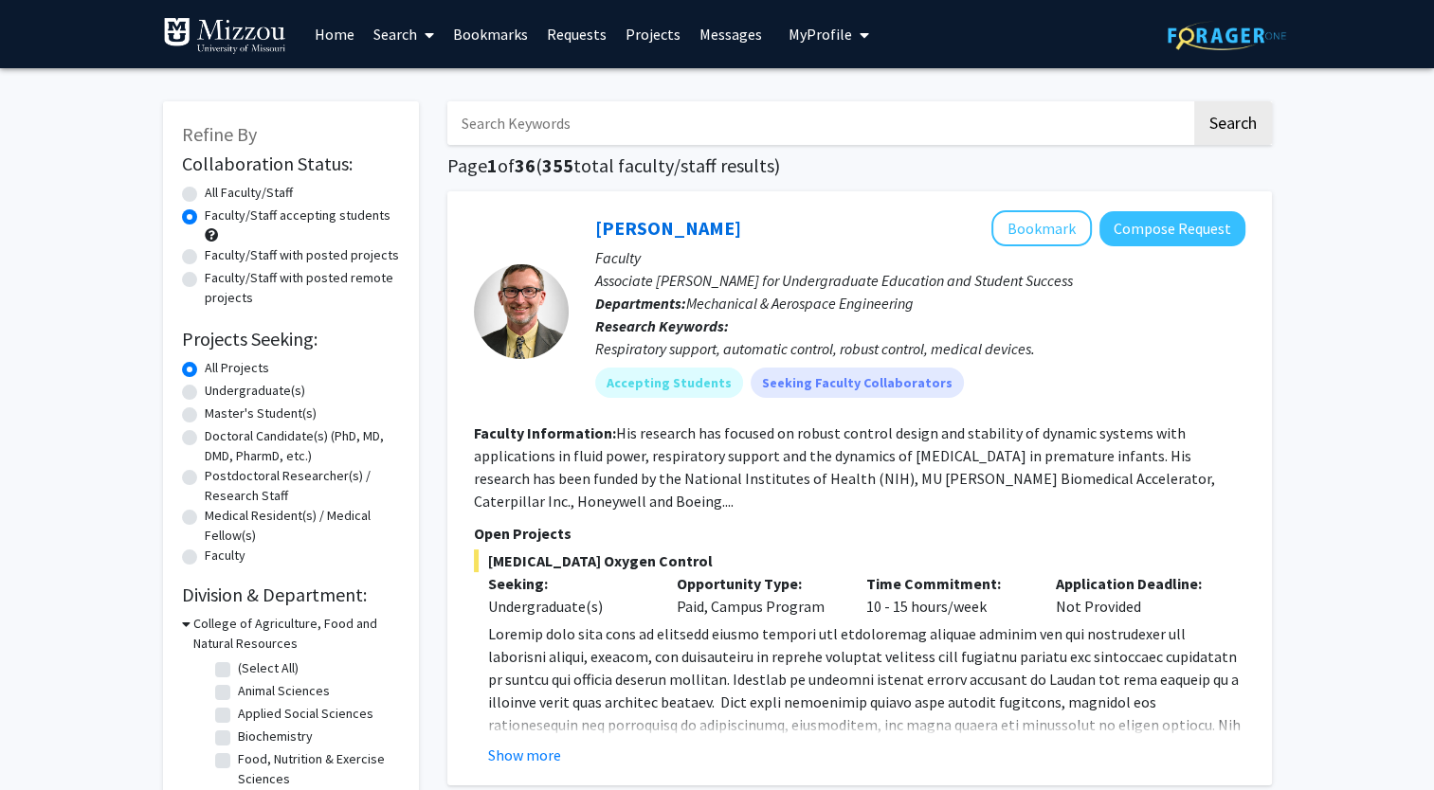
click at [205, 389] on label "Undergraduate(s)" at bounding box center [255, 391] width 100 height 20
click at [205, 389] on input "Undergraduate(s)" at bounding box center [211, 387] width 12 height 12
radio input "true"
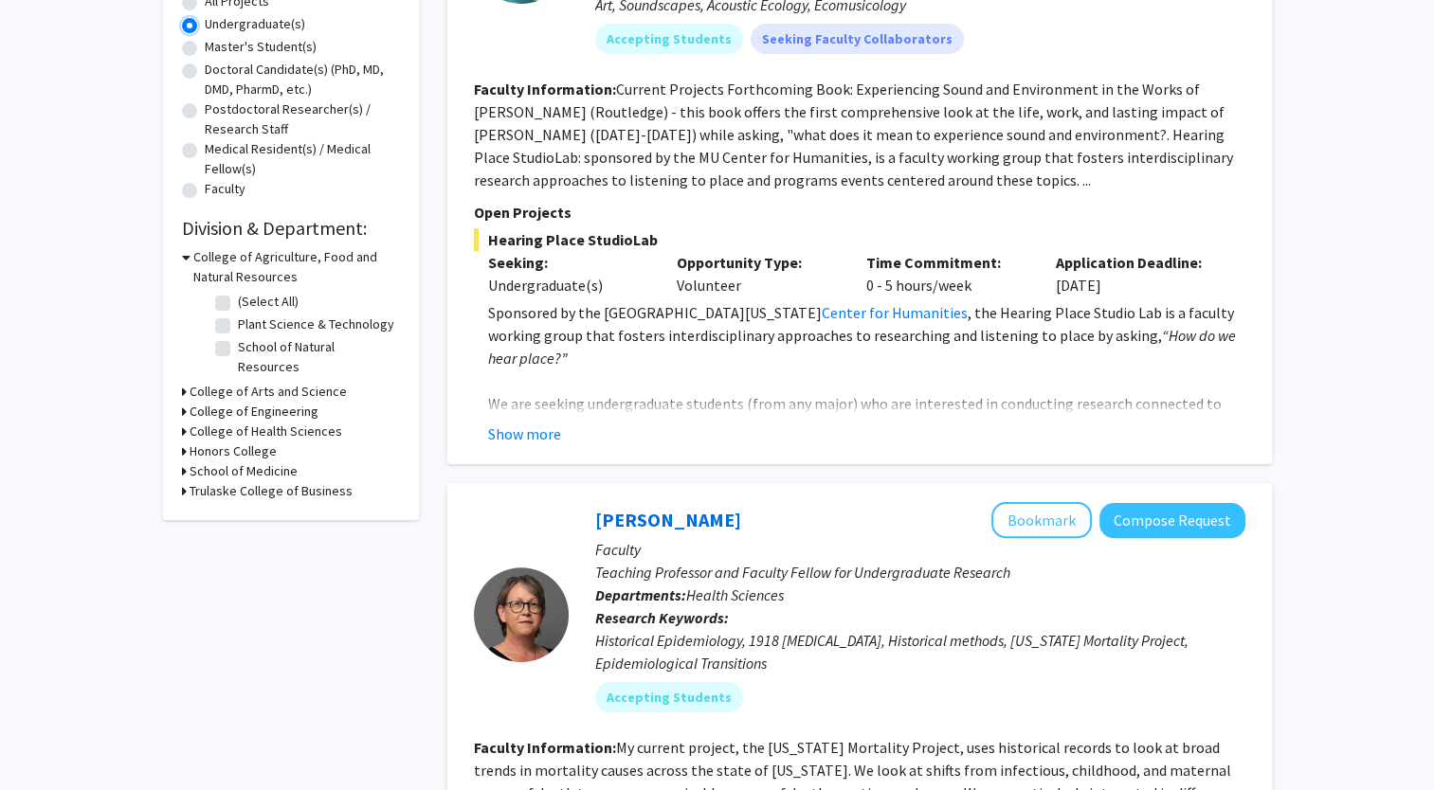
scroll to position [368, 0]
click at [205, 381] on h3 "College of Arts and Science" at bounding box center [268, 391] width 157 height 20
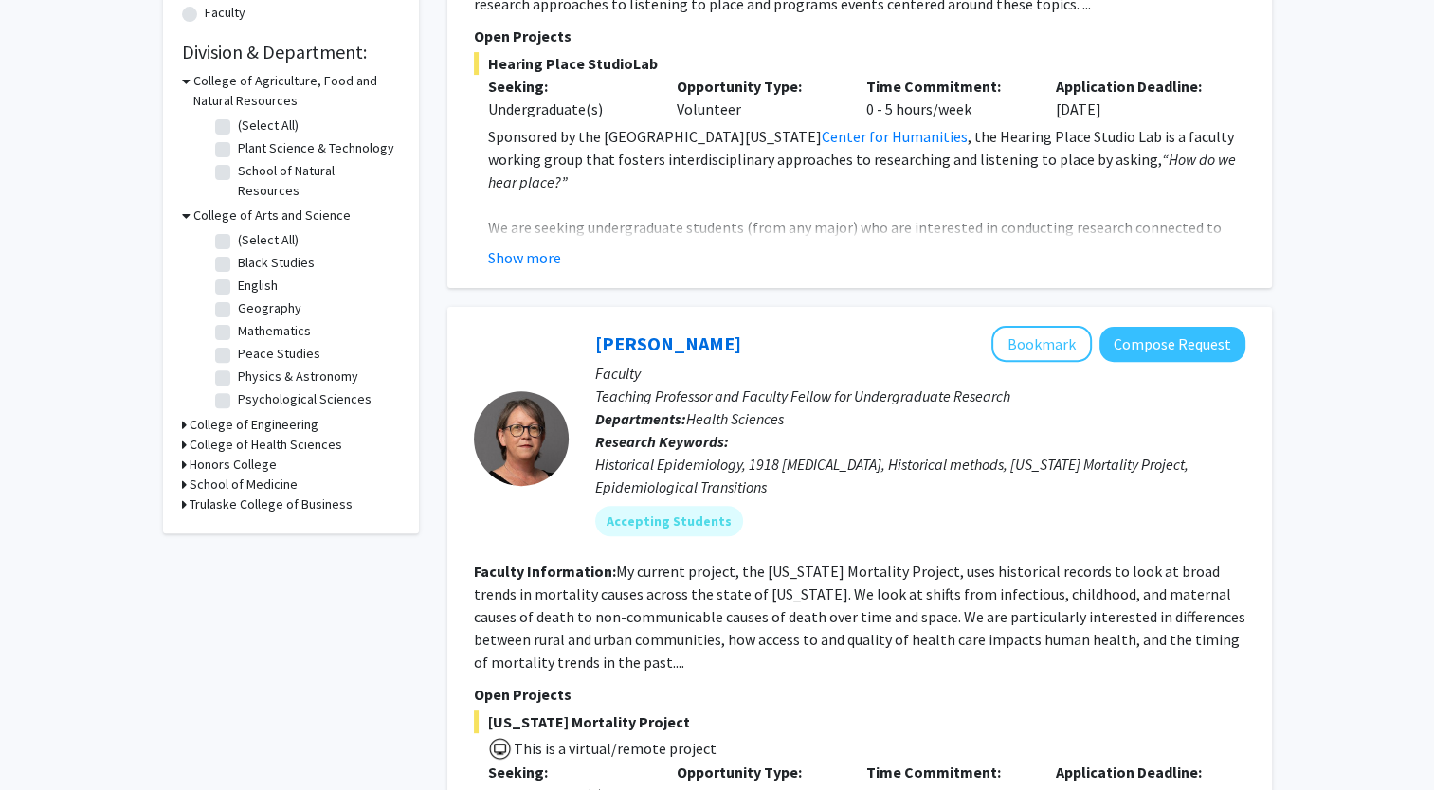
scroll to position [544, 0]
click at [218, 414] on h3 "College of Engineering" at bounding box center [254, 424] width 129 height 20
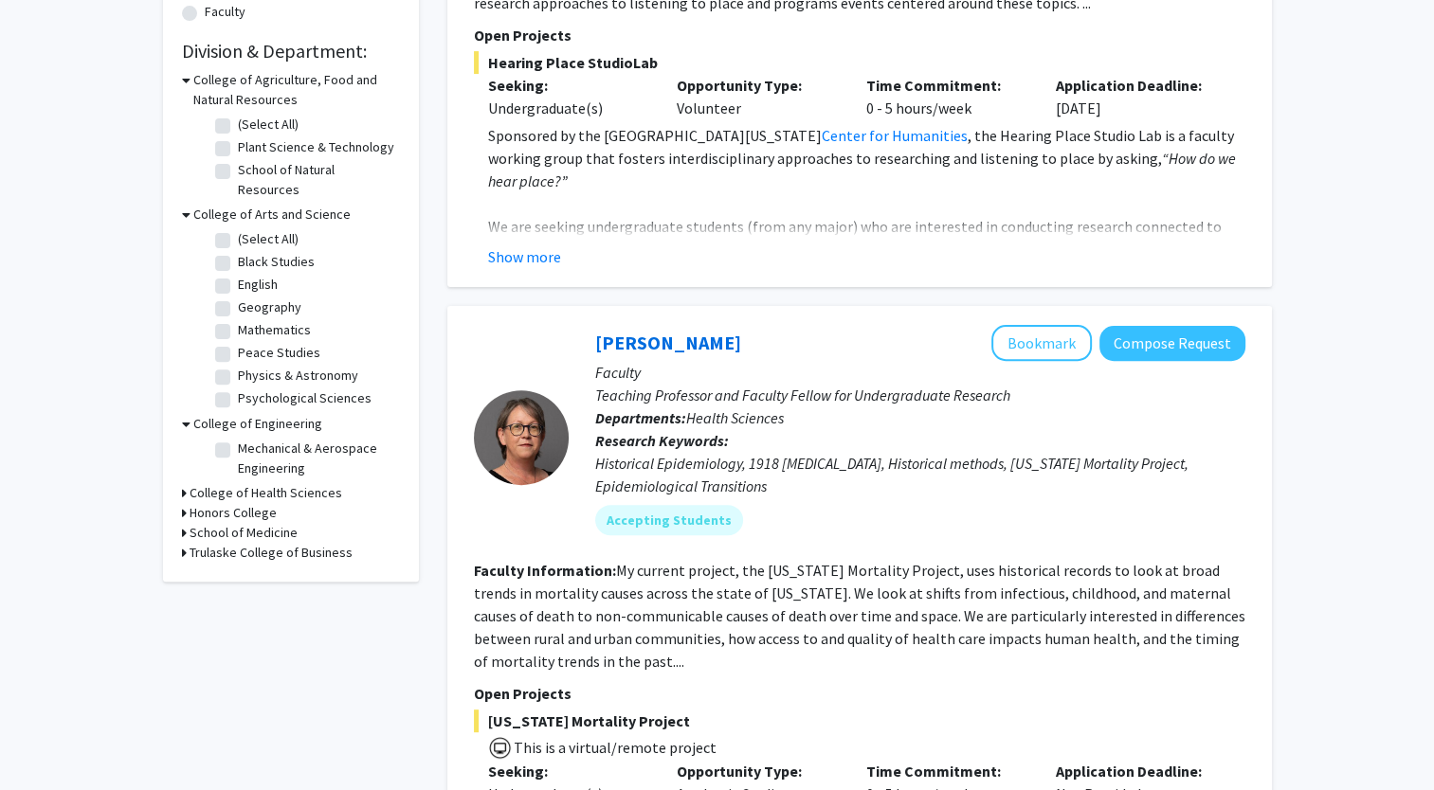
click at [215, 483] on h3 "College of Health Sciences" at bounding box center [266, 493] width 153 height 20
click at [238, 508] on label "Health Sciences" at bounding box center [283, 518] width 91 height 20
click at [238, 508] on input "Health Sciences" at bounding box center [244, 514] width 12 height 12
checkbox input "true"
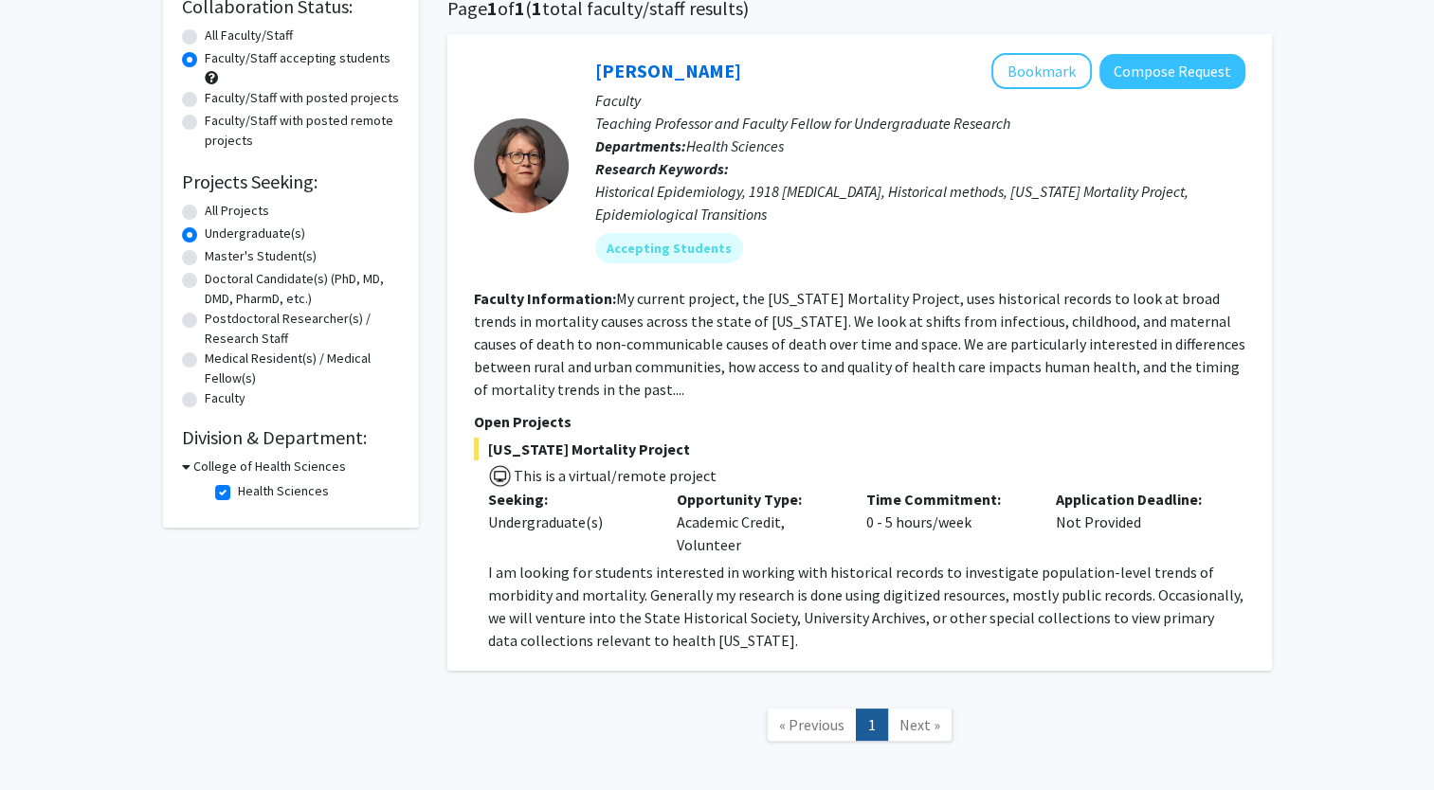
scroll to position [152, 0]
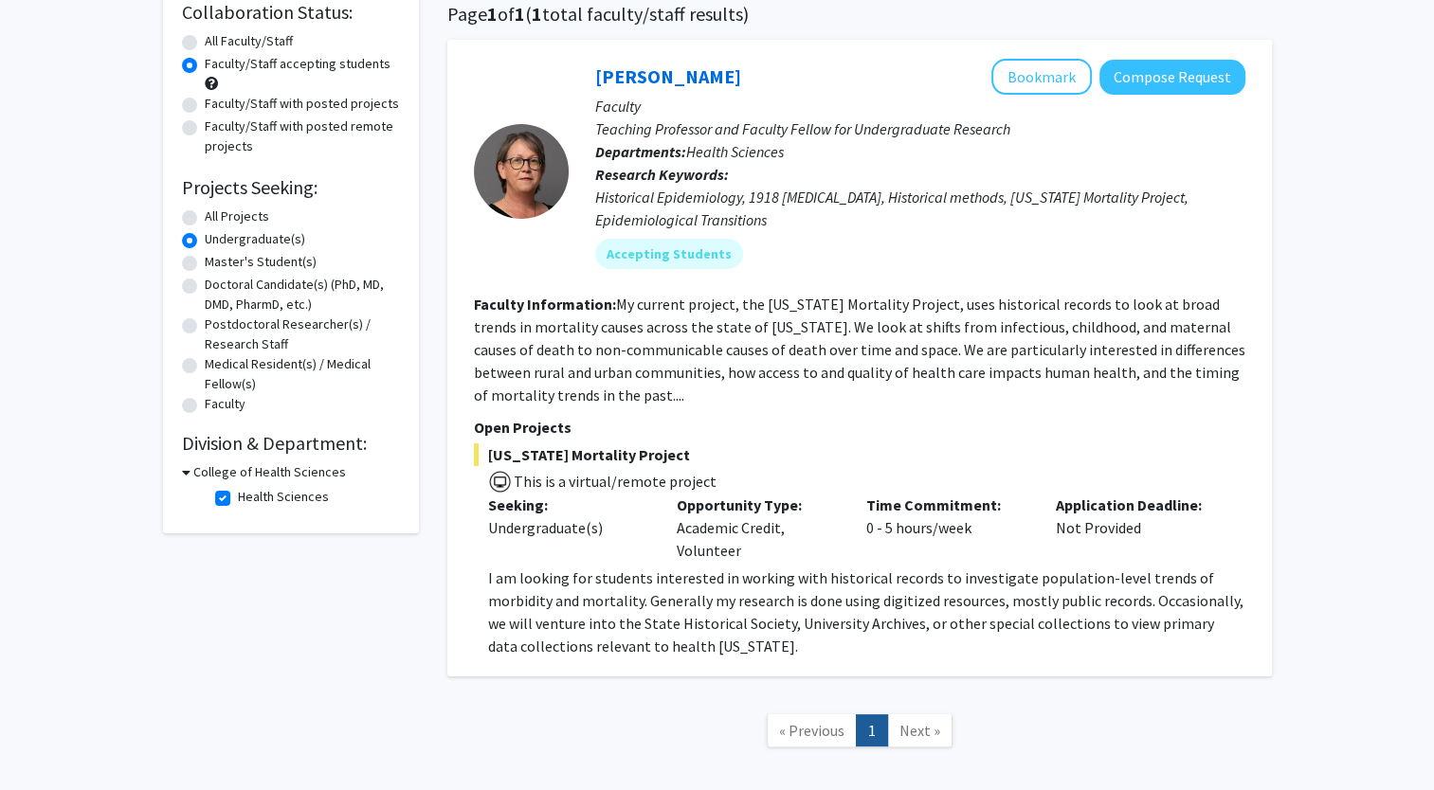
click at [238, 498] on label "Health Sciences" at bounding box center [283, 497] width 91 height 20
click at [238, 498] on input "Health Sciences" at bounding box center [244, 493] width 12 height 12
checkbox input "false"
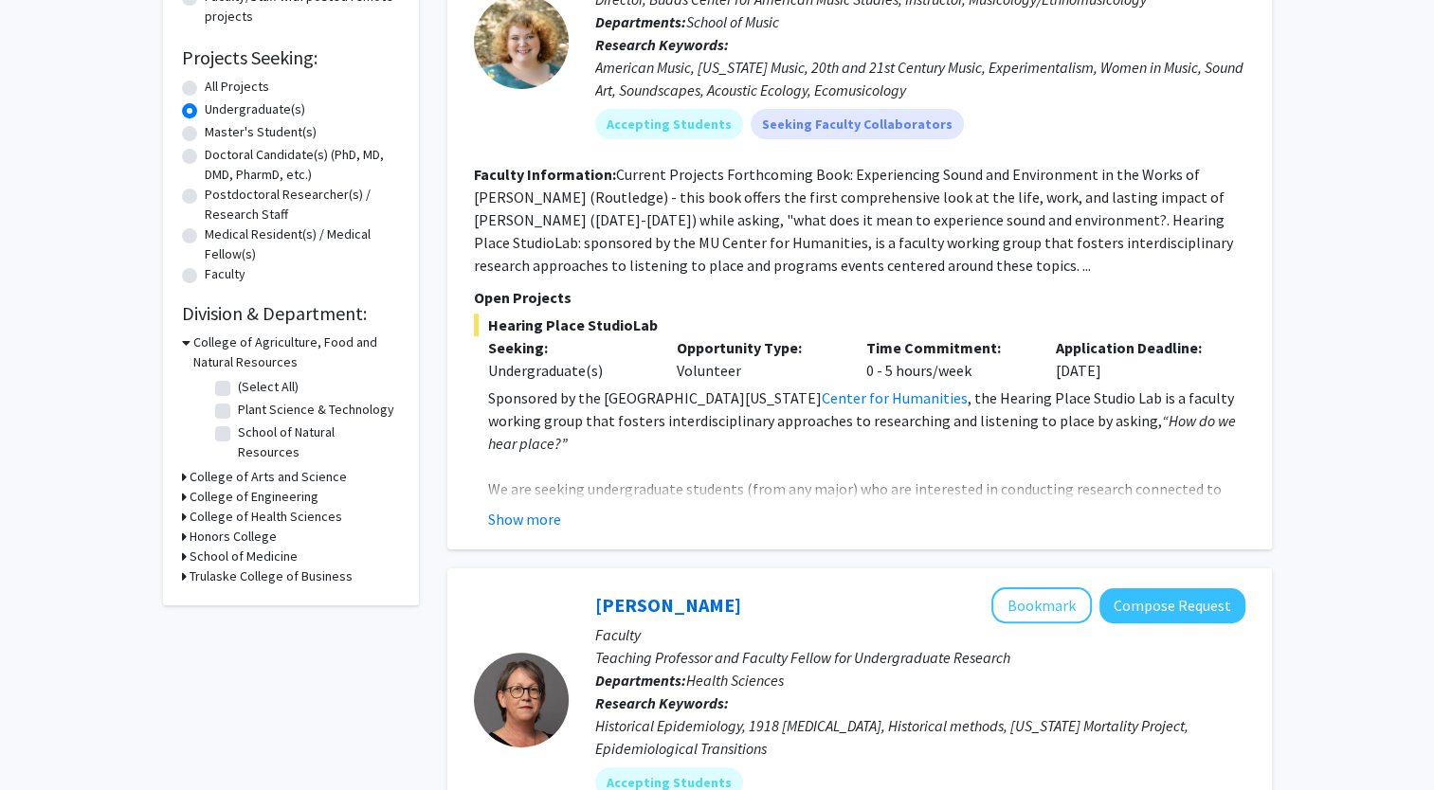
scroll to position [308, 0]
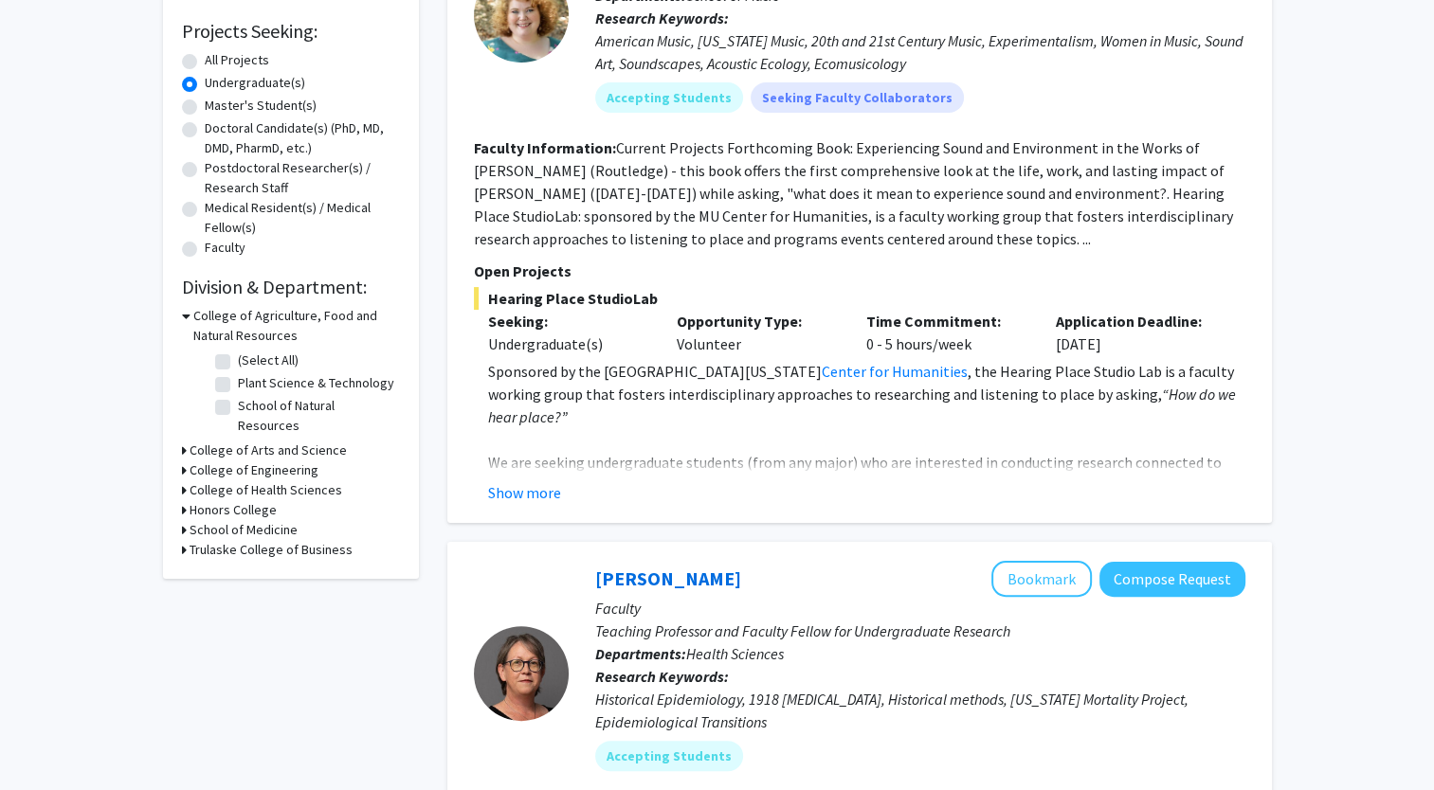
click at [193, 315] on h3 "College of Agriculture, Food and Natural Resources" at bounding box center [296, 326] width 207 height 40
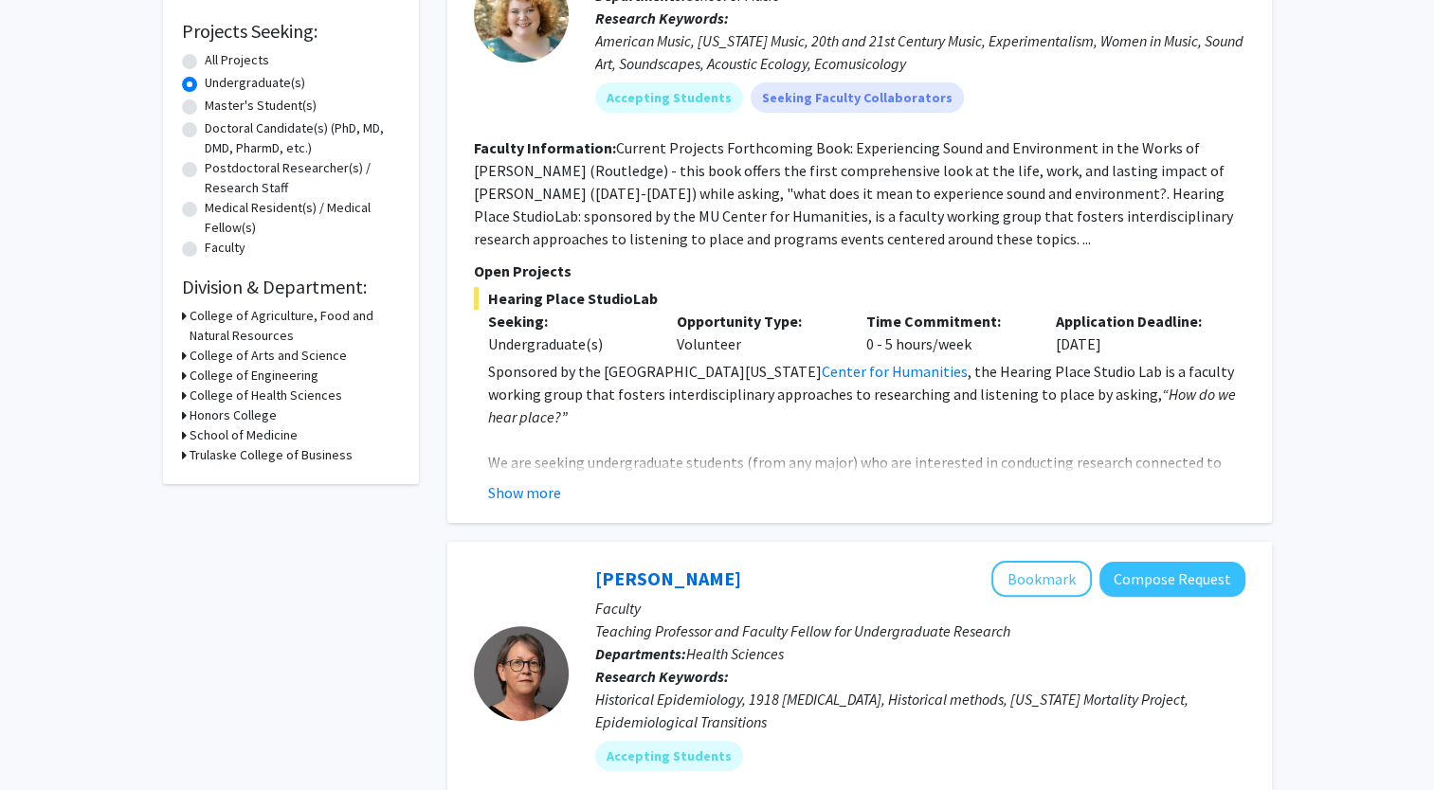
click at [214, 430] on h3 "School of Medicine" at bounding box center [244, 435] width 108 height 20
click at [238, 459] on label "(Select All)" at bounding box center [268, 460] width 61 height 20
click at [238, 459] on input "(Select All)" at bounding box center [244, 456] width 12 height 12
checkbox input "true"
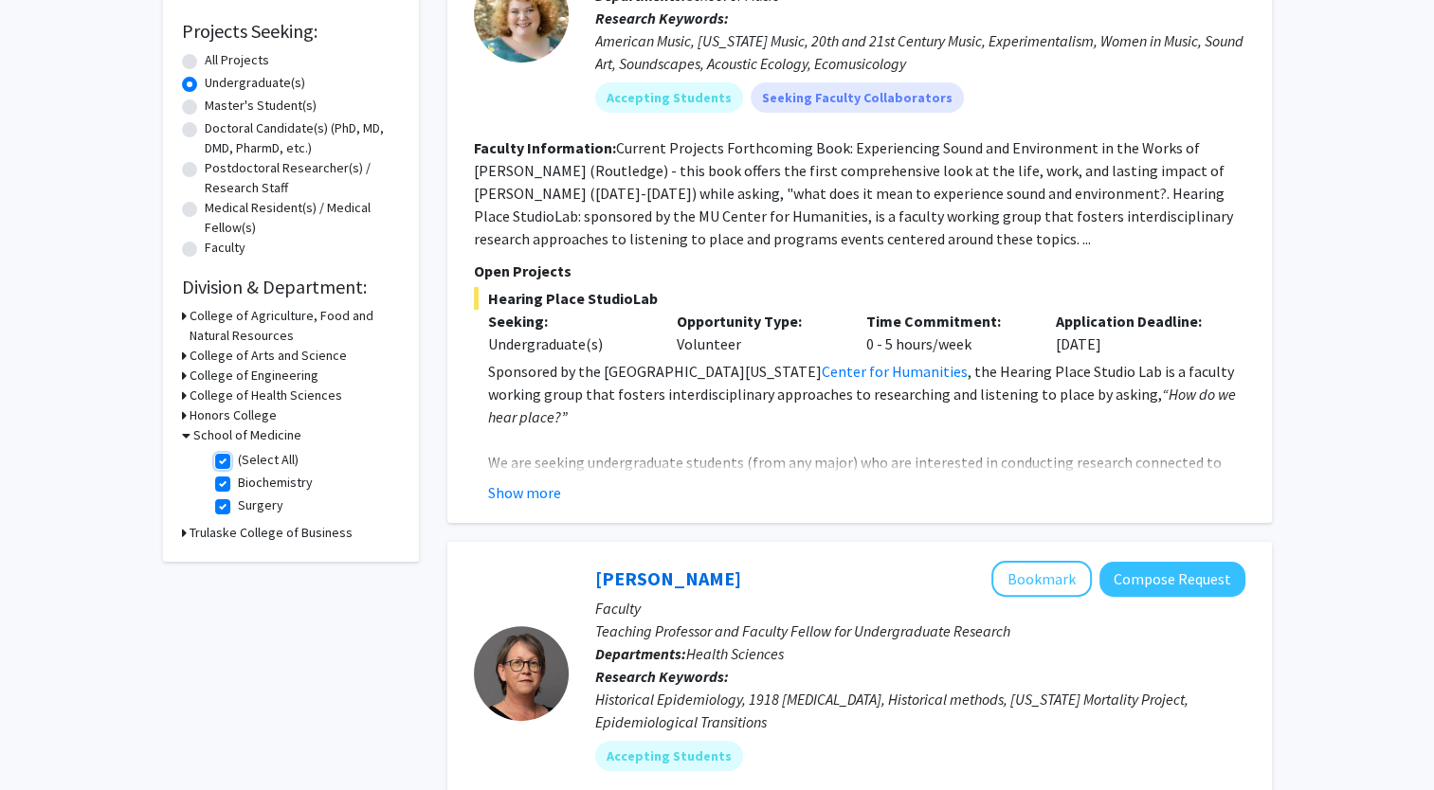
checkbox input "true"
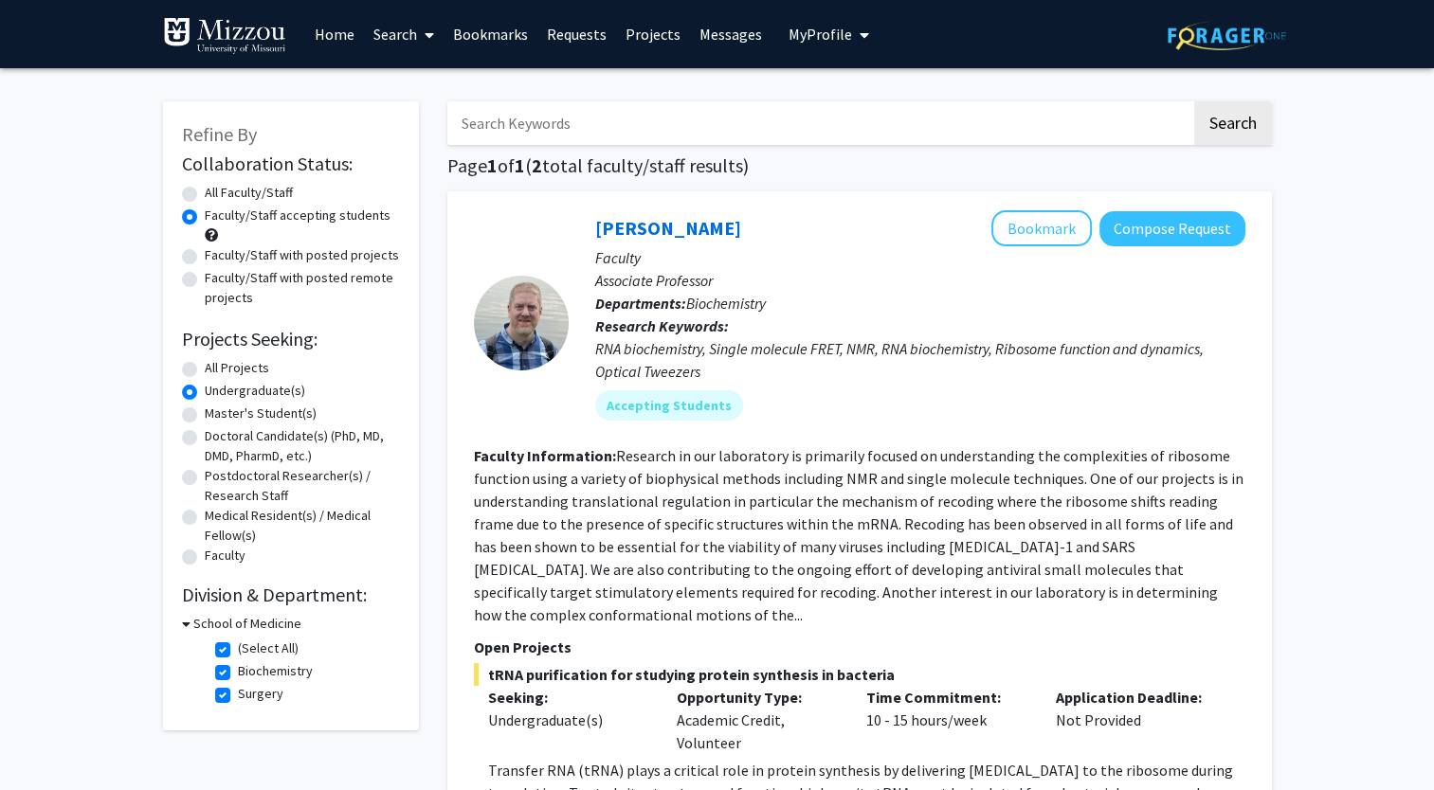
click at [205, 260] on label "Faculty/Staff with posted projects" at bounding box center [302, 255] width 194 height 20
click at [205, 258] on input "Faculty/Staff with posted projects" at bounding box center [211, 251] width 12 height 12
radio input "true"
click at [238, 654] on label "(Select All)" at bounding box center [268, 649] width 61 height 20
click at [238, 651] on input "(Select All)" at bounding box center [244, 645] width 12 height 12
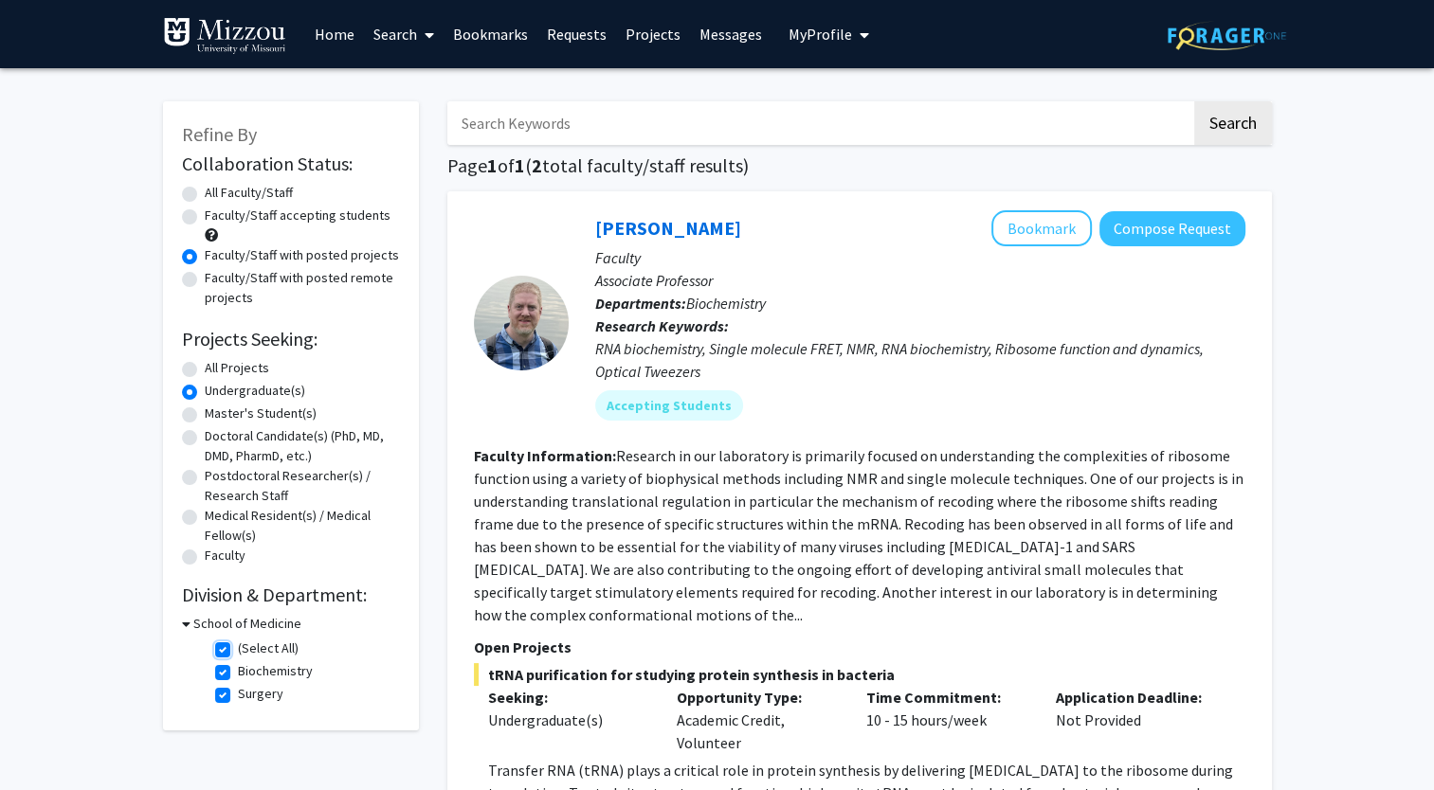
checkbox input "false"
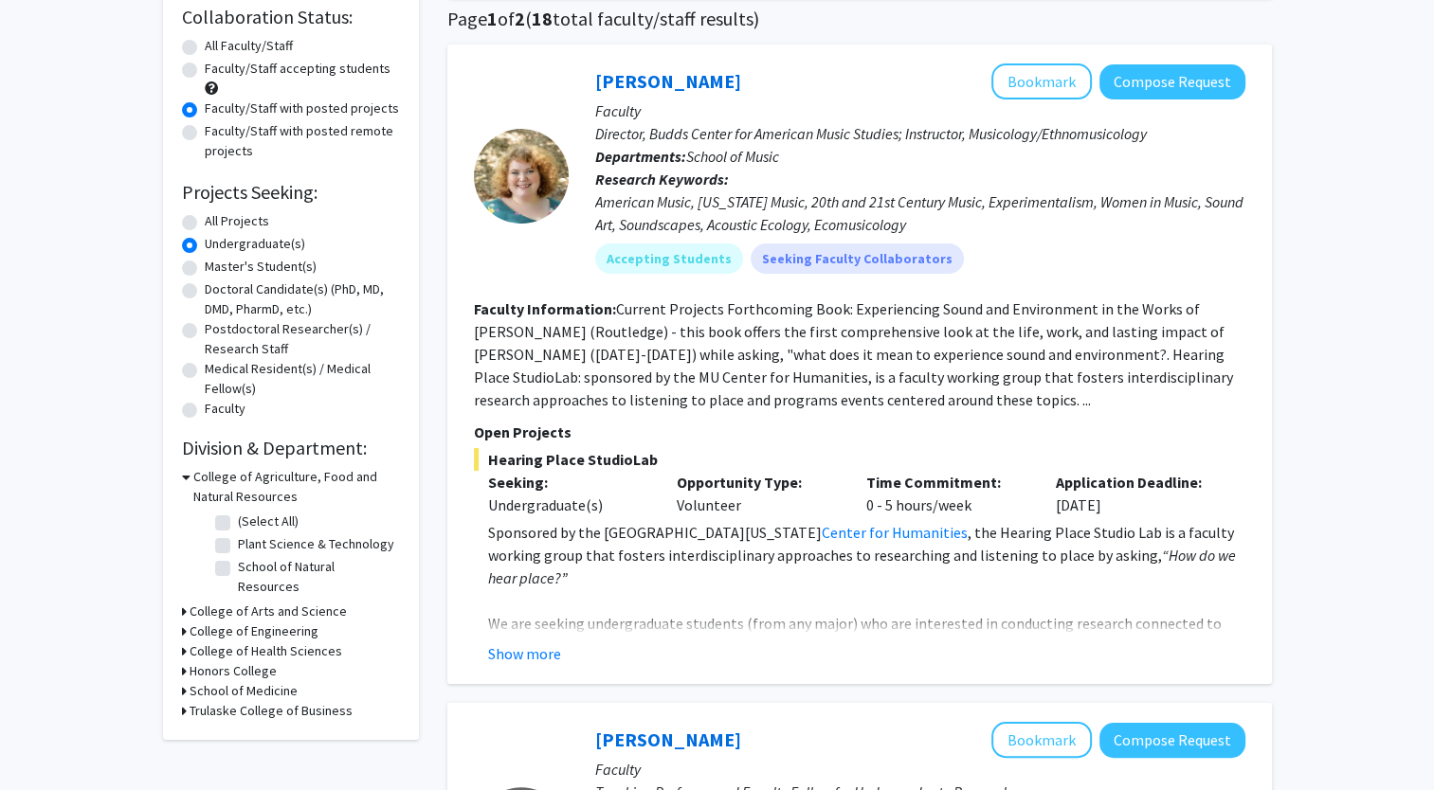
scroll to position [149, 0]
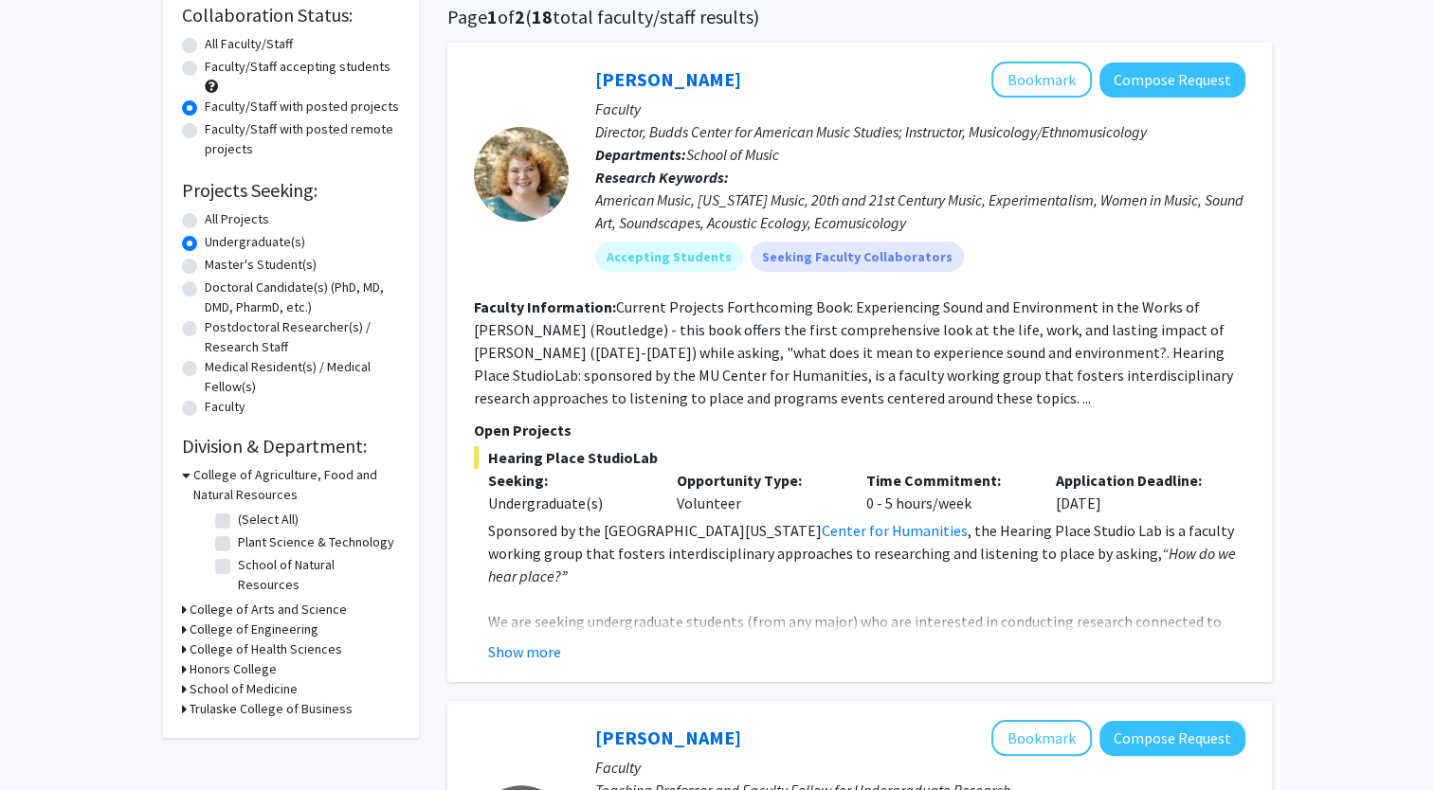
click at [238, 519] on label "(Select All)" at bounding box center [268, 520] width 61 height 20
click at [238, 519] on input "(Select All)" at bounding box center [244, 516] width 12 height 12
checkbox input "true"
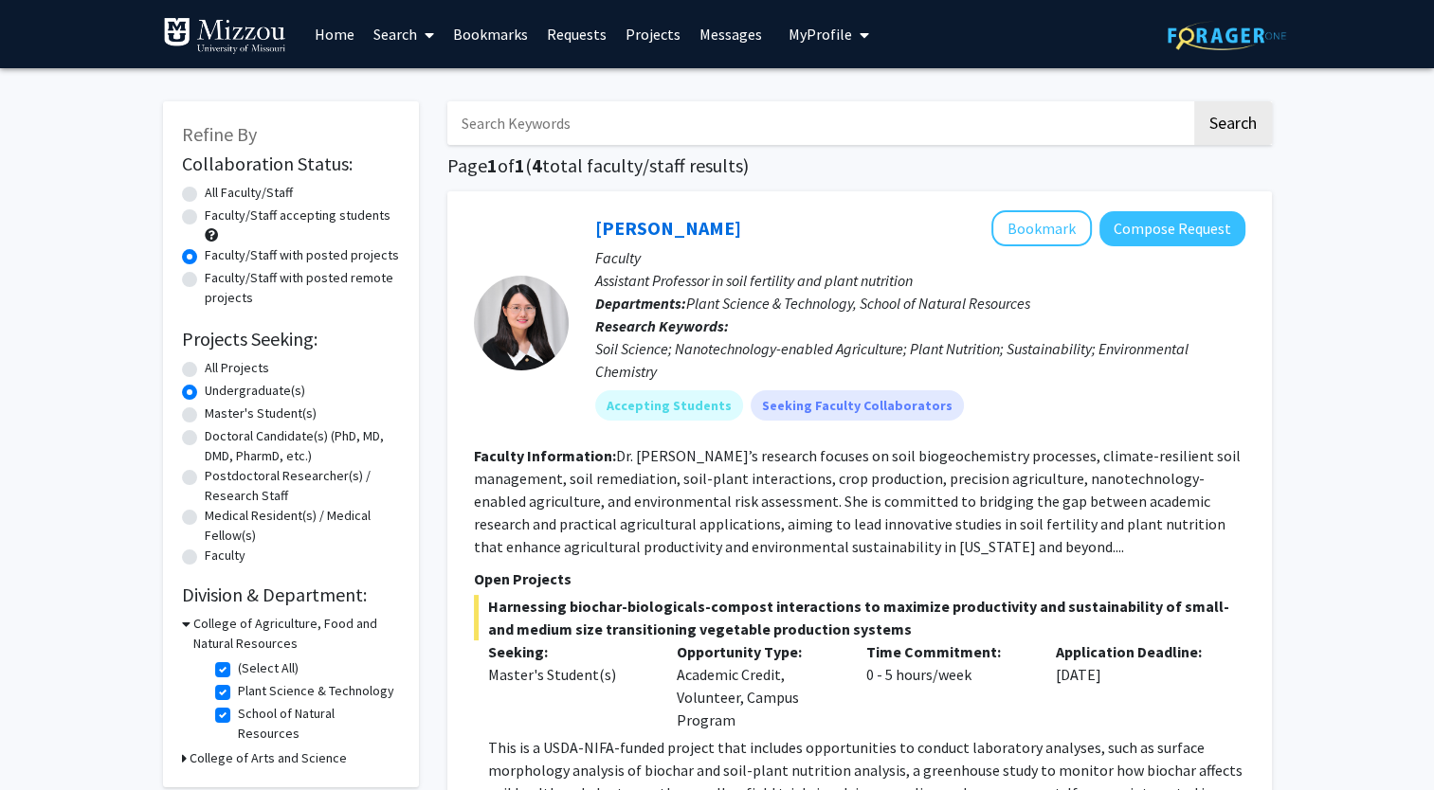
click at [238, 666] on label "(Select All)" at bounding box center [268, 669] width 61 height 20
click at [238, 666] on input "(Select All)" at bounding box center [244, 665] width 12 height 12
checkbox input "false"
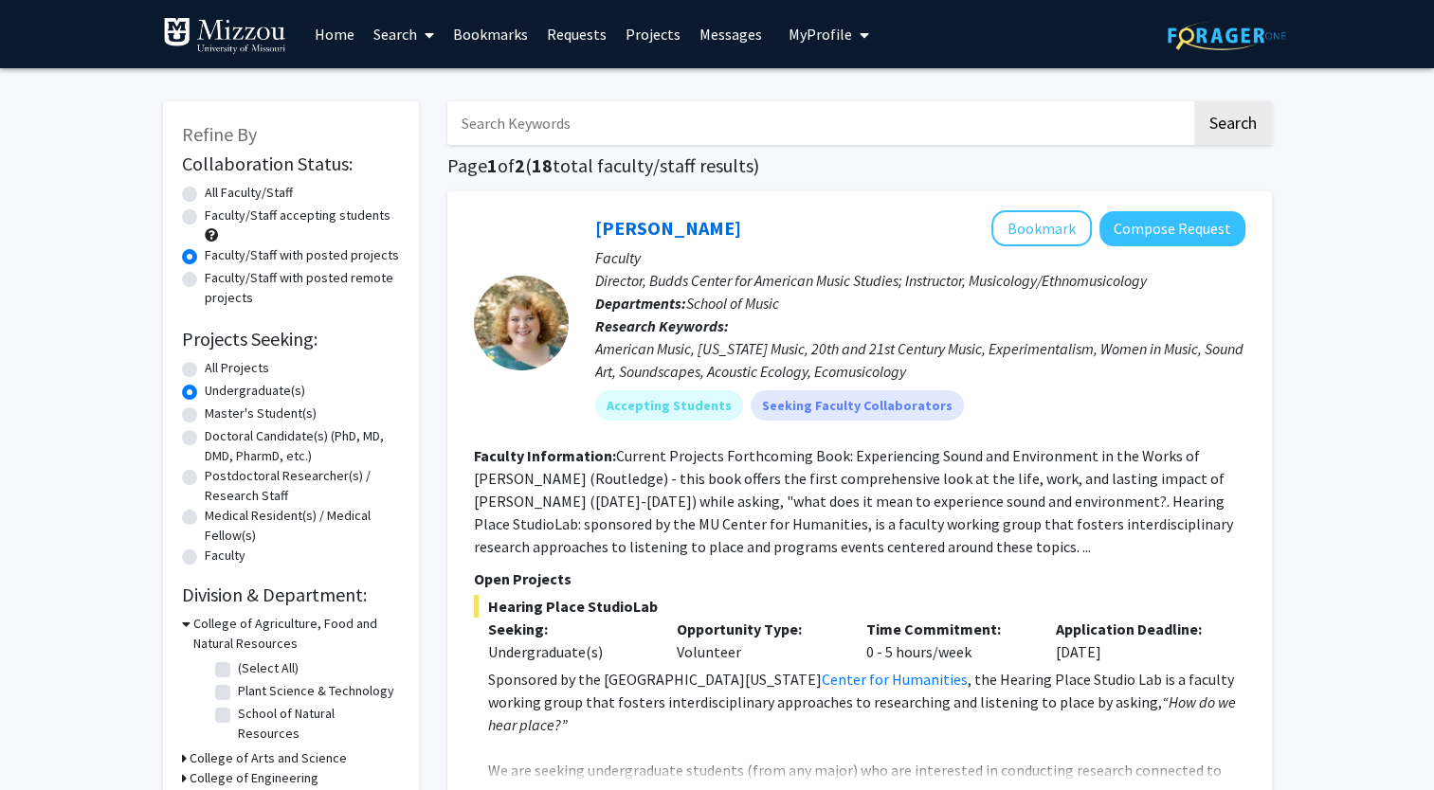
click at [186, 627] on icon at bounding box center [186, 624] width 9 height 20
click at [597, 118] on input "Search Keywords" at bounding box center [819, 123] width 744 height 44
click at [205, 371] on label "All Projects" at bounding box center [237, 368] width 64 height 20
click at [205, 371] on input "All Projects" at bounding box center [211, 364] width 12 height 12
radio input "true"
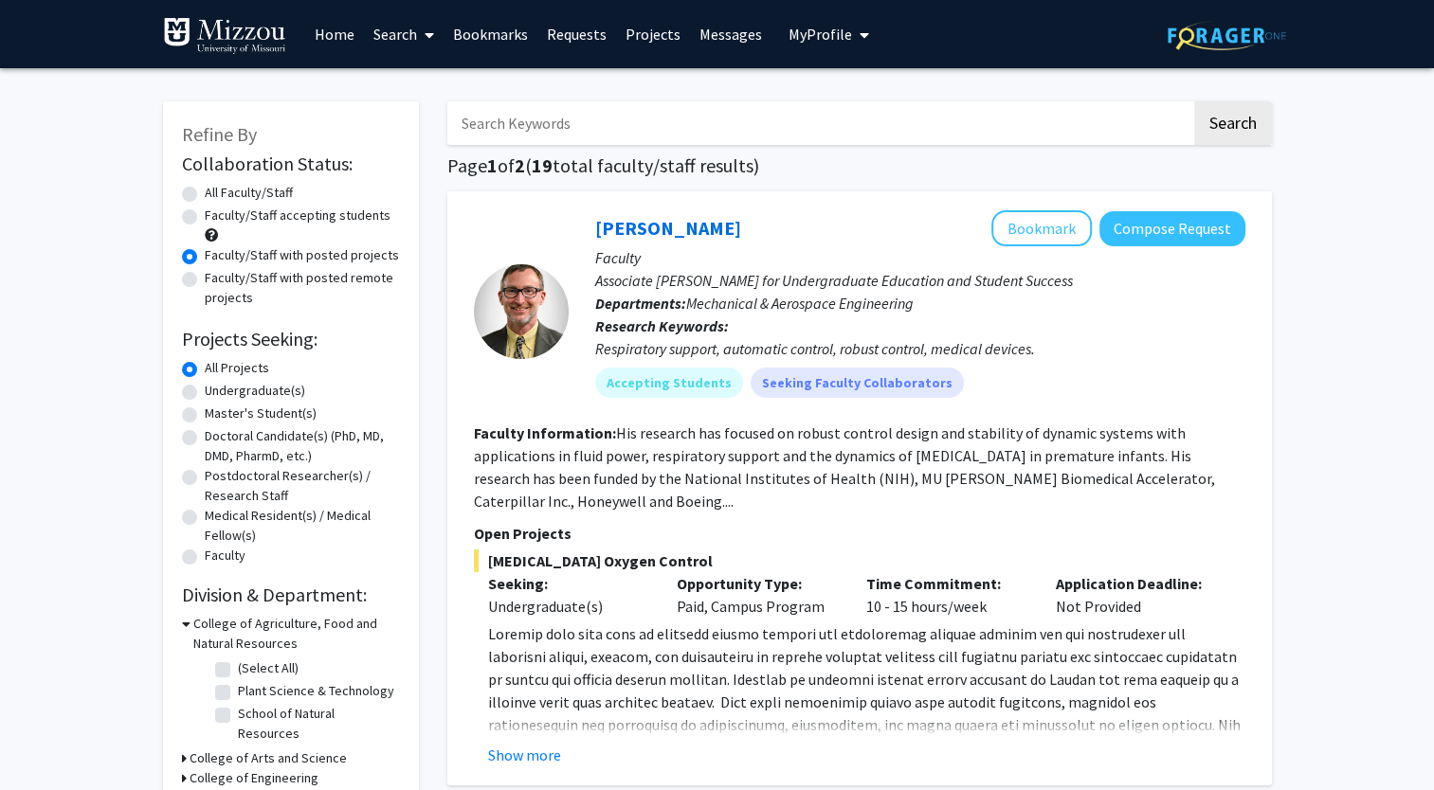
click at [205, 193] on label "All Faculty/Staff" at bounding box center [249, 193] width 88 height 20
click at [205, 193] on input "All Faculty/Staff" at bounding box center [211, 189] width 12 height 12
radio input "true"
click at [205, 218] on label "Faculty/Staff accepting students" at bounding box center [298, 216] width 186 height 20
click at [205, 218] on input "Faculty/Staff accepting students" at bounding box center [211, 212] width 12 height 12
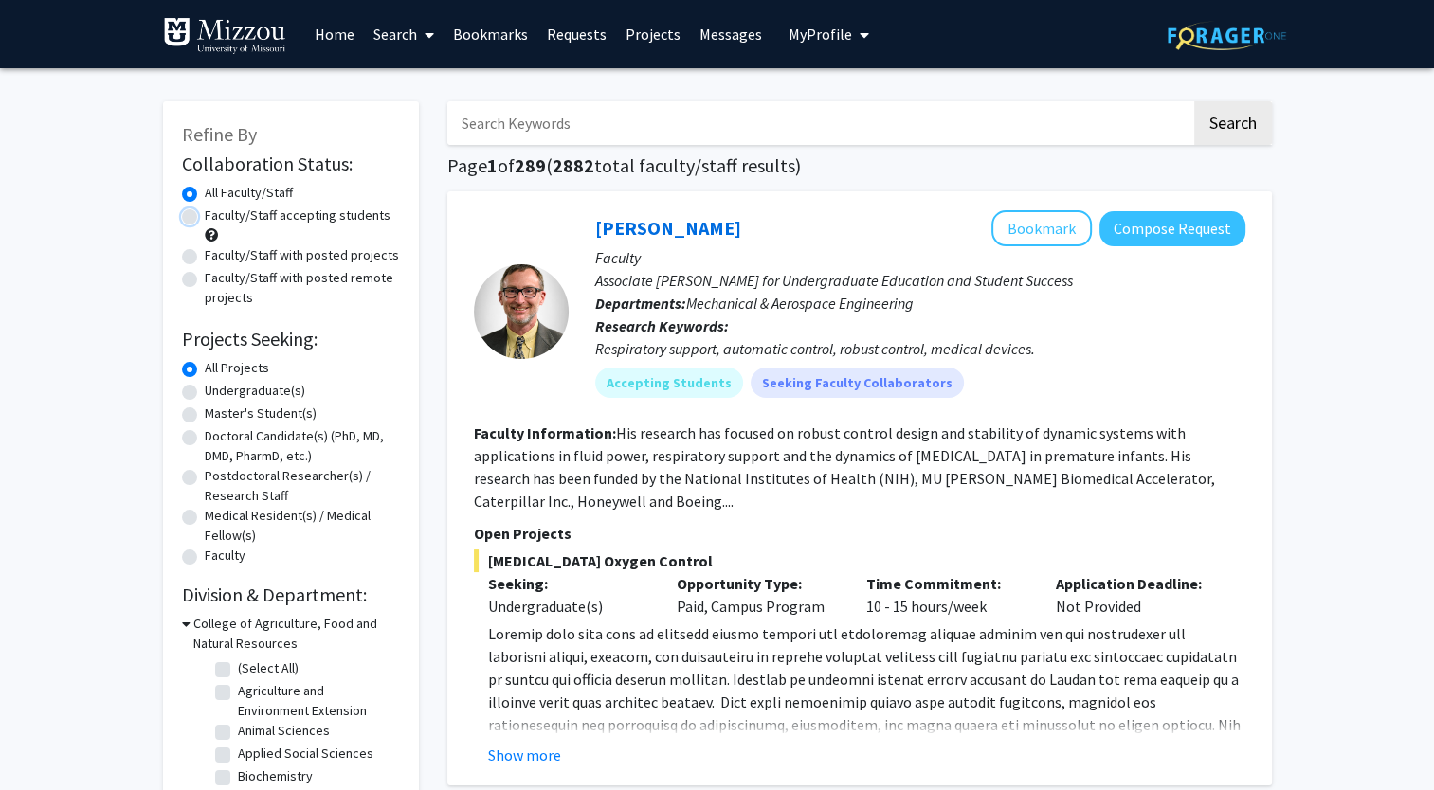
radio input "true"
click at [588, 128] on input "Search Keywords" at bounding box center [819, 123] width 744 height 44
type input "biochemistry"
click at [1194, 101] on button "Search" at bounding box center [1233, 123] width 78 height 44
radio input "true"
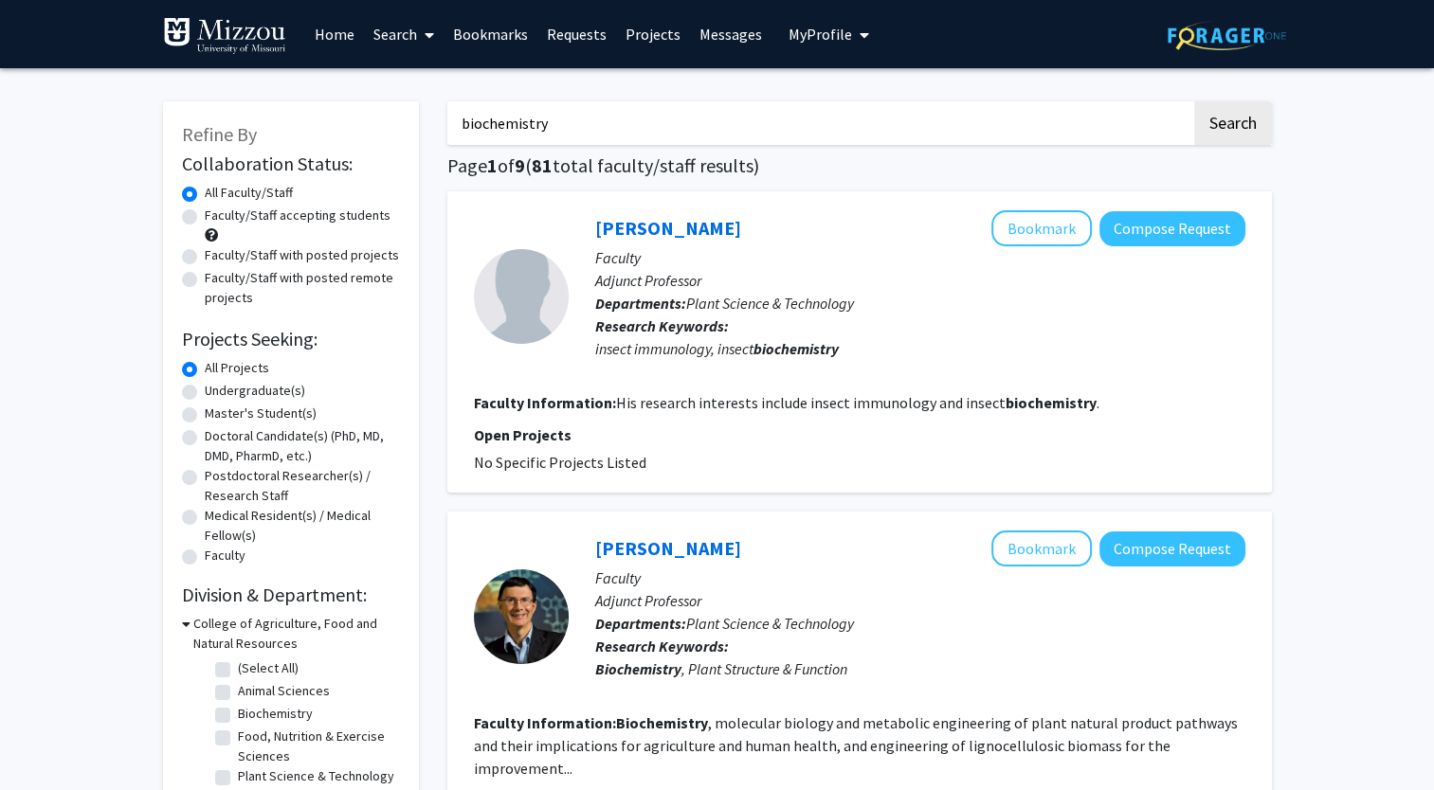
click at [539, 123] on input "biochemistry" at bounding box center [819, 123] width 744 height 44
type input "neuroscience"
click at [1194, 101] on button "Search" at bounding box center [1233, 123] width 78 height 44
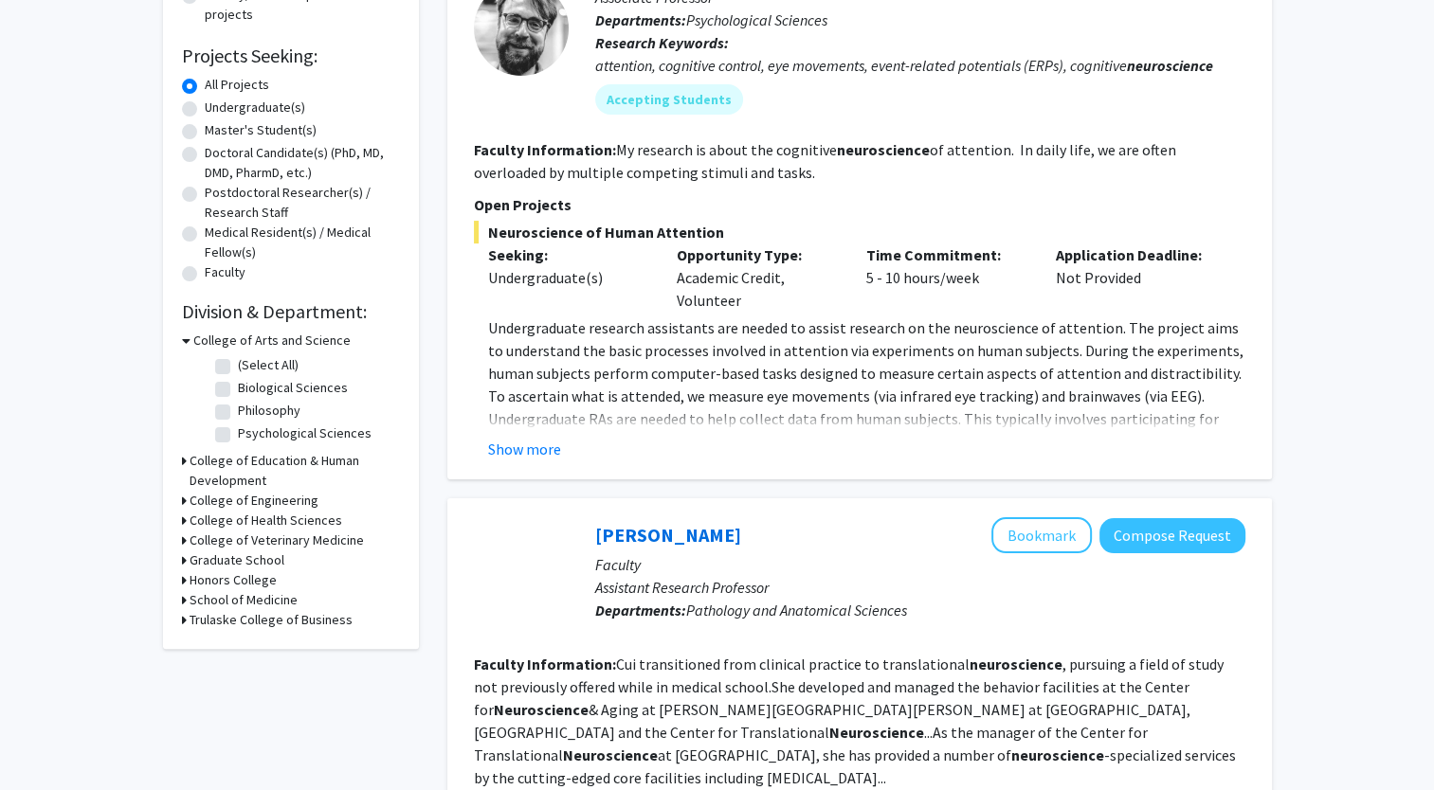
scroll to position [318, 0]
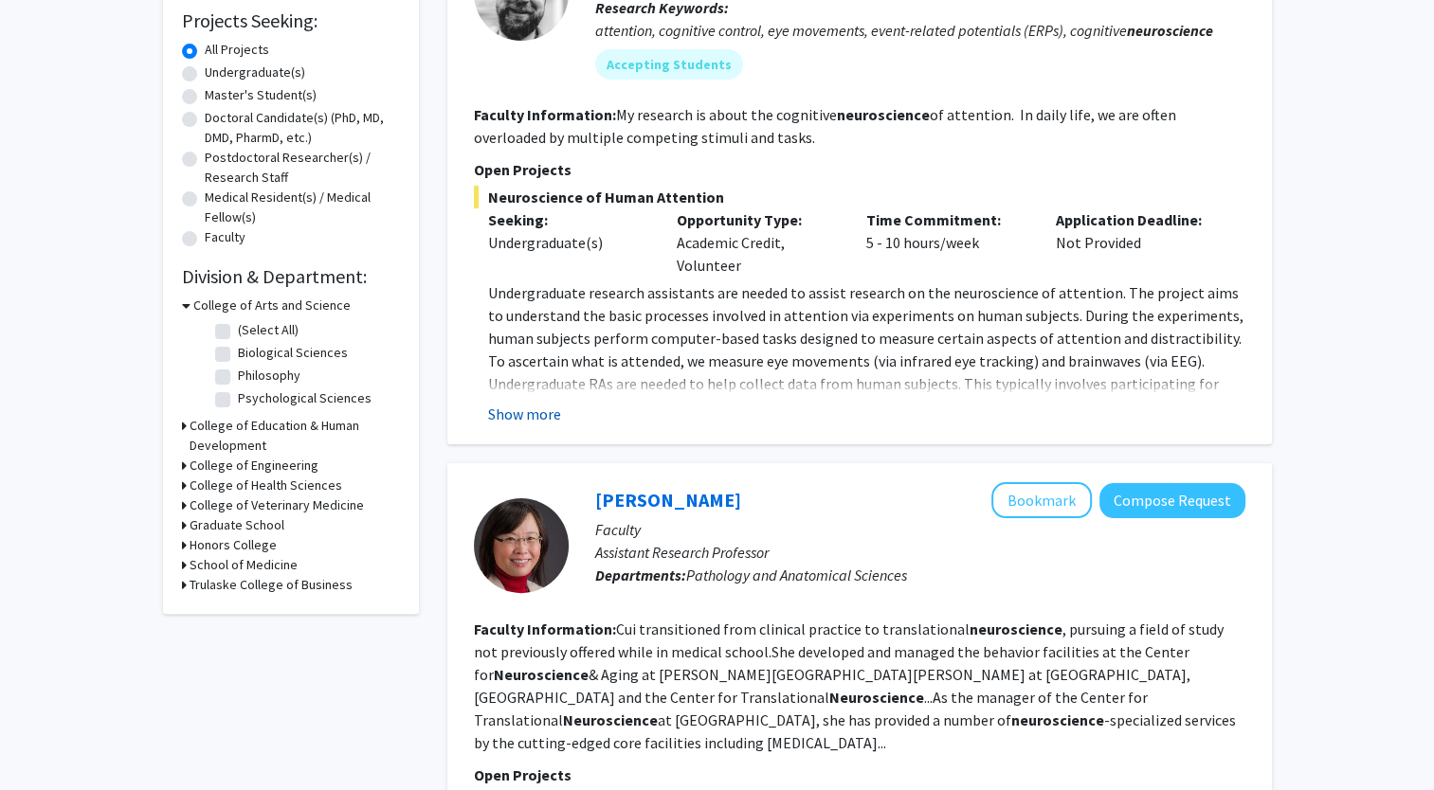
click at [542, 411] on button "Show more" at bounding box center [524, 414] width 73 height 23
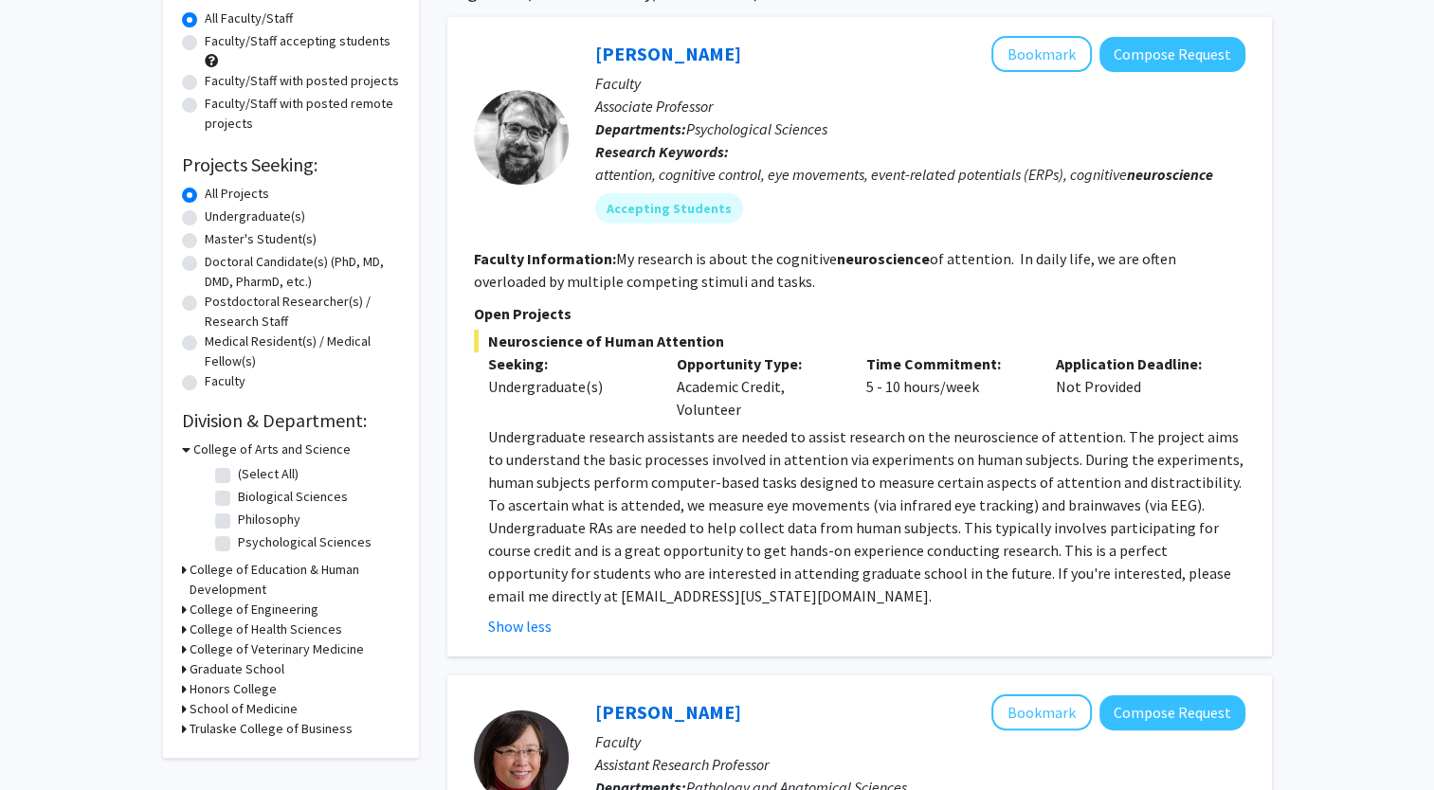
scroll to position [0, 0]
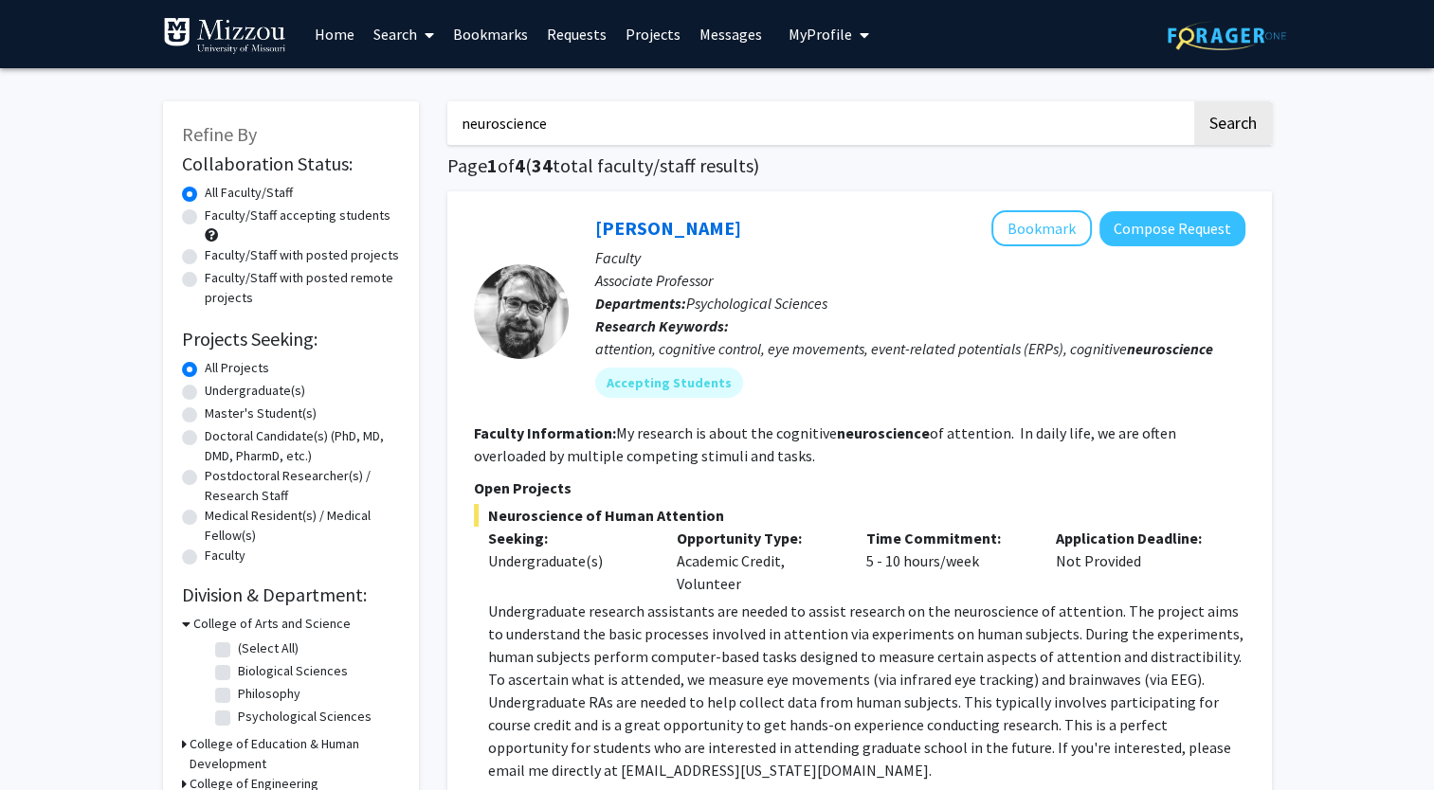
click at [205, 217] on label "Faculty/Staff accepting students" at bounding box center [298, 216] width 186 height 20
click at [205, 217] on input "Faculty/Staff accepting students" at bounding box center [211, 212] width 12 height 12
radio input "true"
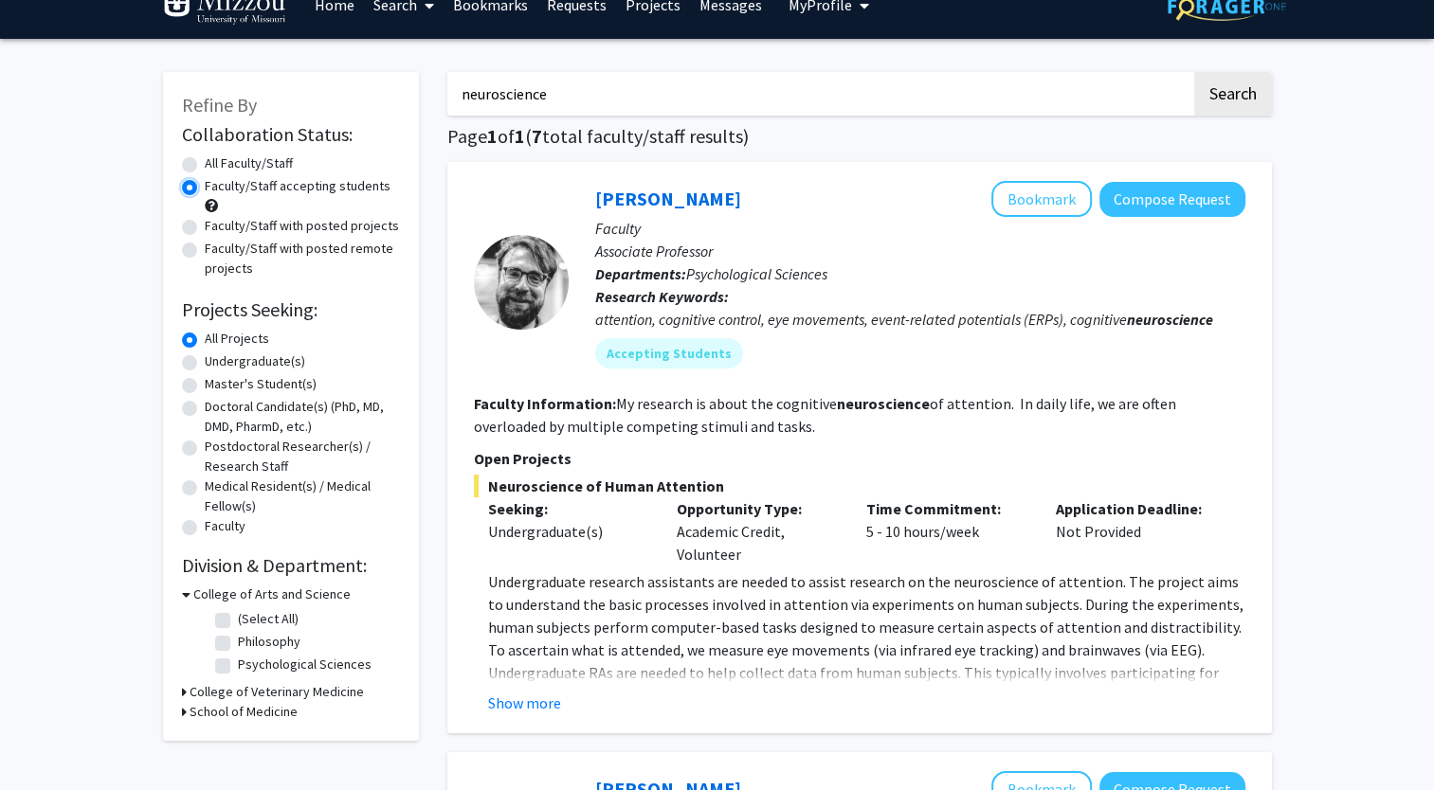
scroll to position [25, 0]
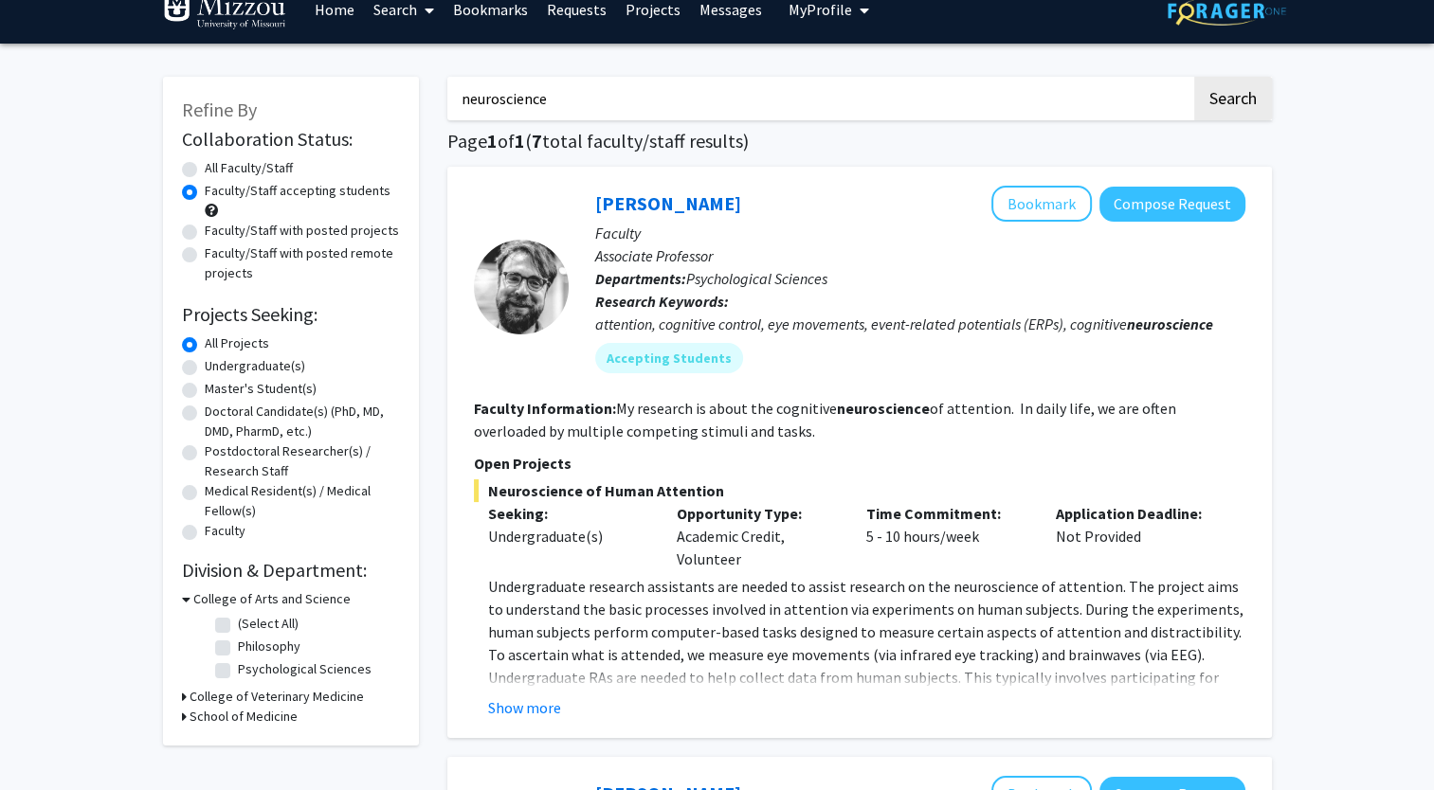
drag, startPoint x: 679, startPoint y: 94, endPoint x: 436, endPoint y: 67, distance: 245.0
click at [1194, 77] on button "Search" at bounding box center [1233, 99] width 78 height 44
radio input "true"
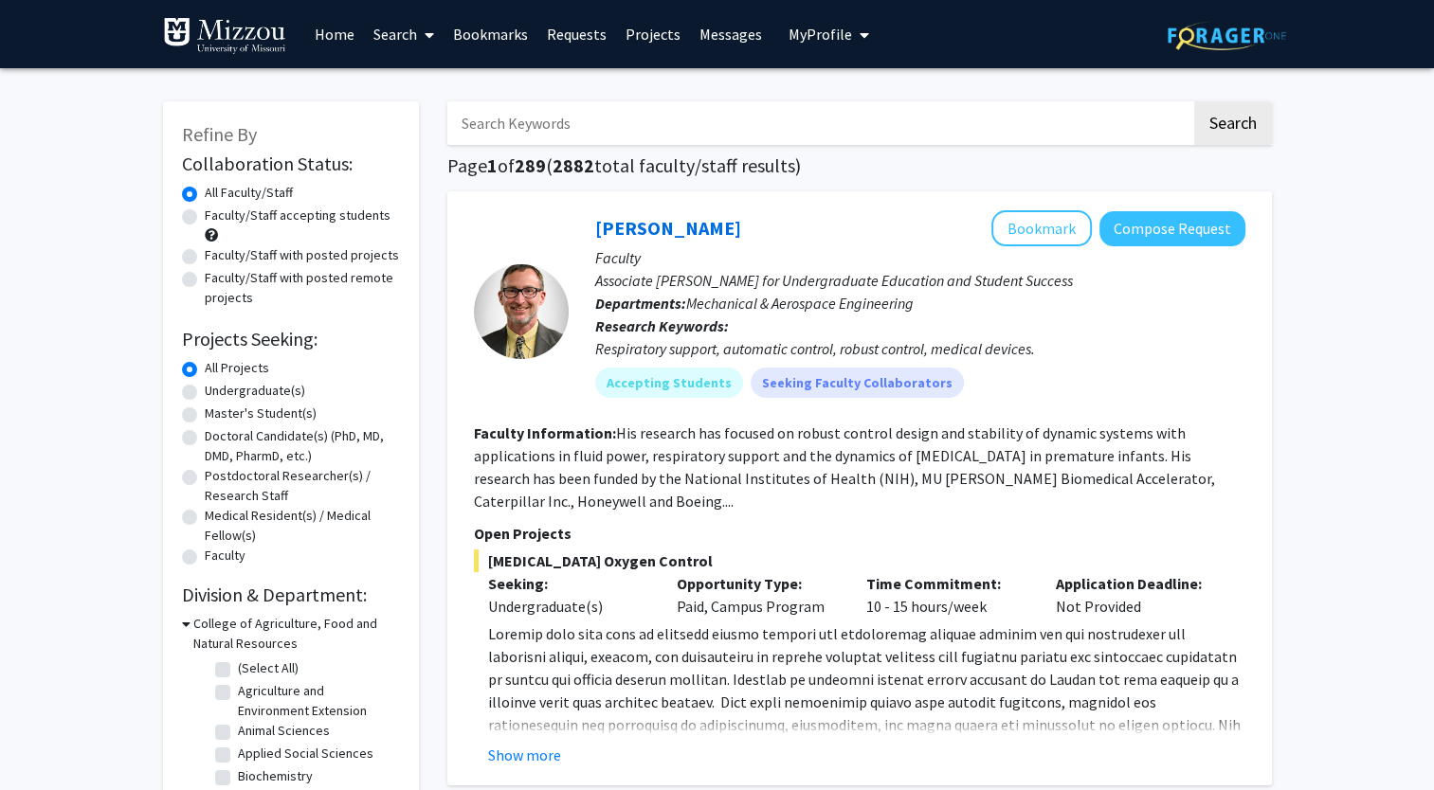
click at [205, 222] on label "Faculty/Staff accepting students" at bounding box center [298, 216] width 186 height 20
click at [205, 218] on input "Faculty/Staff accepting students" at bounding box center [211, 212] width 12 height 12
radio input "true"
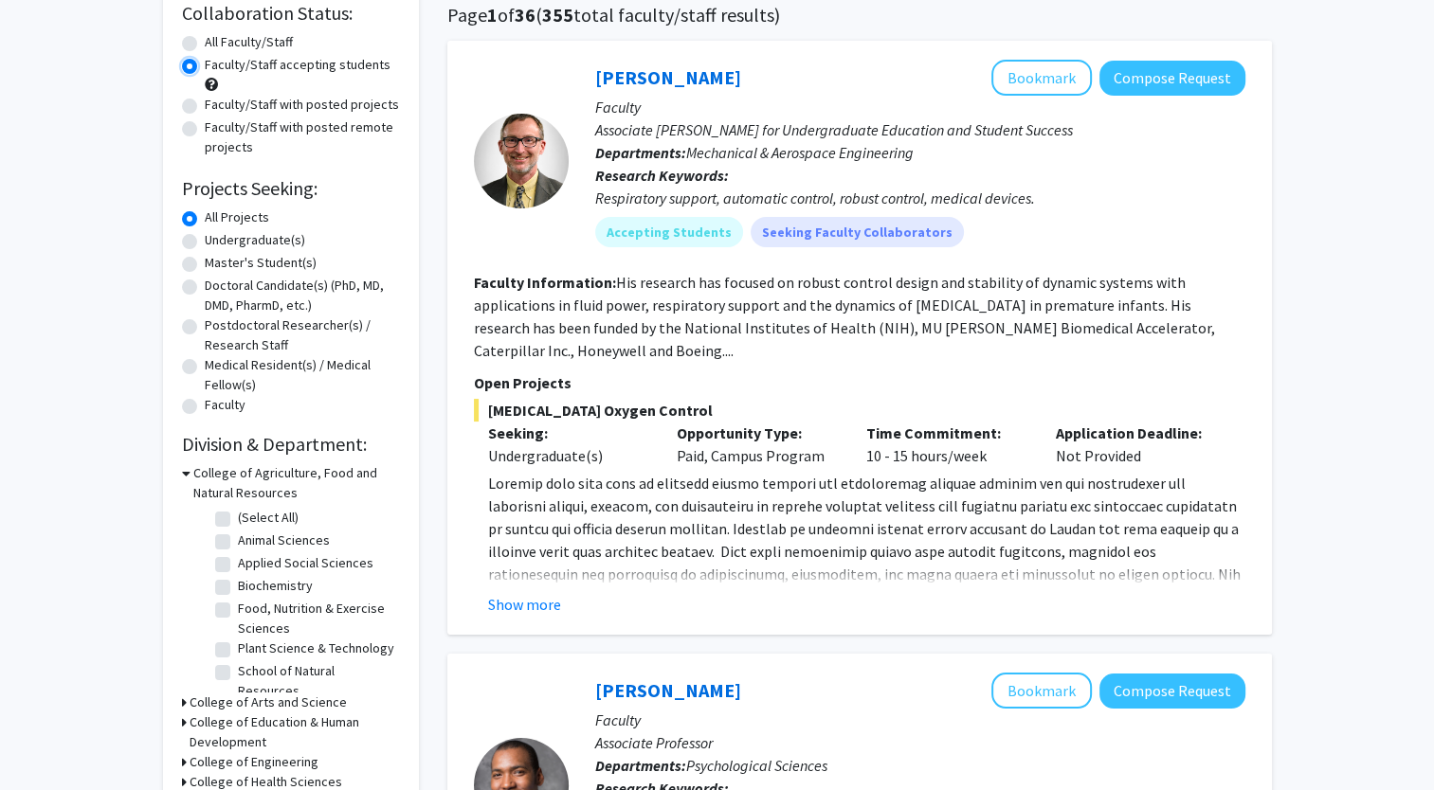
scroll to position [171, 0]
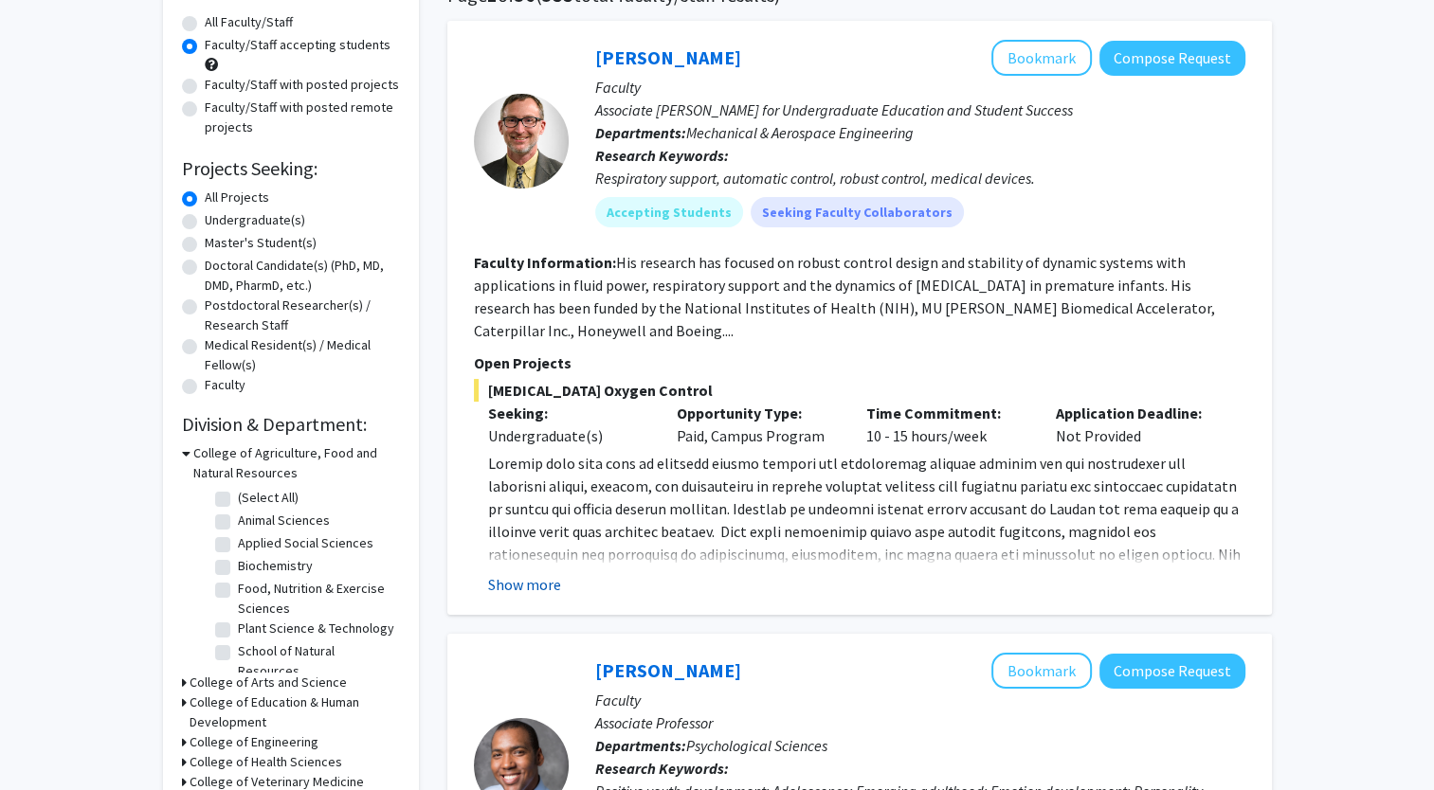
click at [524, 588] on button "Show more" at bounding box center [524, 584] width 73 height 23
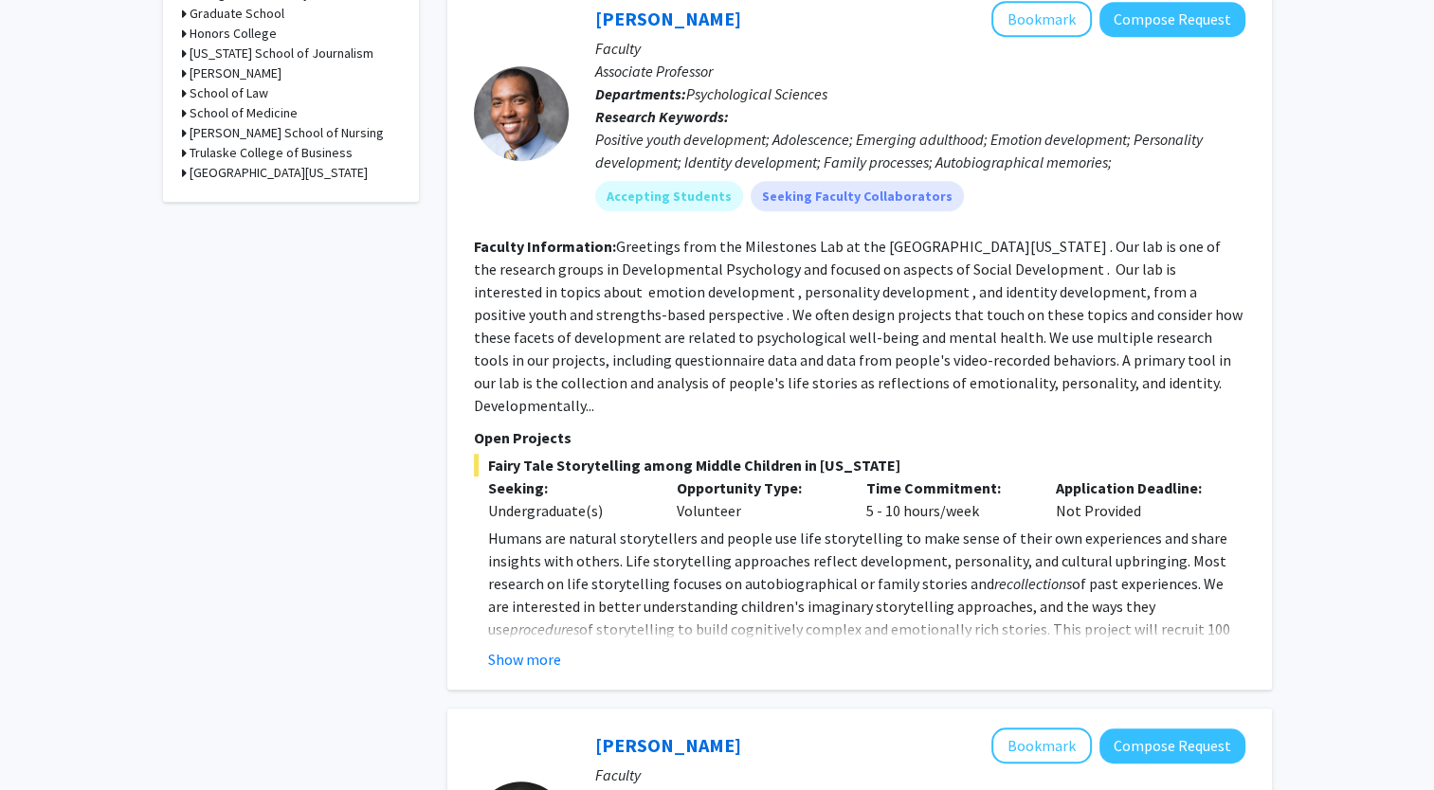
scroll to position [958, 0]
click at [508, 649] on button "Show more" at bounding box center [524, 660] width 73 height 23
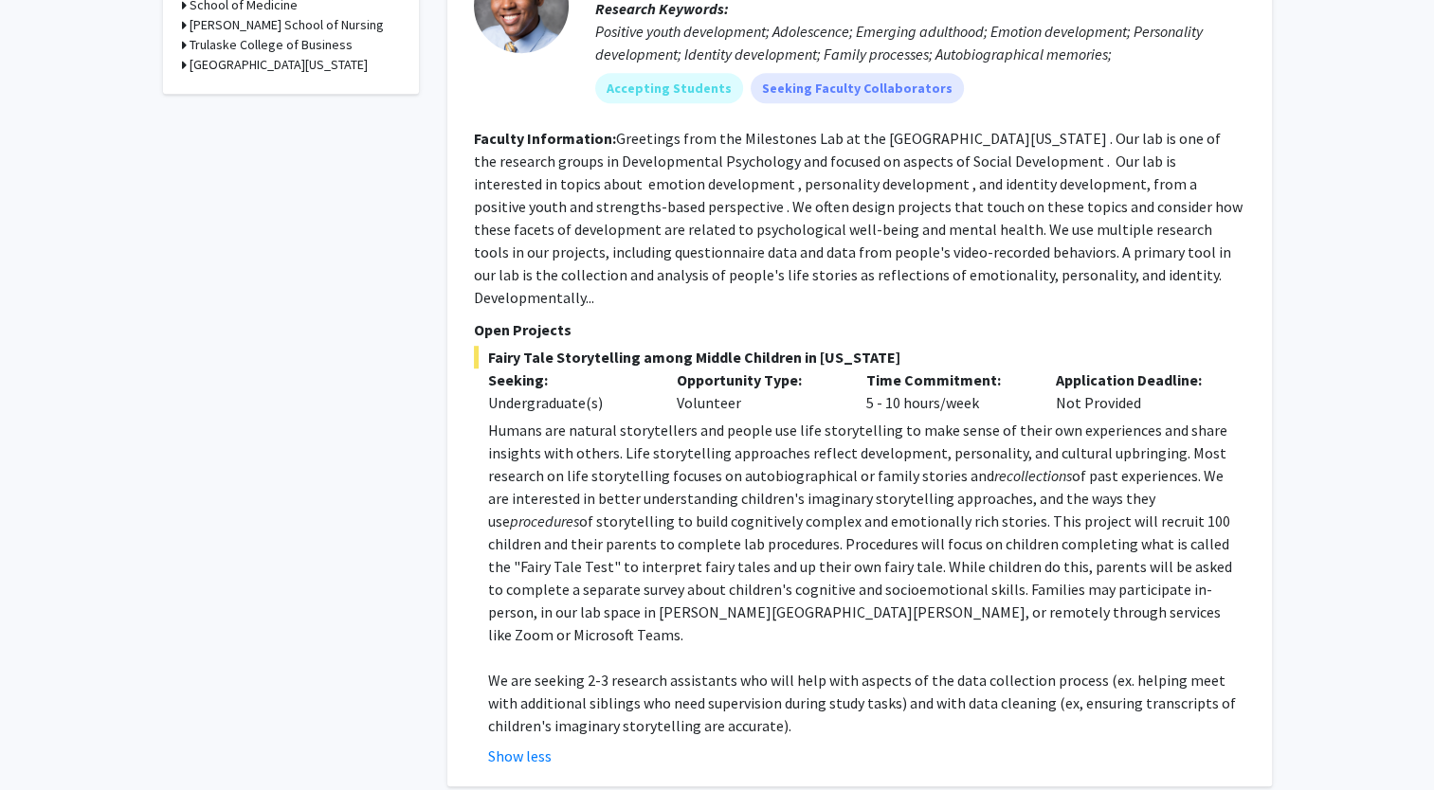
scroll to position [925, 0]
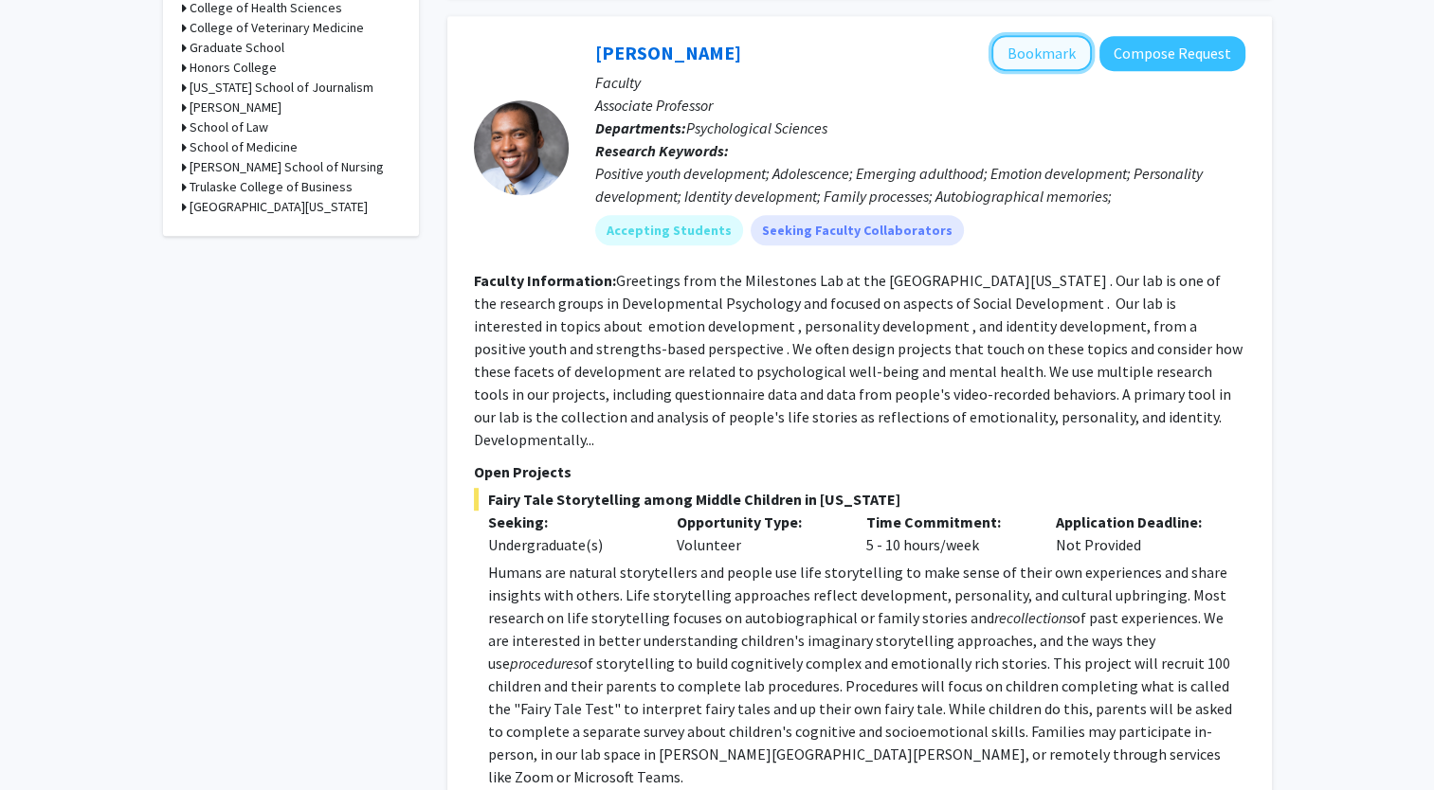
click at [1050, 64] on button "Bookmark" at bounding box center [1041, 53] width 100 height 36
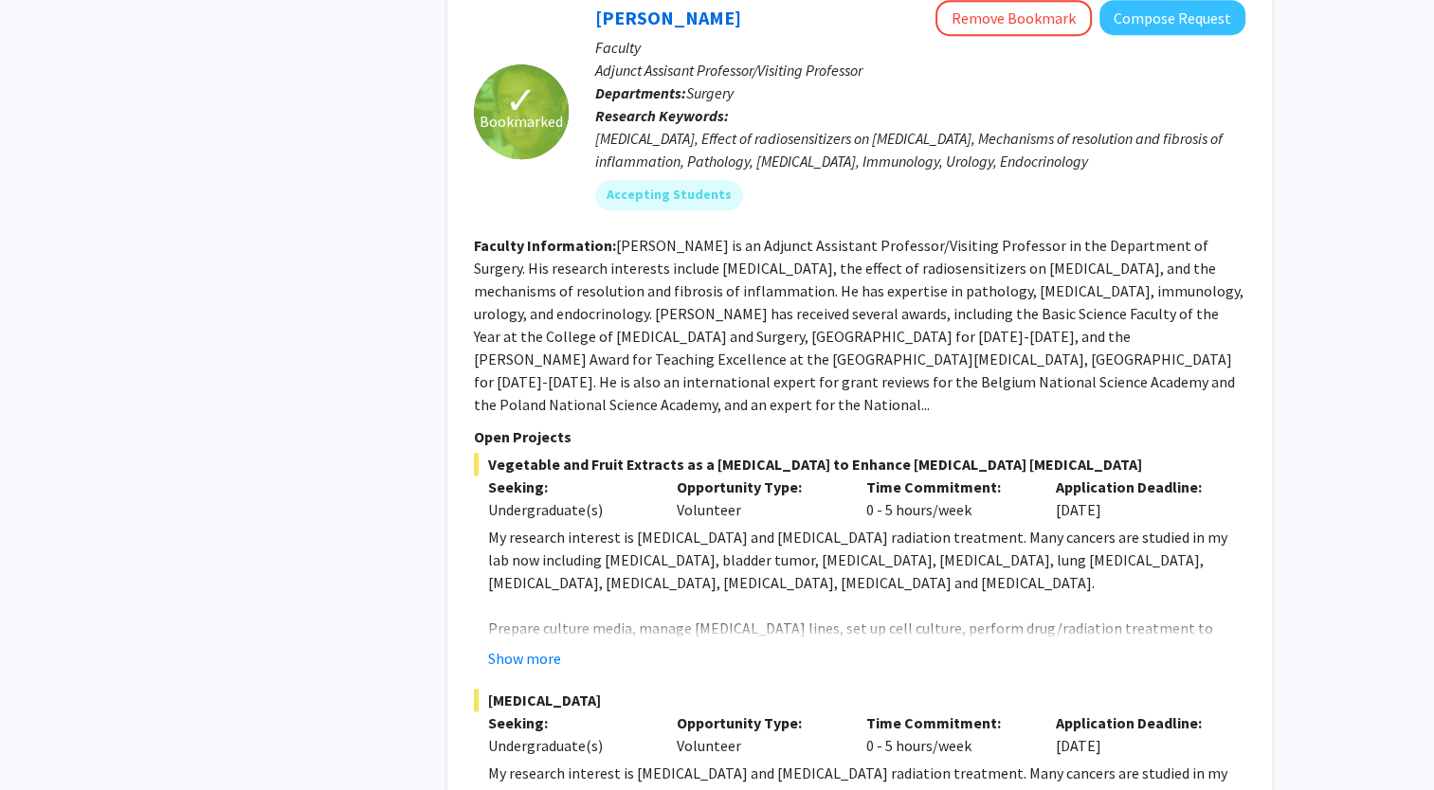
scroll to position [8877, 0]
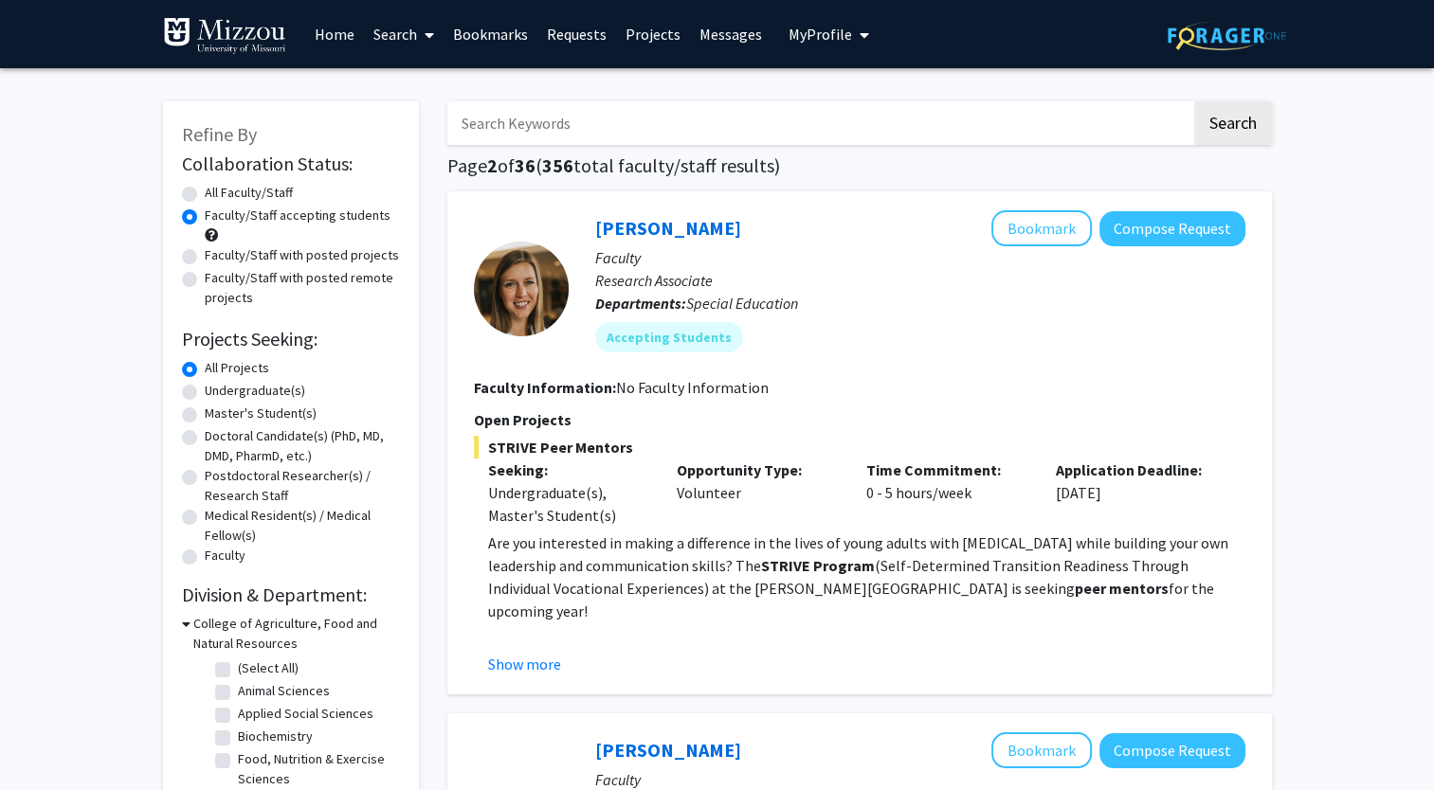
scroll to position [168, 0]
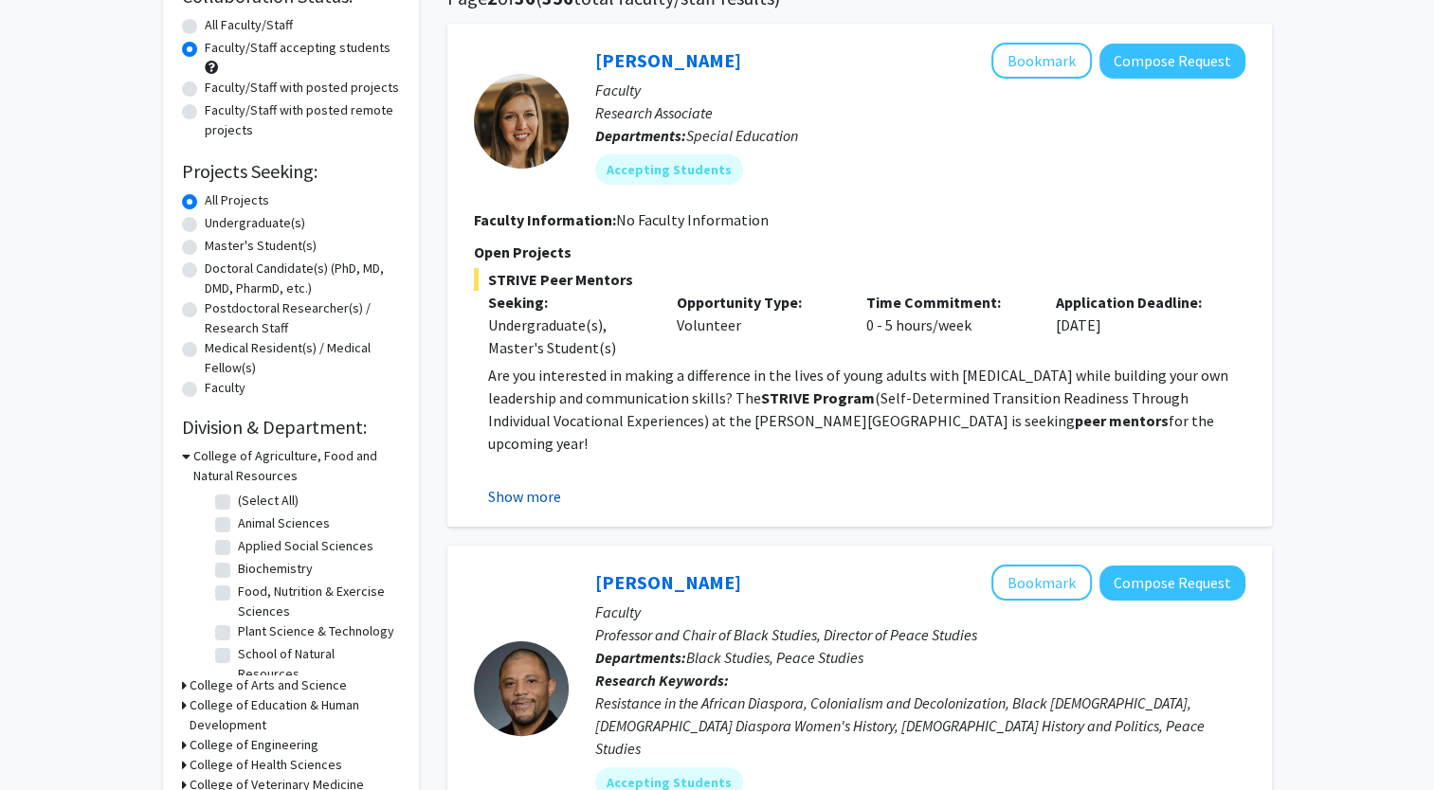
click at [522, 498] on button "Show more" at bounding box center [524, 496] width 73 height 23
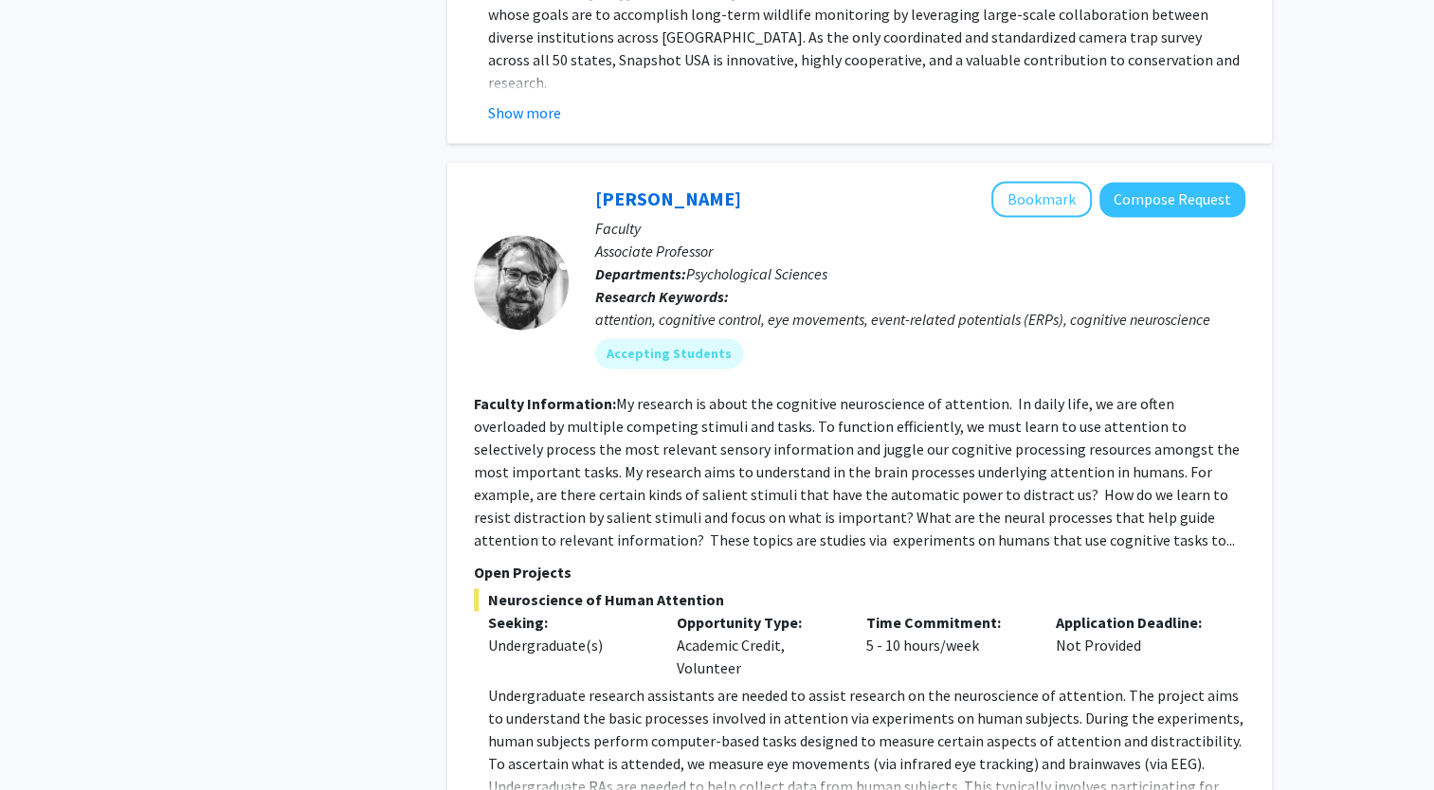
scroll to position [2690, 0]
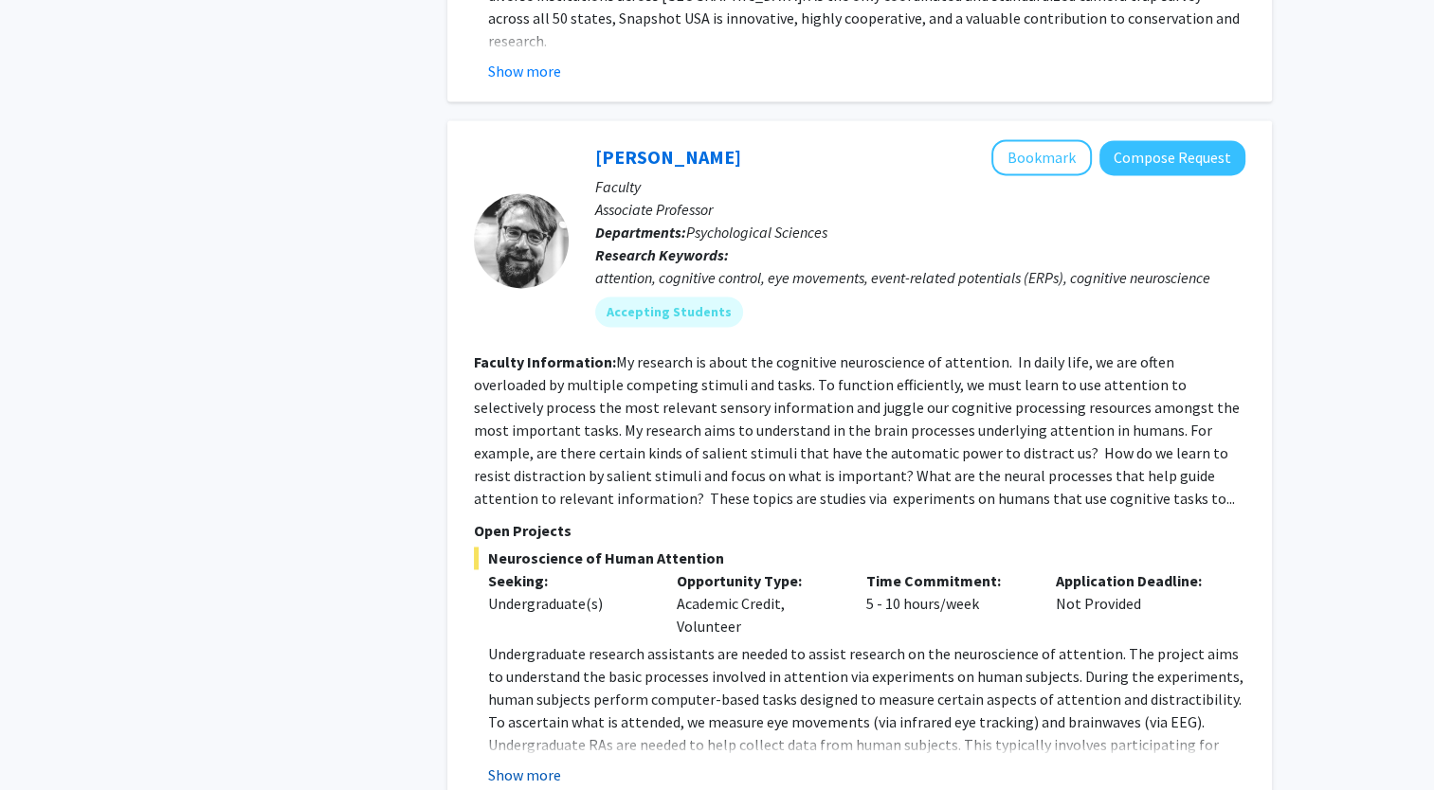
click at [526, 764] on button "Show more" at bounding box center [524, 775] width 73 height 23
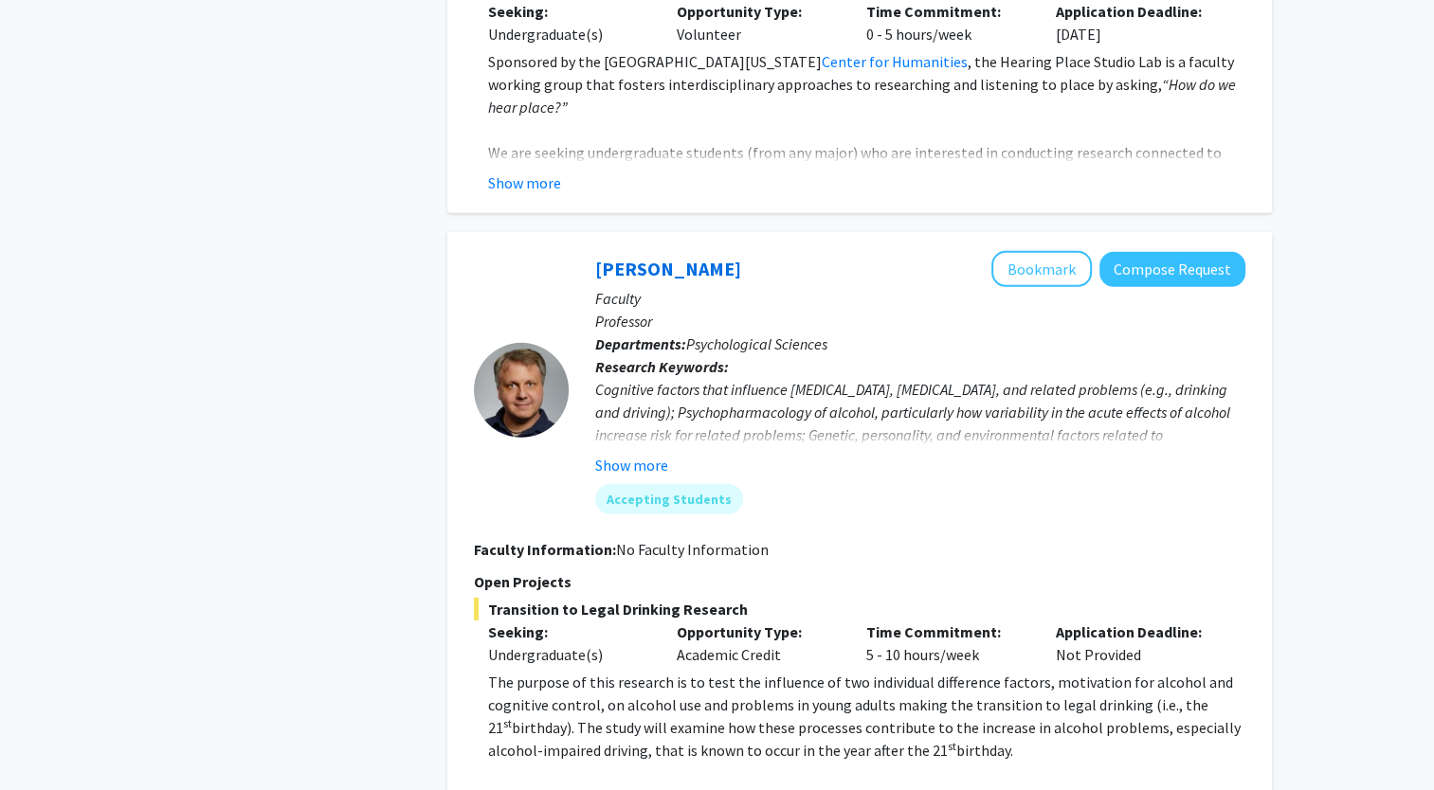
scroll to position [5572, 0]
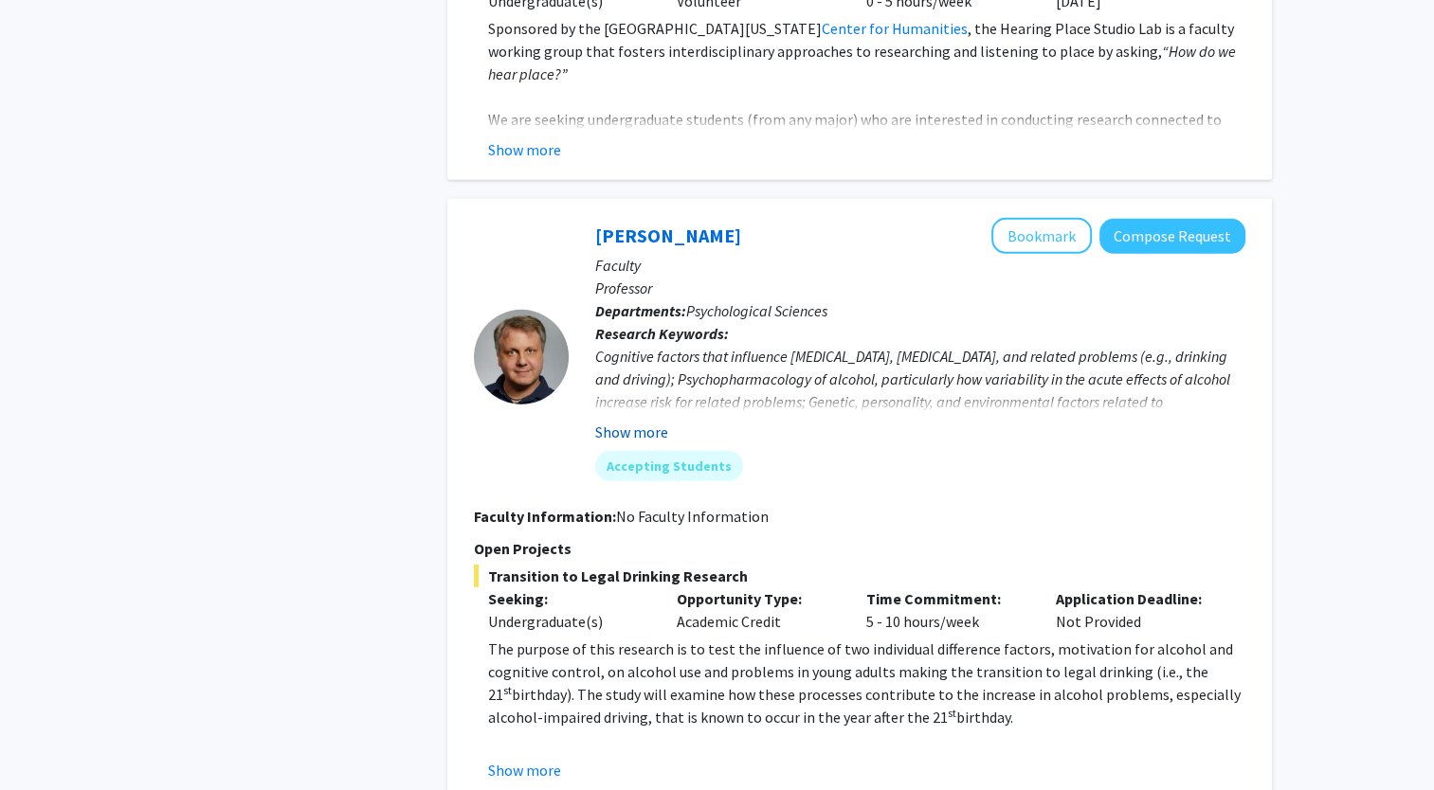
click at [635, 421] on button "Show more" at bounding box center [631, 432] width 73 height 23
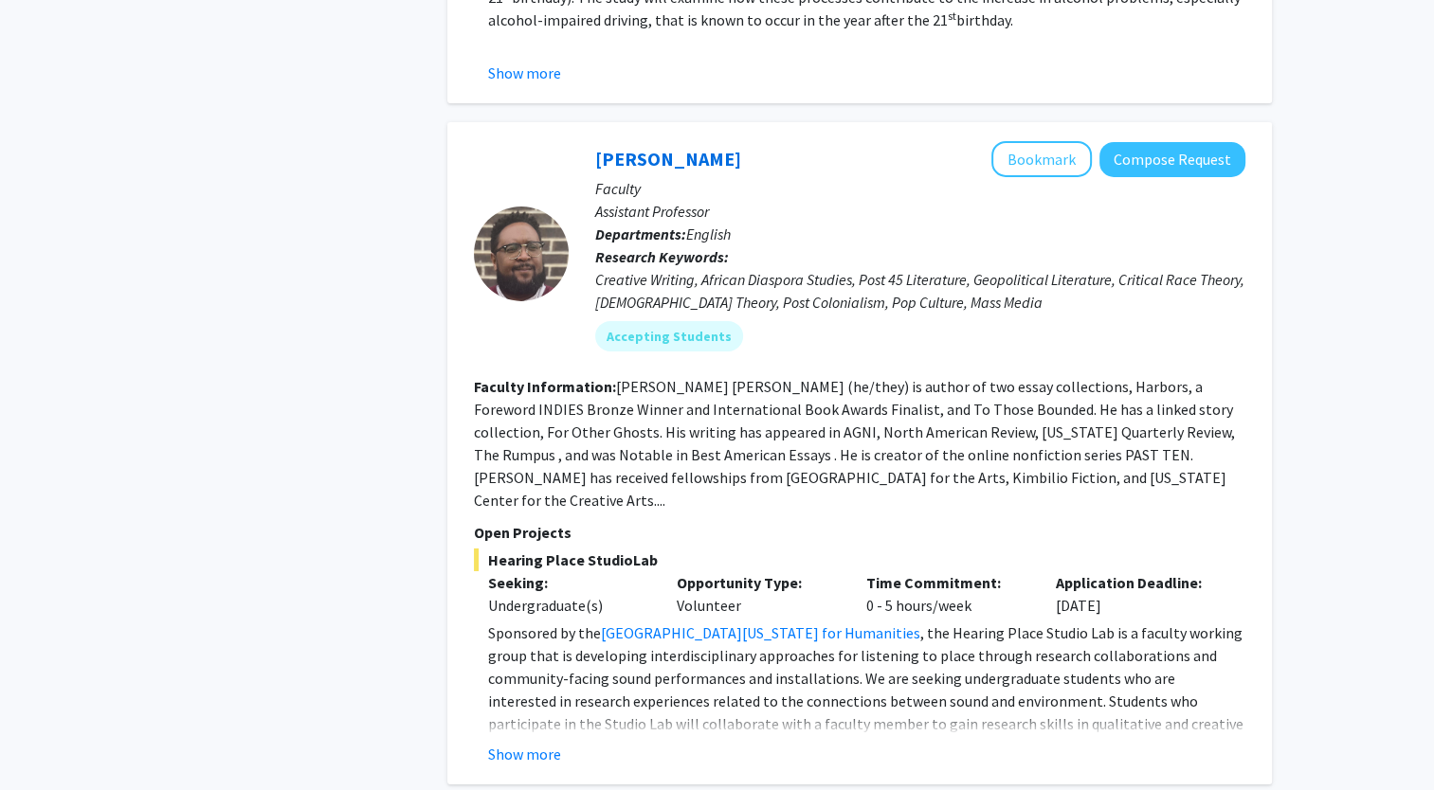
scroll to position [6295, 0]
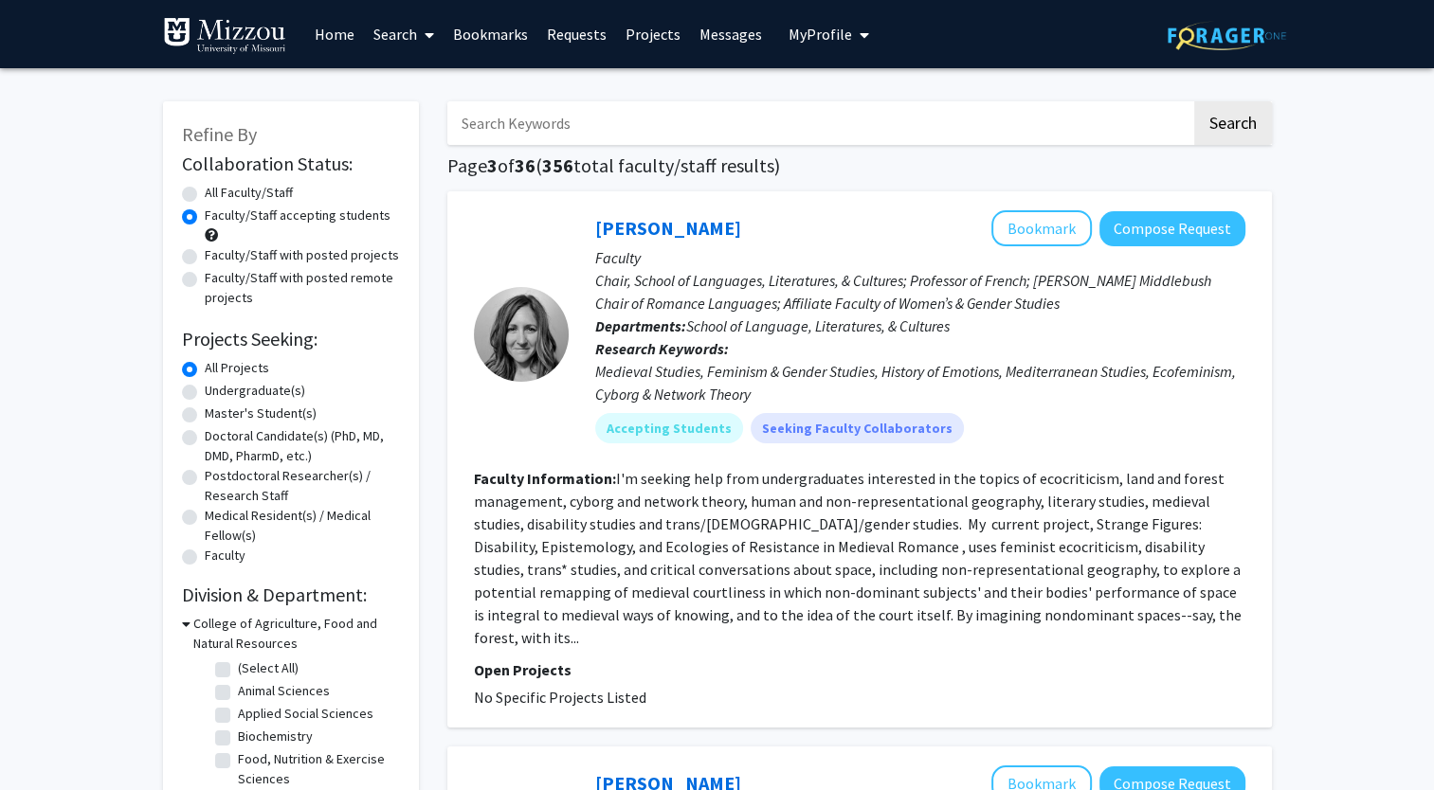
click at [773, 241] on div "Megan Moore Bookmark Compose Request" at bounding box center [920, 228] width 650 height 36
click at [502, 33] on link "Bookmarks" at bounding box center [490, 34] width 94 height 66
